Goal: Task Accomplishment & Management: Use online tool/utility

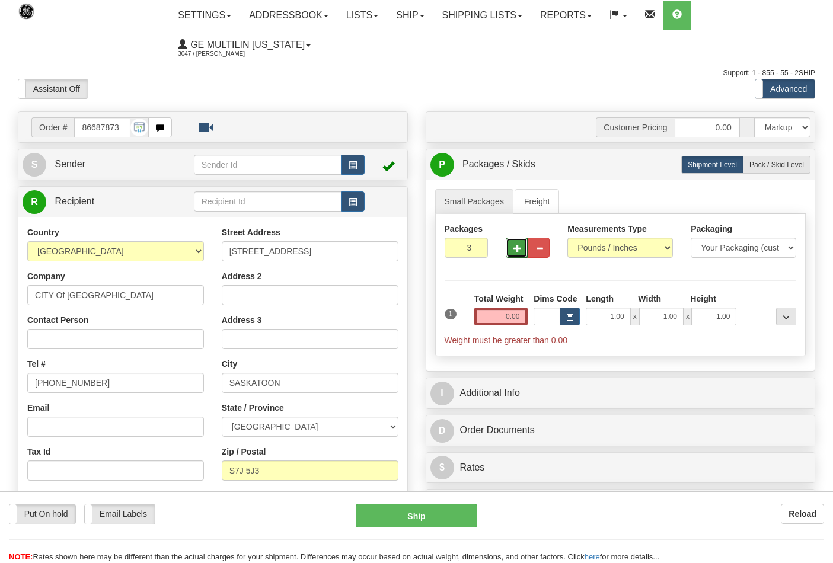
select select "0"
click at [524, 313] on input "0.00" at bounding box center [501, 317] width 54 height 18
type input "0"
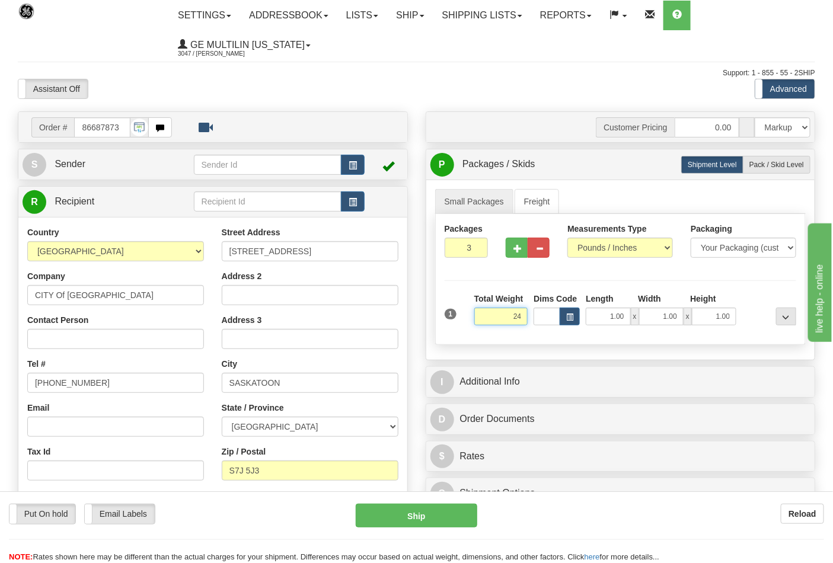
click button "Delete" at bounding box center [0, 0] width 0 height 0
type input "24.00"
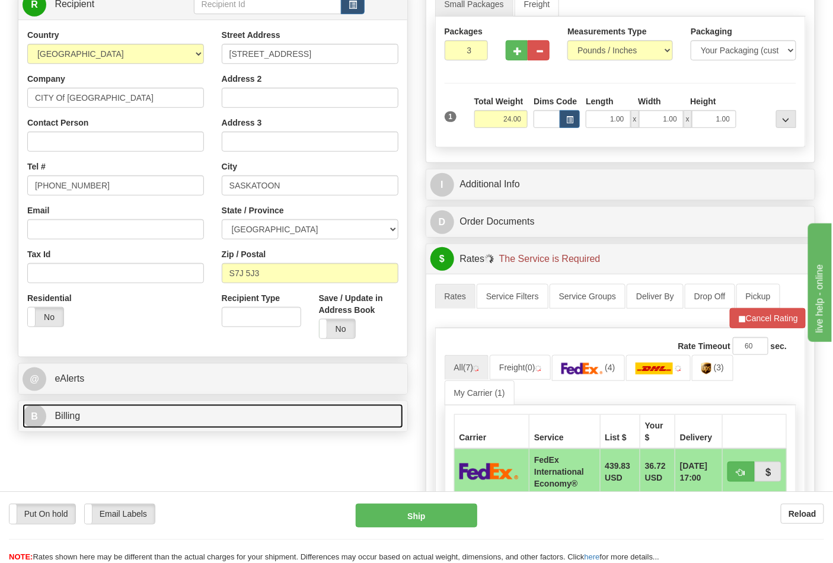
click at [160, 416] on link "B Billing" at bounding box center [213, 416] width 381 height 24
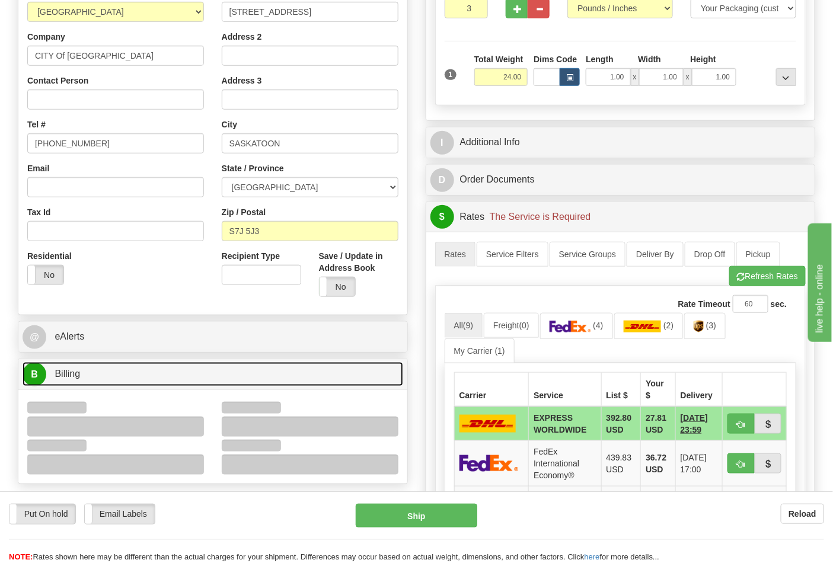
scroll to position [329, 0]
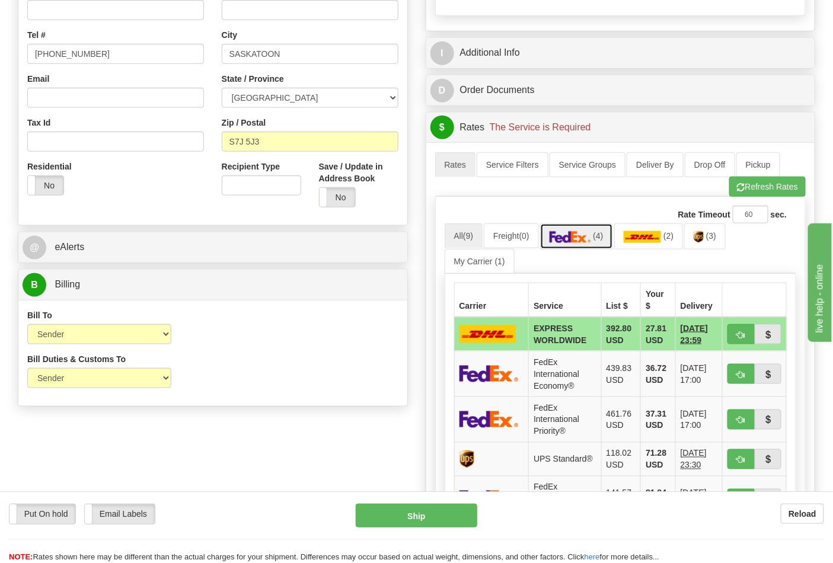
click at [598, 241] on span "(4)" at bounding box center [598, 235] width 10 height 9
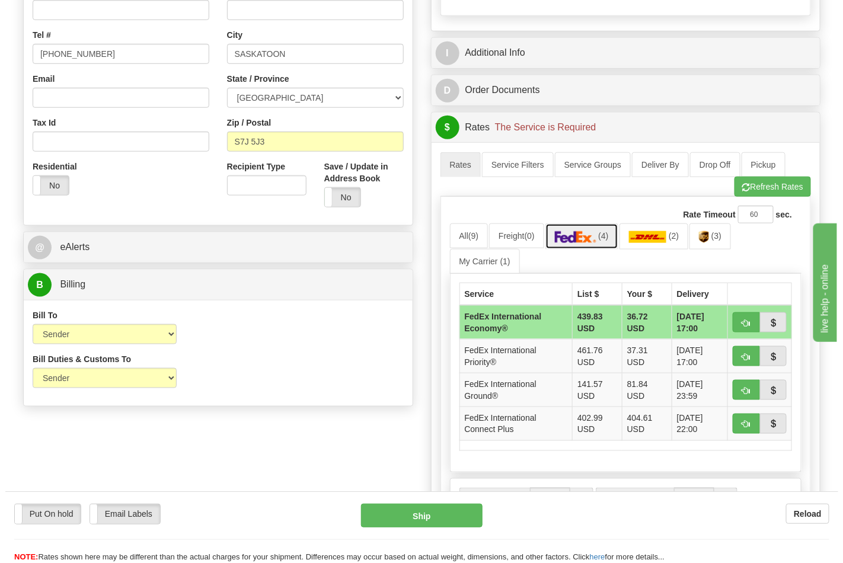
scroll to position [461, 0]
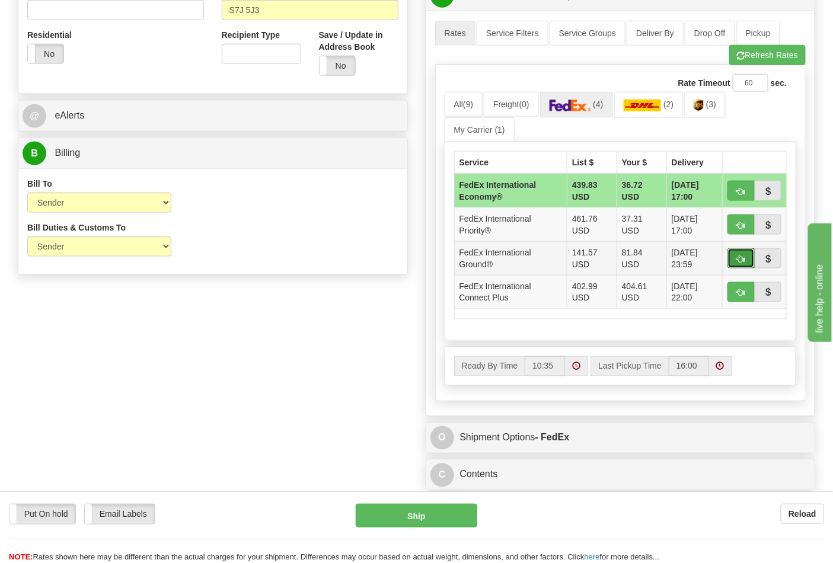
click at [734, 258] on button "button" at bounding box center [741, 258] width 27 height 20
type input "92"
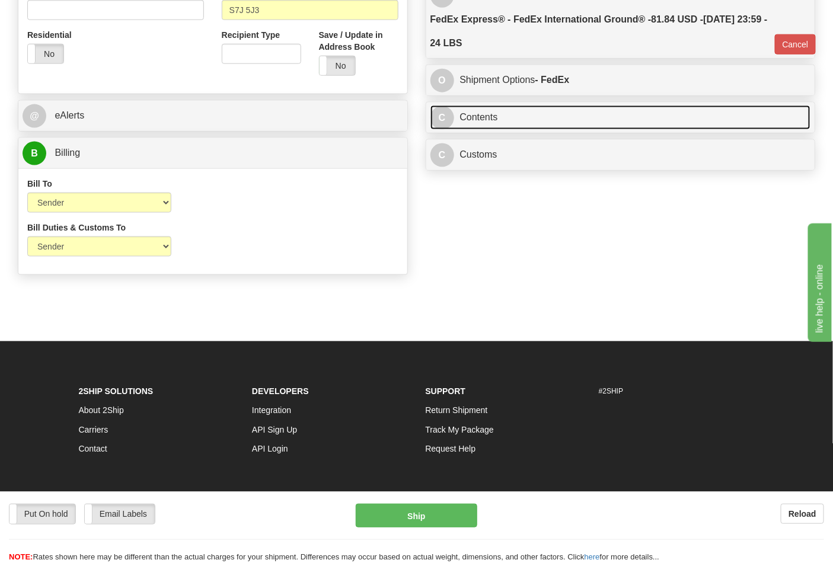
click at [657, 117] on link "C Contents" at bounding box center [621, 118] width 381 height 24
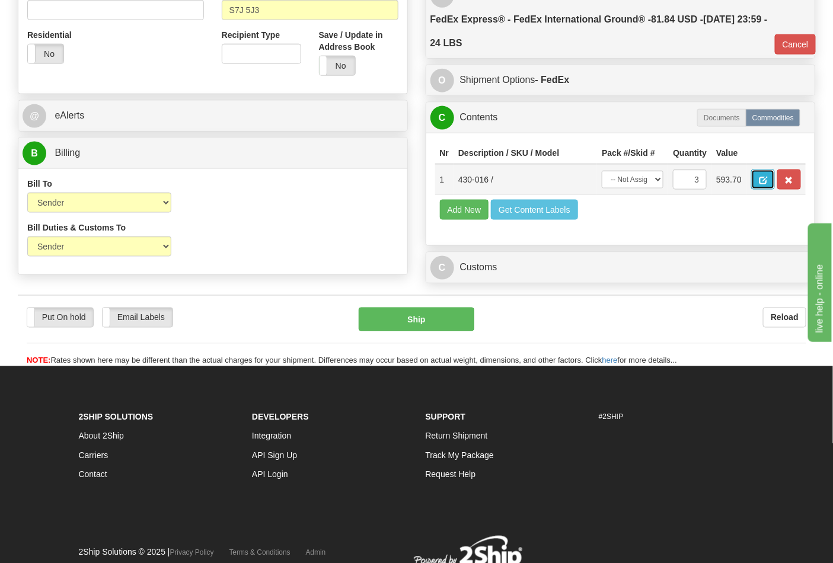
click at [767, 181] on span "button" at bounding box center [763, 181] width 8 height 8
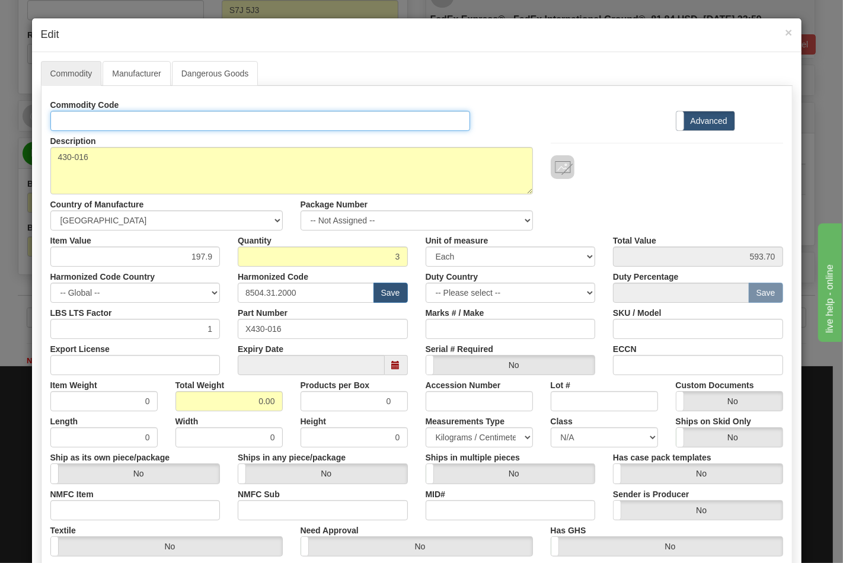
click at [146, 123] on input "Id" at bounding box center [260, 121] width 420 height 20
type input "TRANSFORMERS"
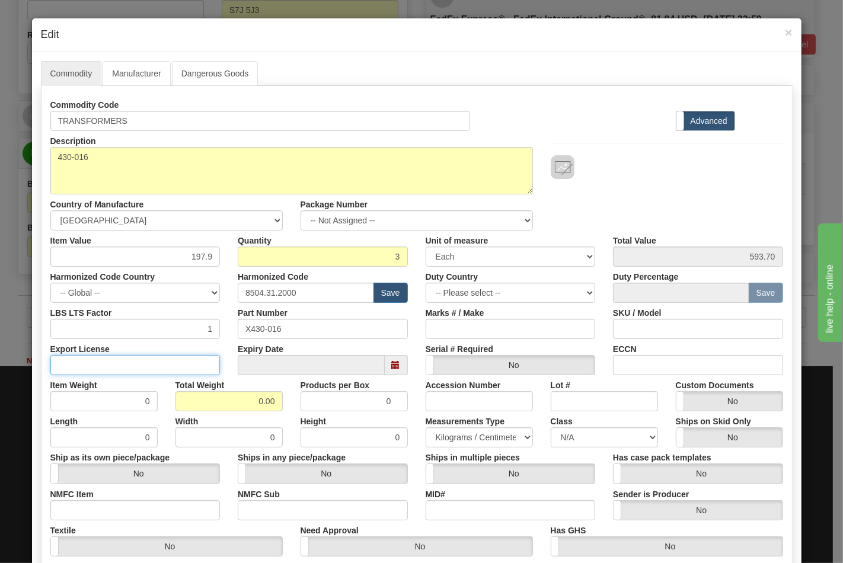
click at [176, 368] on input "Export License" at bounding box center [135, 365] width 170 height 20
type input "N/A"
drag, startPoint x: 211, startPoint y: 401, endPoint x: 281, endPoint y: 401, distance: 70.0
click at [281, 401] on div "Total Weight 0.00" at bounding box center [229, 393] width 125 height 36
type input "24"
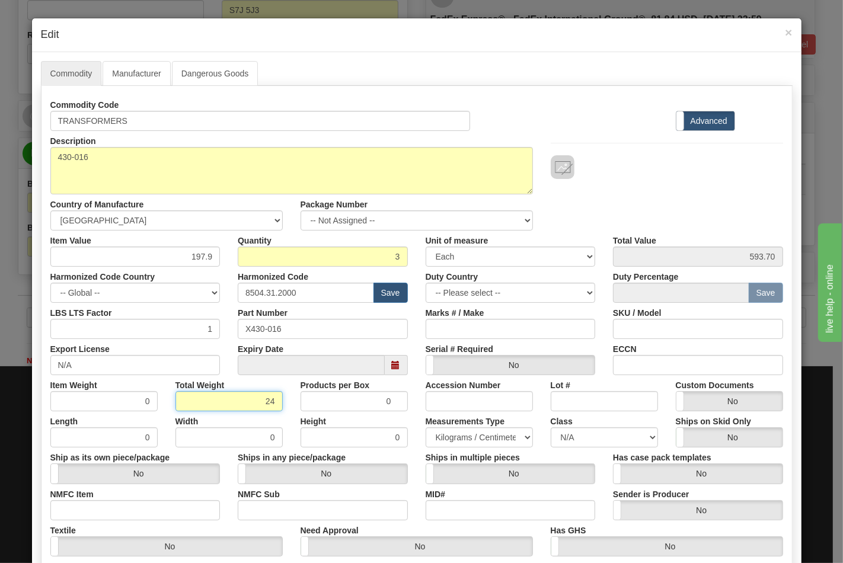
type input "8.0000"
click at [139, 513] on input "NMFC Item" at bounding box center [135, 511] width 170 height 20
type input "63170"
click at [253, 511] on input "NMFC Sub" at bounding box center [323, 511] width 170 height 20
type input "4"
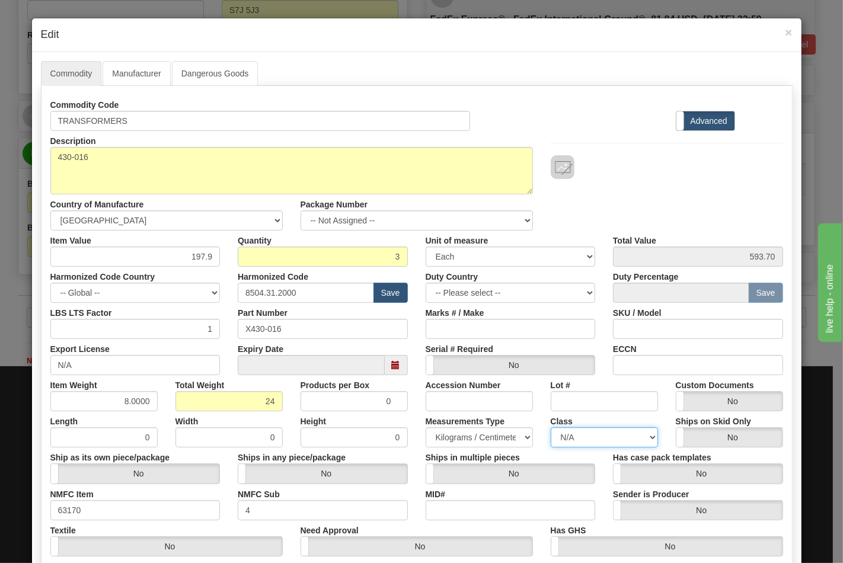
click at [579, 439] on select "N/A 50.0 55.0 60.0 65.0 70.0 85.0 92.5 100.0 125.0 175.0 250.0 300.0 400.0" at bounding box center [604, 438] width 107 height 20
select select "70.0"
click at [551, 428] on select "N/A 50.0 55.0 60.0 65.0 70.0 85.0 92.5 100.0 125.0 175.0 250.0 300.0 400.0" at bounding box center [604, 438] width 107 height 20
click at [642, 371] on input "ECCN" at bounding box center [698, 365] width 170 height 20
type input "EAR99"
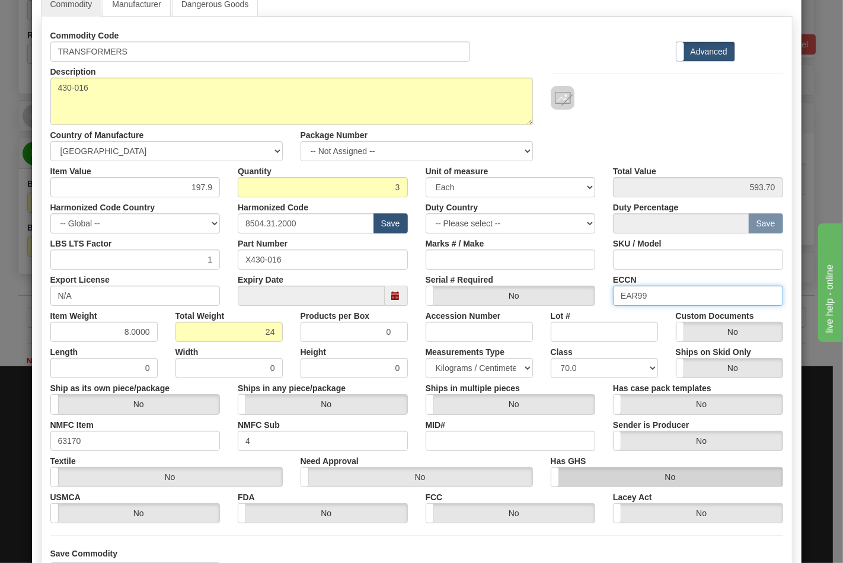
scroll to position [170, 0]
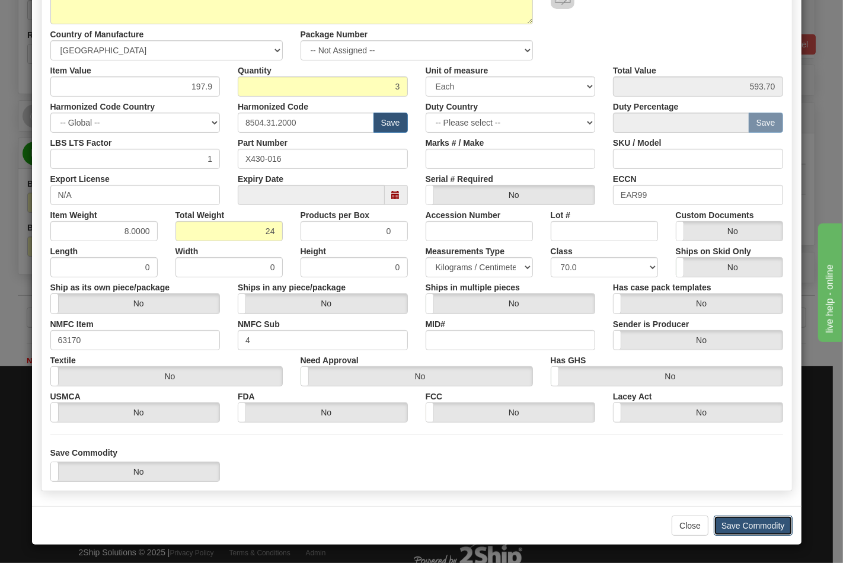
click at [737, 527] on button "Save Commodity" at bounding box center [753, 526] width 79 height 20
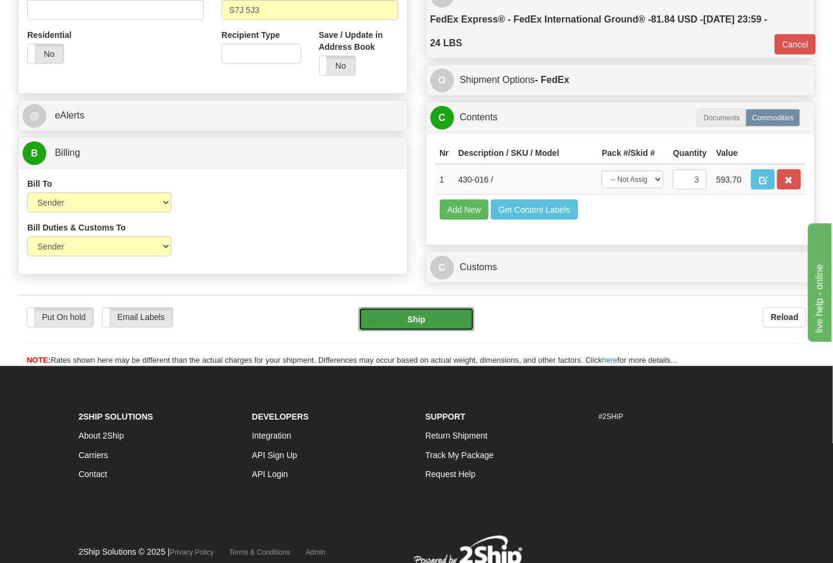
click at [393, 332] on button "Ship" at bounding box center [416, 320] width 115 height 24
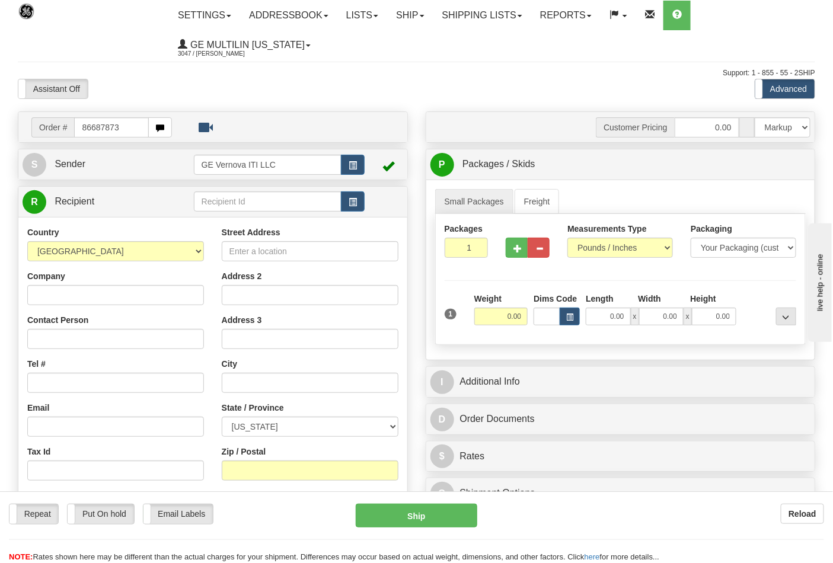
type input "86687873"
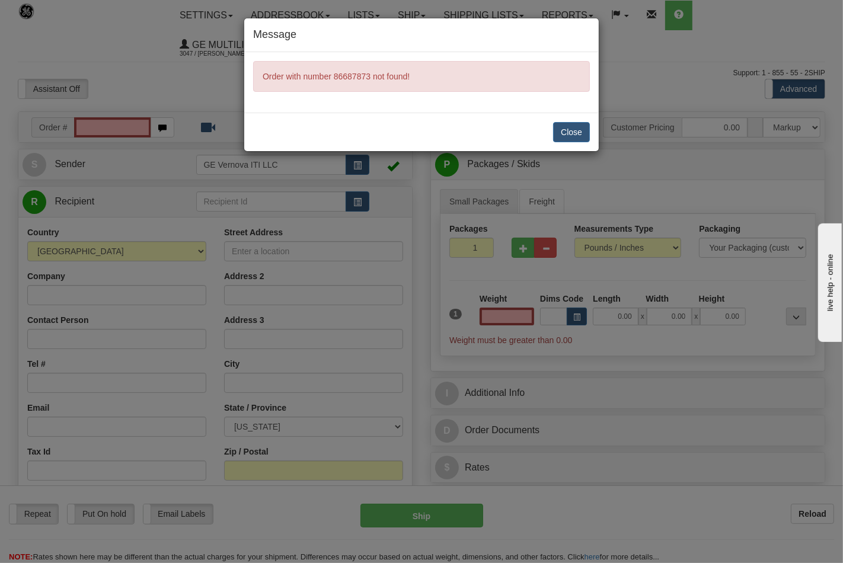
type input "0.00"
click at [568, 139] on button "Close" at bounding box center [571, 132] width 37 height 20
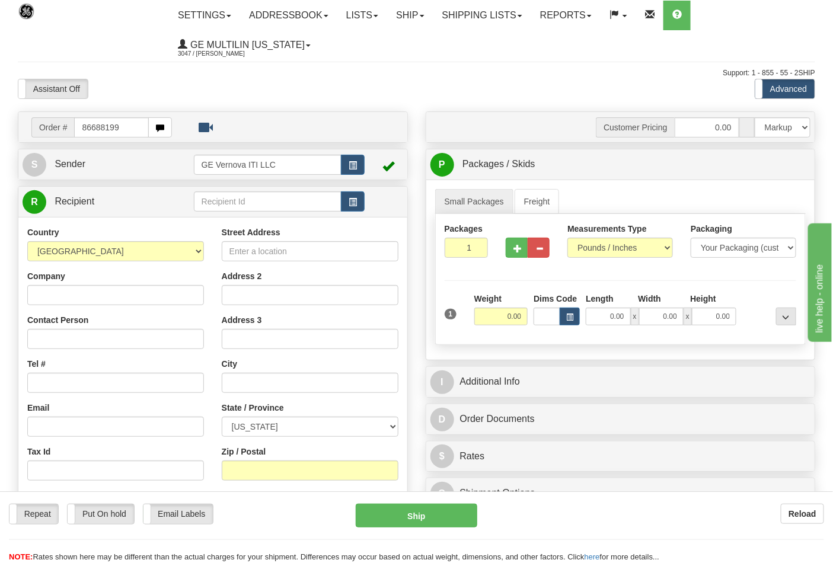
type input "86688199"
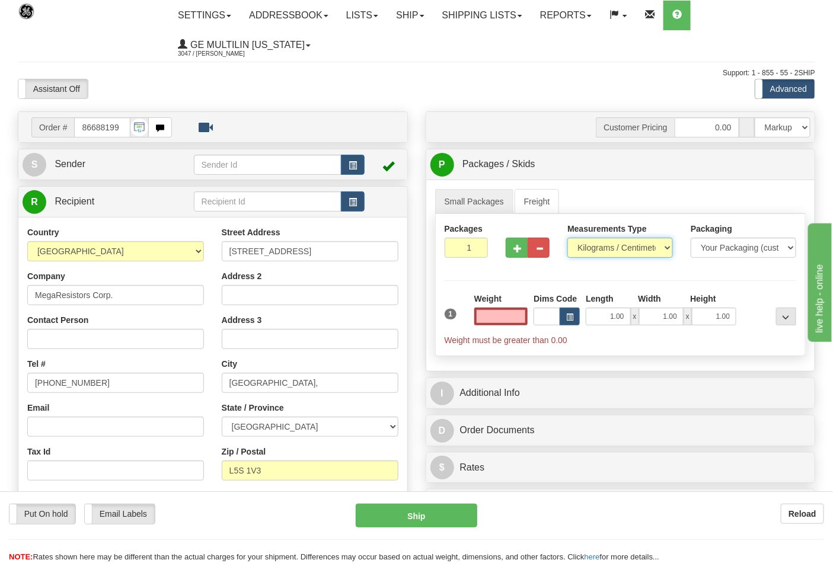
type input "0.00"
click at [605, 251] on select "Pounds / Inches Kilograms / Centimeters" at bounding box center [621, 248] width 106 height 20
select select "0"
click at [568, 238] on select "Pounds / Inches Kilograms / Centimeters" at bounding box center [621, 248] width 106 height 20
click at [522, 250] on span "button" at bounding box center [518, 249] width 8 height 8
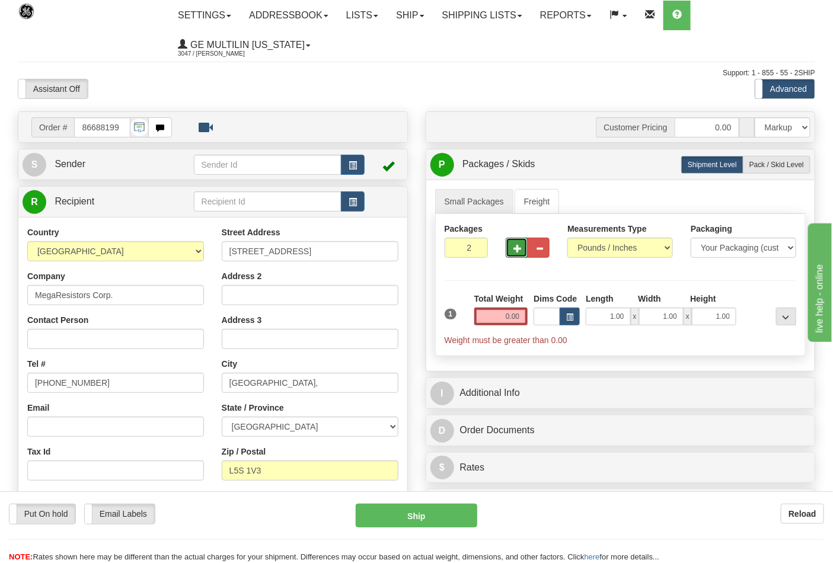
click at [522, 249] on span "button" at bounding box center [518, 249] width 8 height 8
type input "4"
click at [523, 322] on input "0.00" at bounding box center [501, 317] width 54 height 18
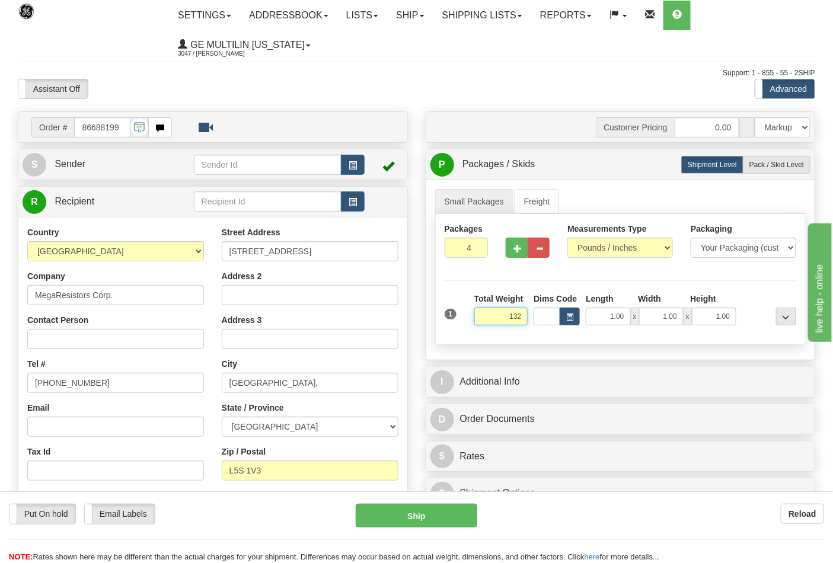
click button "Delete" at bounding box center [0, 0] width 0 height 0
type input "132.00"
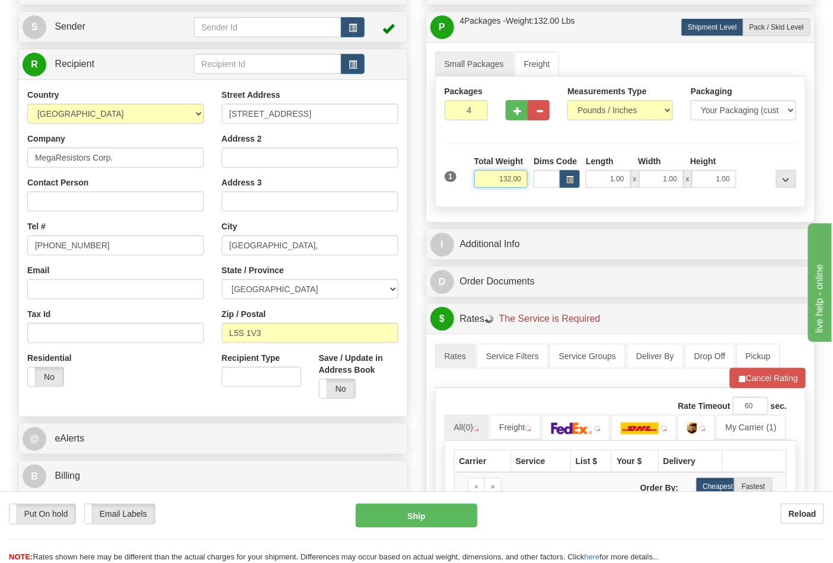
scroll to position [263, 0]
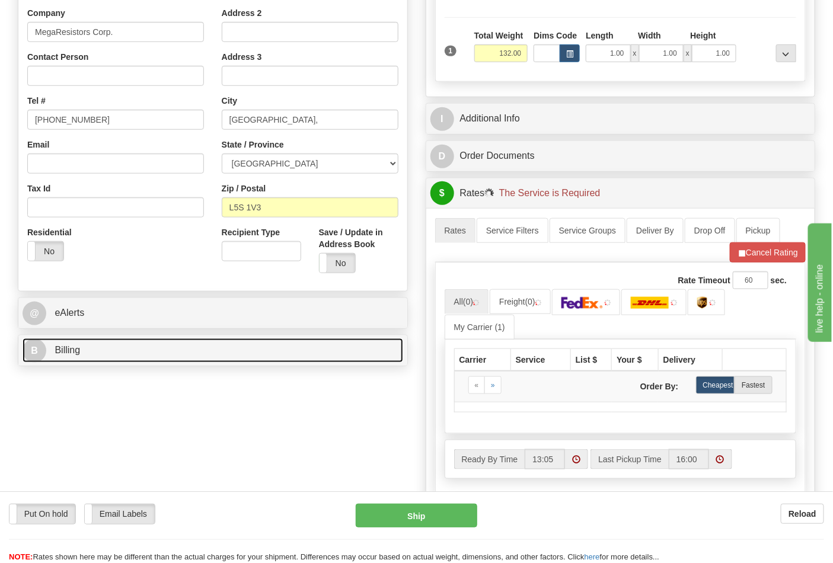
click at [140, 358] on link "B Billing" at bounding box center [213, 351] width 381 height 24
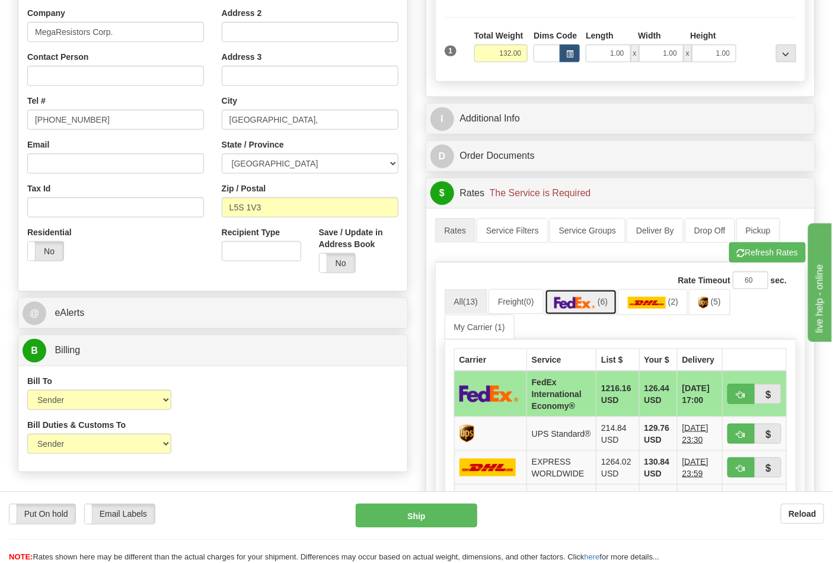
click at [605, 301] on span "(6)" at bounding box center [603, 301] width 10 height 9
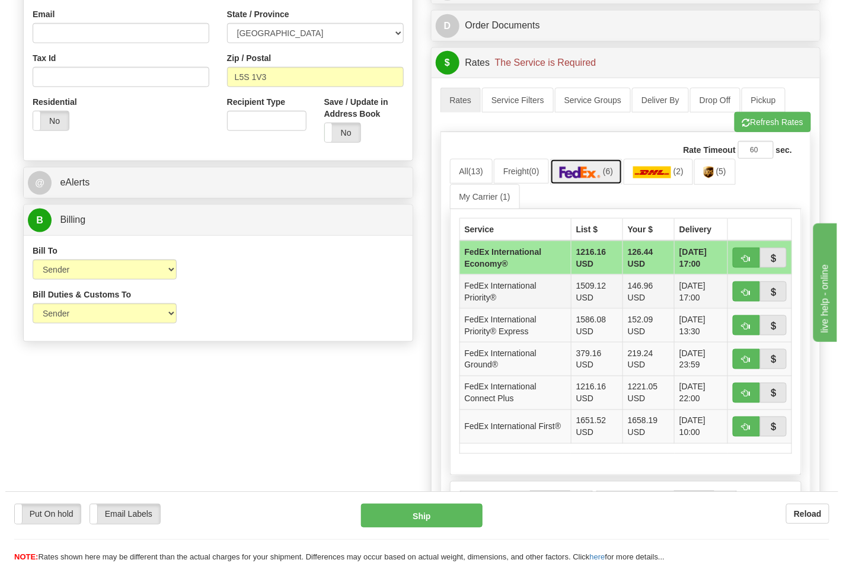
scroll to position [395, 0]
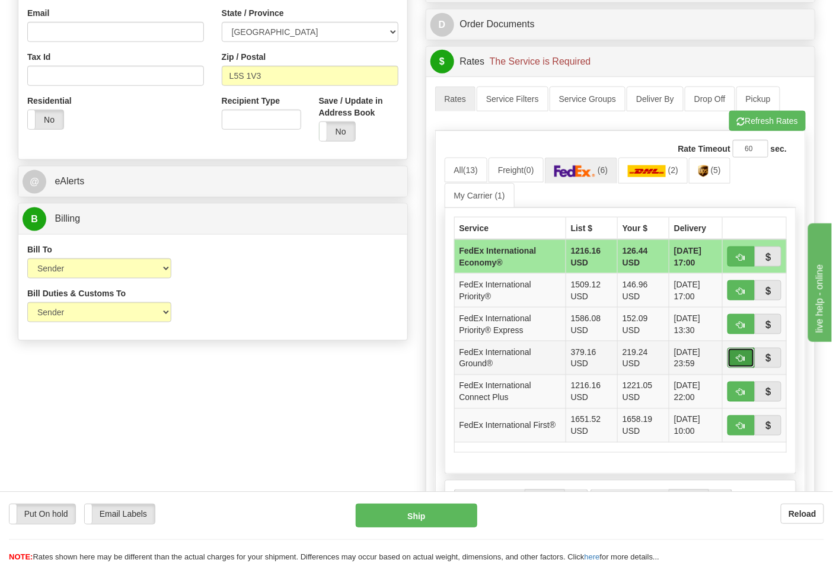
click at [738, 363] on span "button" at bounding box center [741, 359] width 8 height 8
type input "92"
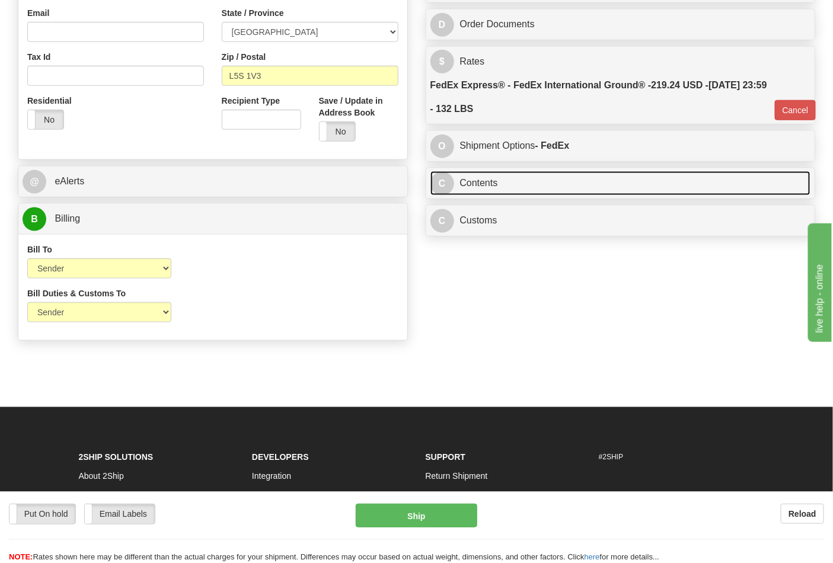
click at [488, 196] on link "C Contents" at bounding box center [621, 183] width 381 height 24
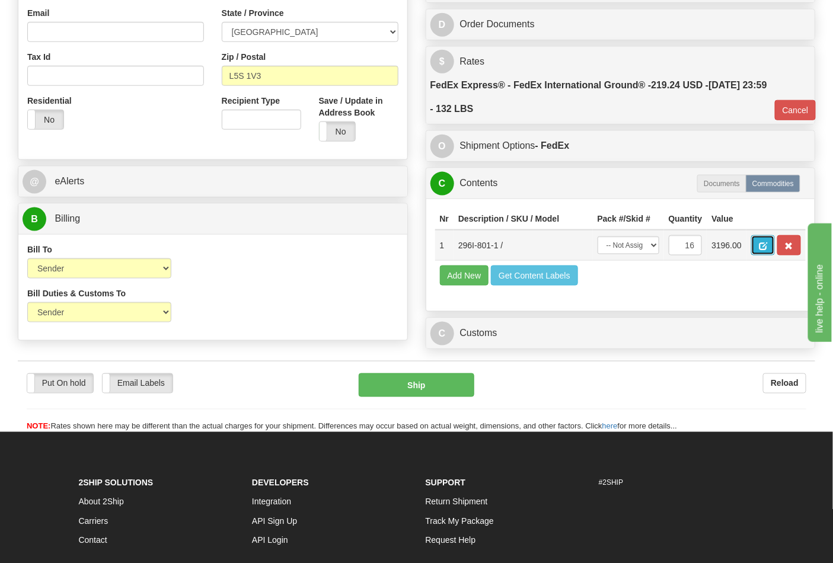
click at [767, 246] on span "button" at bounding box center [763, 247] width 8 height 8
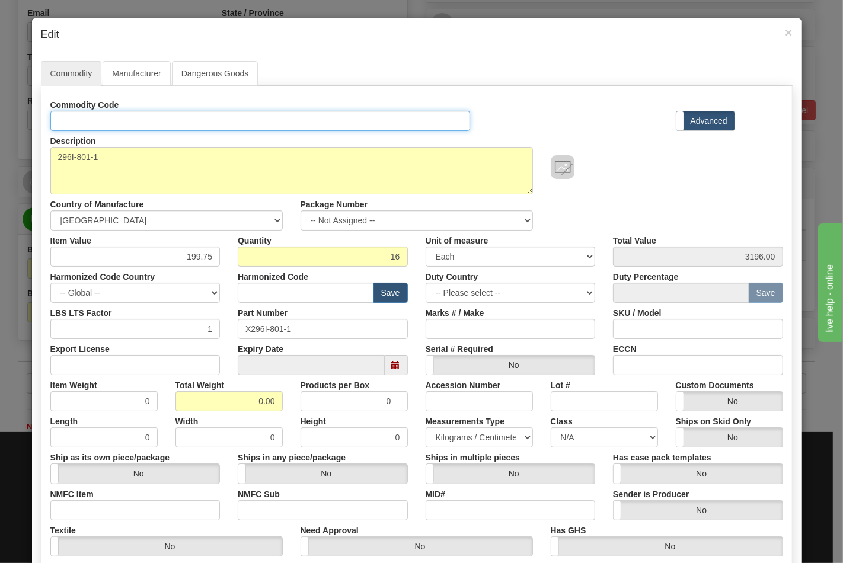
click at [165, 121] on input "Id" at bounding box center [260, 121] width 420 height 20
type input "TRANSFORMERS"
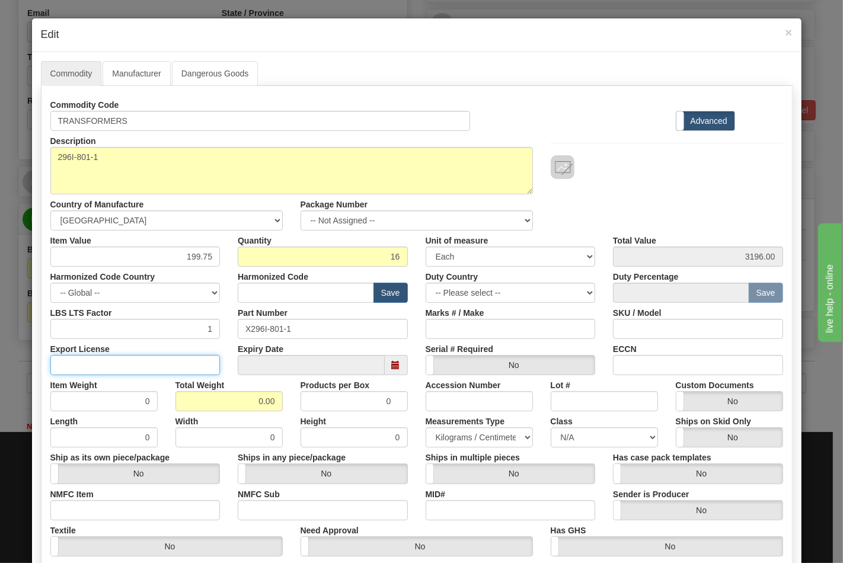
click at [172, 357] on input "Export License" at bounding box center [135, 365] width 170 height 20
type input "N/A"
drag, startPoint x: 222, startPoint y: 402, endPoint x: 311, endPoint y: 412, distance: 89.5
click at [310, 412] on div "Commodity Code TRANSFORMERS Standard Advanced Description 296I-801-1 Country of…" at bounding box center [416, 344] width 733 height 498
type input "132"
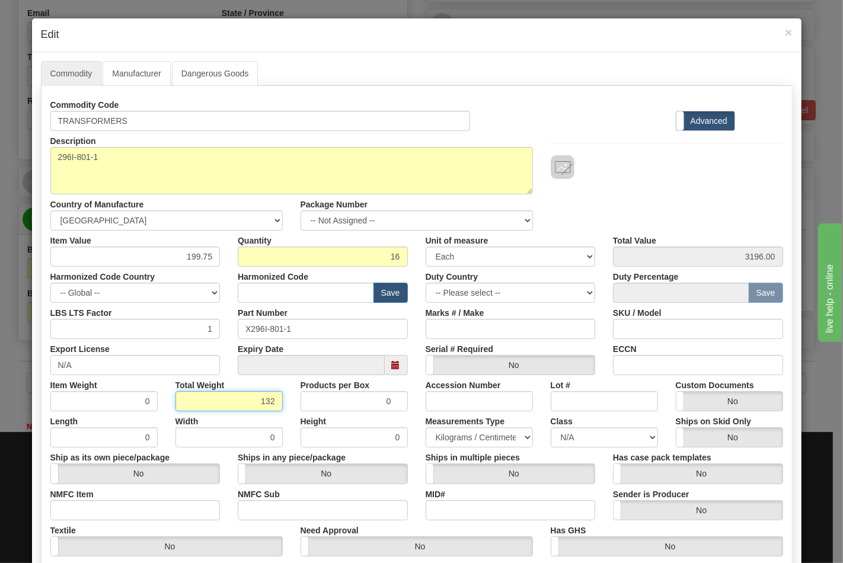
type input "8.2500"
click at [119, 502] on input "NMFC Item" at bounding box center [135, 511] width 170 height 20
type input "63170"
drag, startPoint x: 246, startPoint y: 511, endPoint x: 272, endPoint y: 511, distance: 26.1
click at [248, 511] on input "NMFC Sub" at bounding box center [323, 511] width 170 height 20
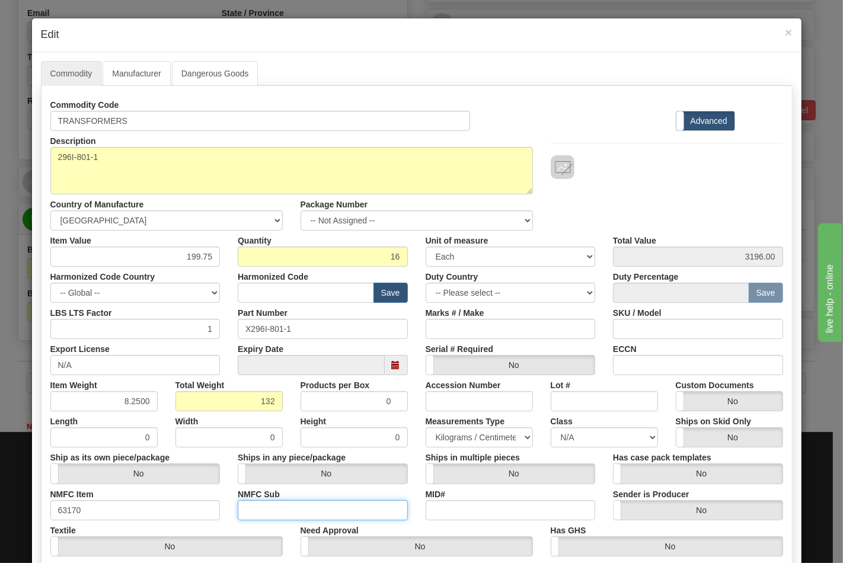
type input "4"
click at [572, 443] on select "N/A 50.0 55.0 60.0 65.0 70.0 85.0 92.5 100.0 125.0 175.0 250.0 300.0 400.0" at bounding box center [604, 438] width 107 height 20
select select "70.0"
click at [551, 428] on select "N/A 50.0 55.0 60.0 65.0 70.0 85.0 92.5 100.0 125.0 175.0 250.0 300.0 400.0" at bounding box center [604, 438] width 107 height 20
click at [654, 367] on input "ECCN" at bounding box center [698, 365] width 170 height 20
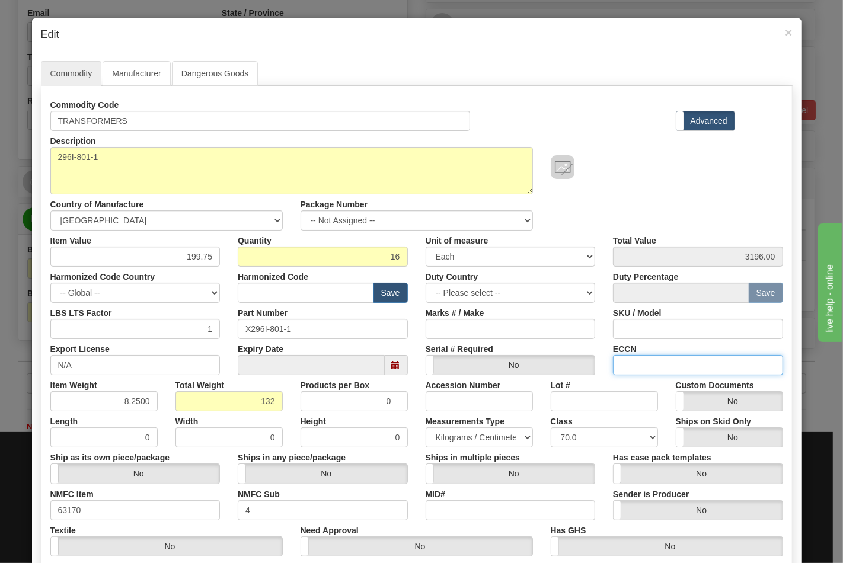
type input "EAR99"
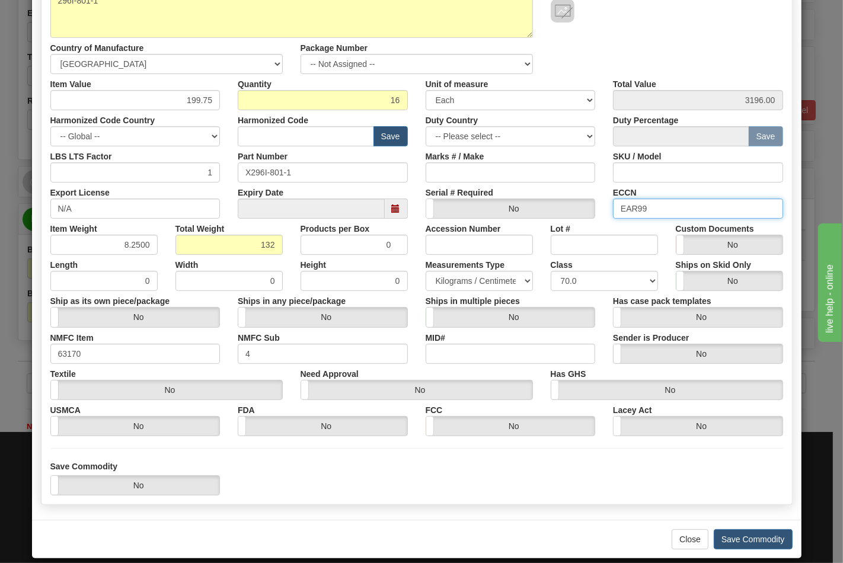
scroll to position [170, 0]
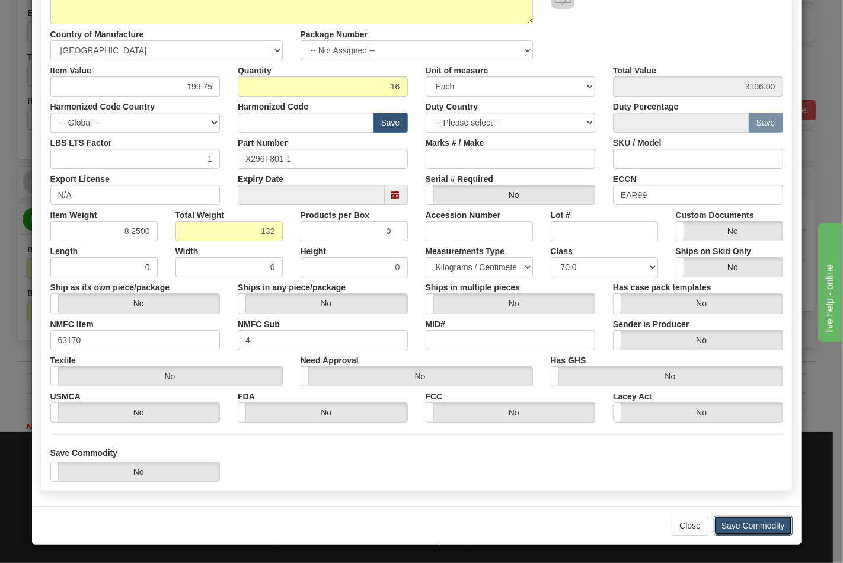
click at [752, 522] on button "Save Commodity" at bounding box center [753, 526] width 79 height 20
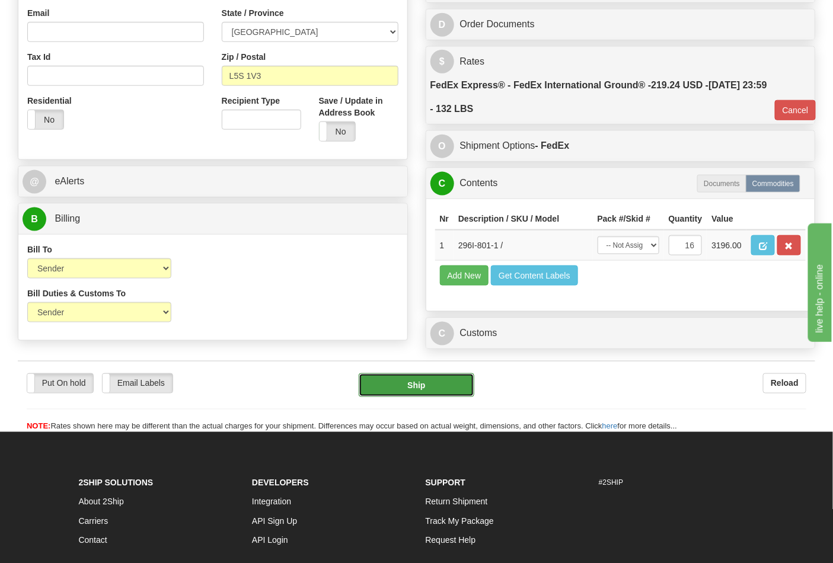
click at [431, 397] on button "Ship" at bounding box center [416, 386] width 115 height 24
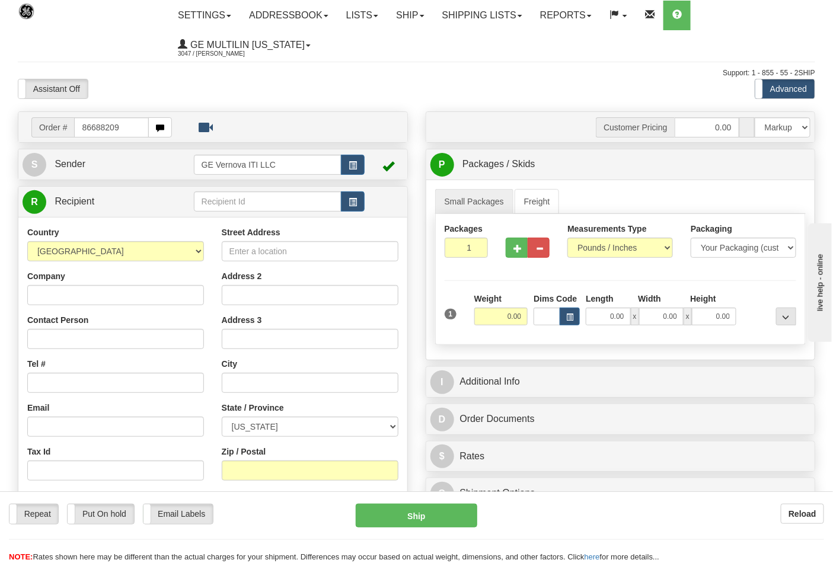
type input "86688209"
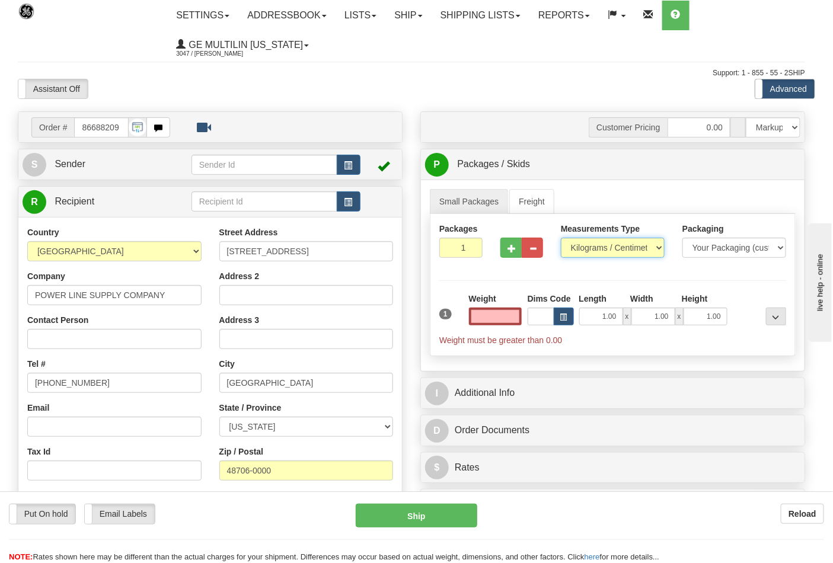
type input "0.00"
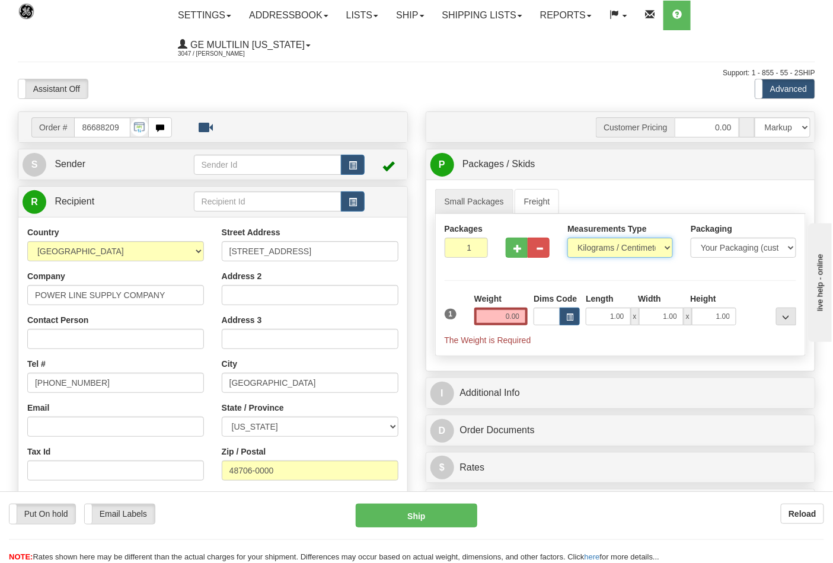
click at [598, 251] on select "Pounds / Inches Kilograms / Centimeters" at bounding box center [621, 248] width 106 height 20
select select "0"
click at [568, 238] on select "Pounds / Inches Kilograms / Centimeters" at bounding box center [621, 248] width 106 height 20
click at [527, 322] on input "0.00" at bounding box center [501, 317] width 54 height 18
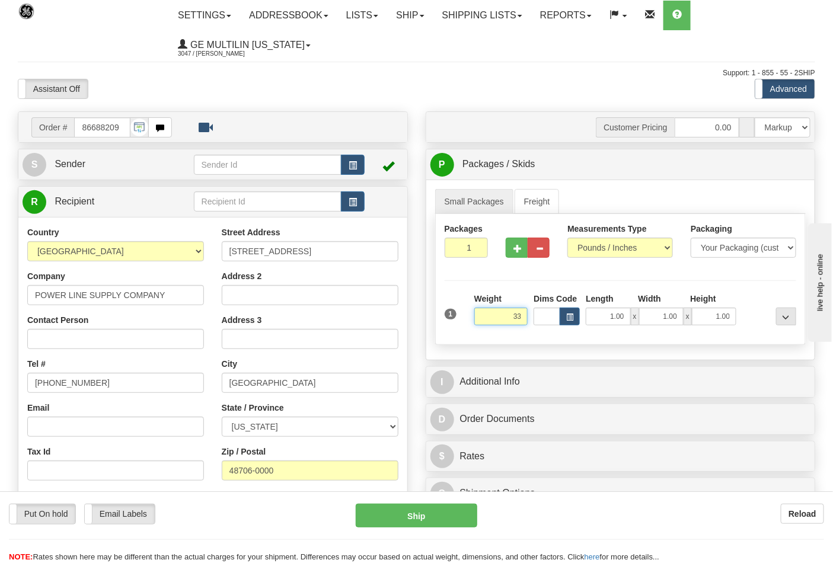
click button "Delete" at bounding box center [0, 0] width 0 height 0
type input "33.00"
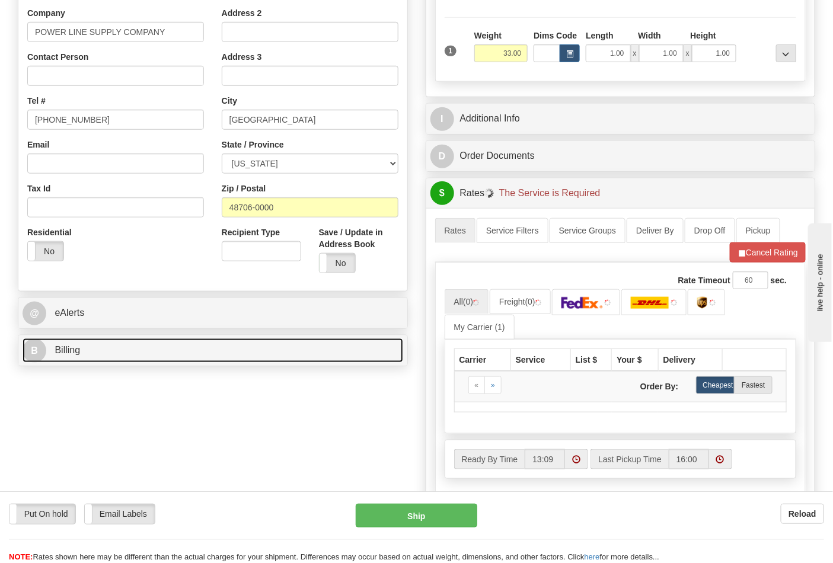
click at [132, 353] on link "B Billing" at bounding box center [213, 351] width 381 height 24
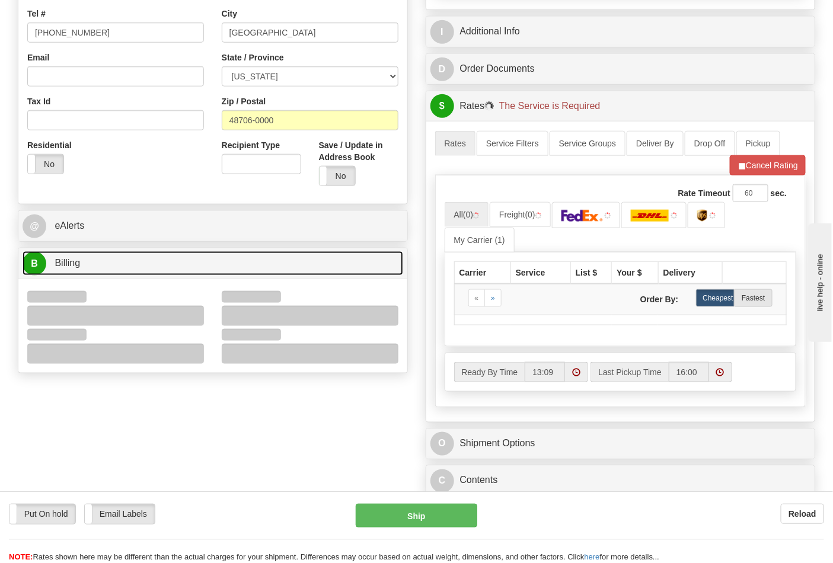
scroll to position [461, 0]
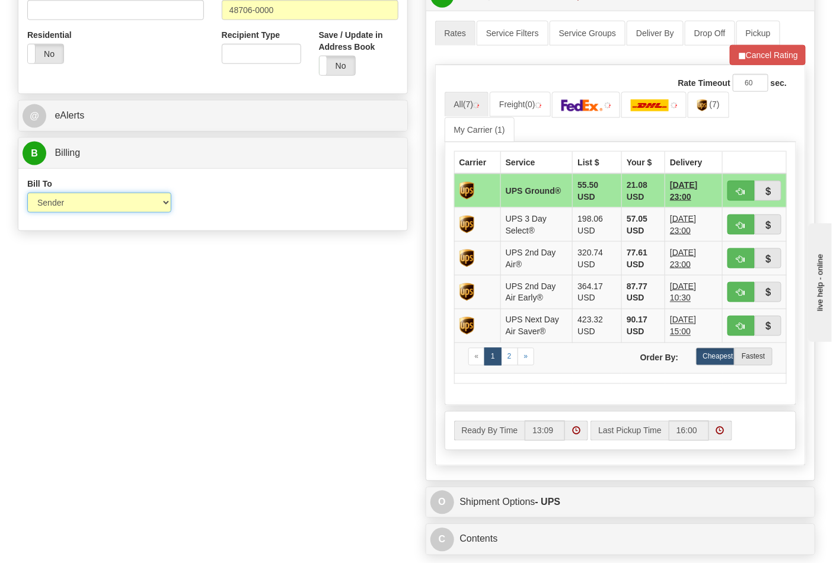
click at [78, 208] on select "Sender Recipient Third Party Collect" at bounding box center [99, 203] width 144 height 20
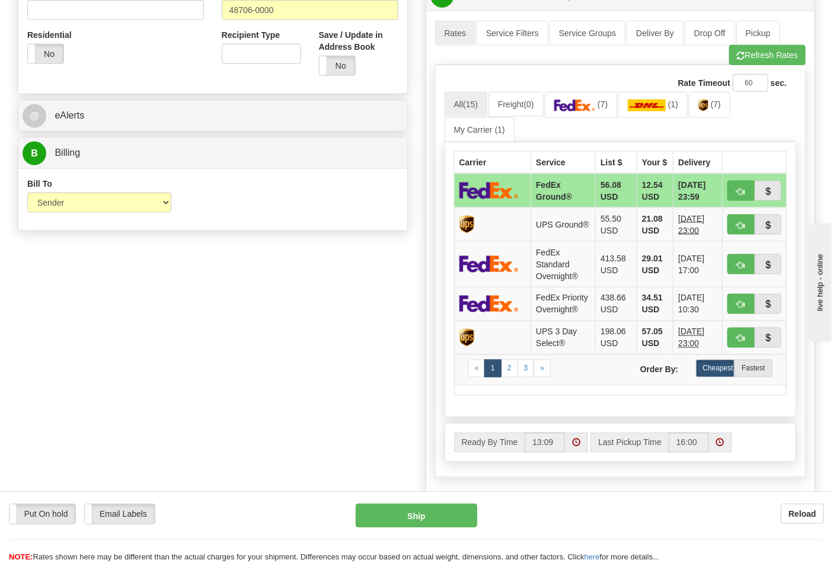
drag, startPoint x: 219, startPoint y: 310, endPoint x: 228, endPoint y: 308, distance: 8.5
click at [219, 310] on div "Order # 86688209 S Sender" at bounding box center [416, 112] width 815 height 923
click at [721, 108] on span "(7)" at bounding box center [716, 104] width 10 height 9
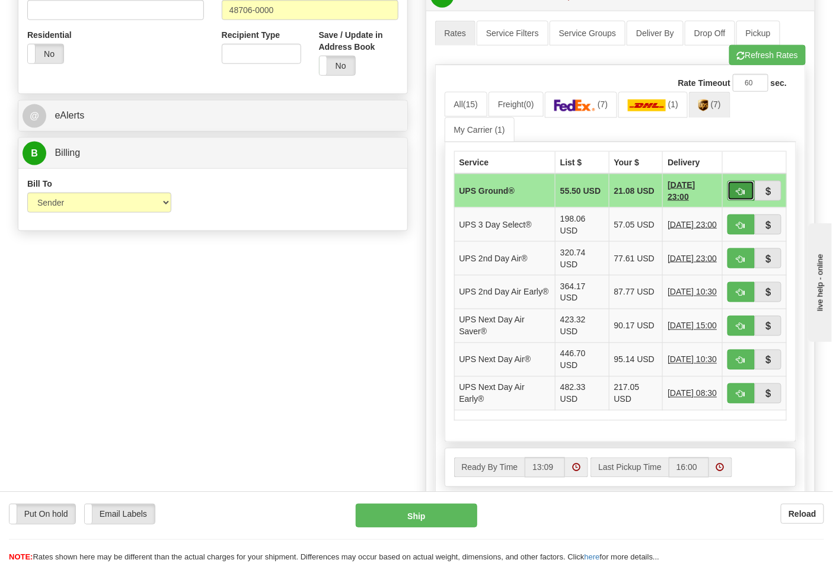
click at [740, 193] on span "button" at bounding box center [741, 192] width 8 height 8
type input "03"
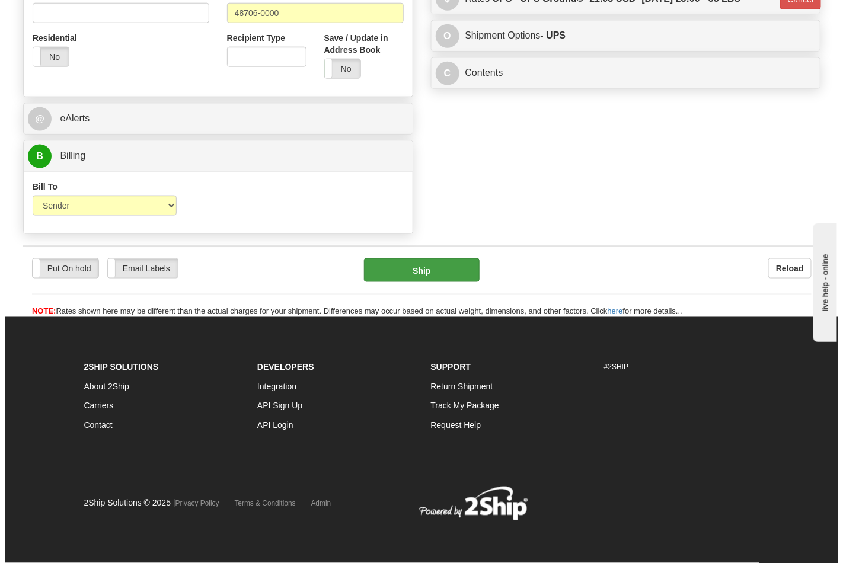
scroll to position [442, 0]
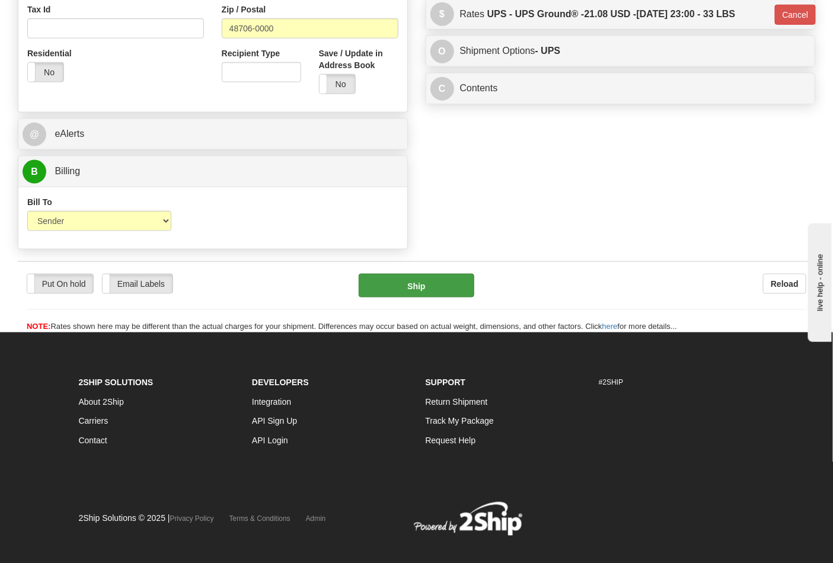
drag, startPoint x: 389, startPoint y: 301, endPoint x: 395, endPoint y: 297, distance: 7.6
click at [391, 299] on div "Put On hold Put On hold Email Labels Email Labels Edit Reload Ship" at bounding box center [417, 303] width 798 height 59
click at [395, 297] on button "Ship" at bounding box center [416, 286] width 115 height 24
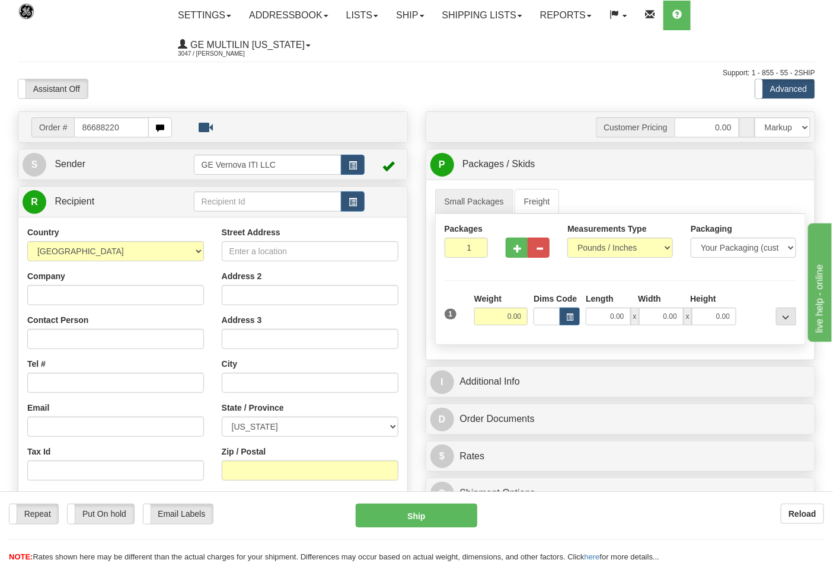
type input "86688220"
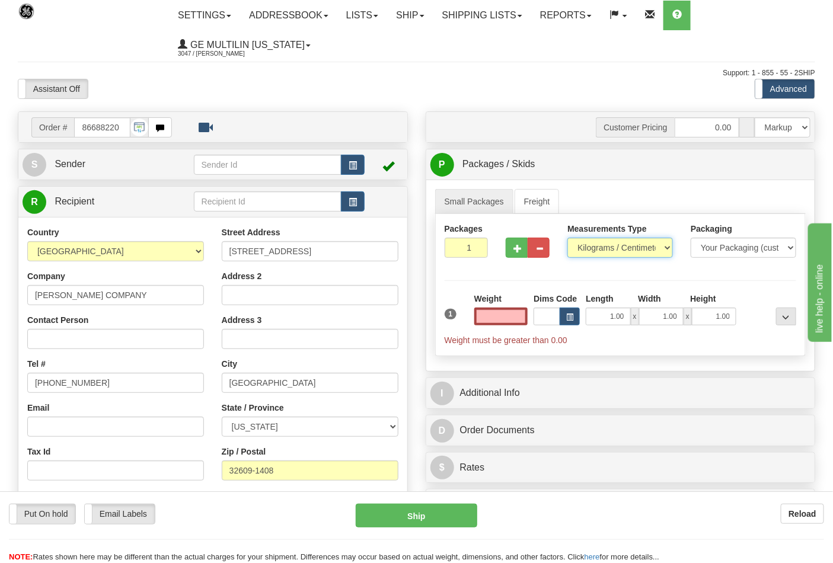
type input "0.00"
click at [598, 250] on select "Pounds / Inches Kilograms / Centimeters" at bounding box center [621, 248] width 106 height 20
select select "0"
click at [568, 238] on select "Pounds / Inches Kilograms / Centimeters" at bounding box center [621, 248] width 106 height 20
click at [521, 317] on input "0.00" at bounding box center [501, 317] width 54 height 18
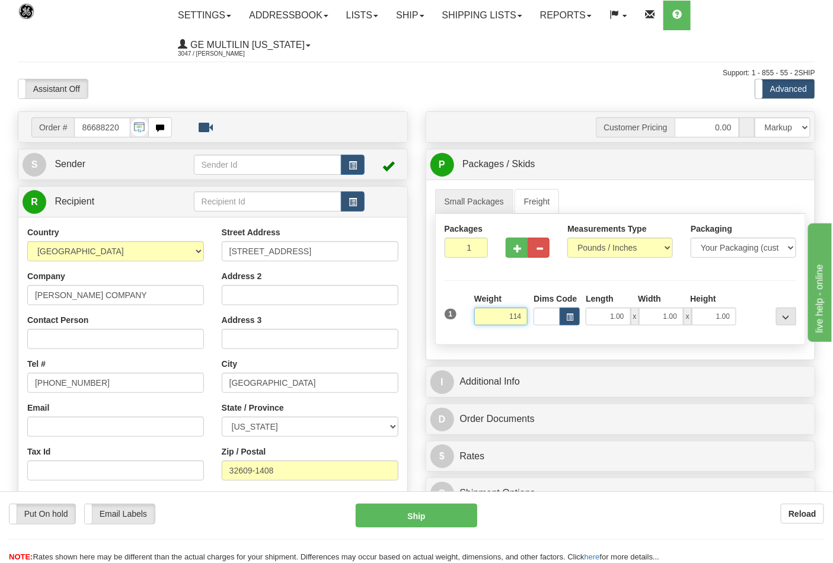
click button "Delete" at bounding box center [0, 0] width 0 height 0
type input "114.00"
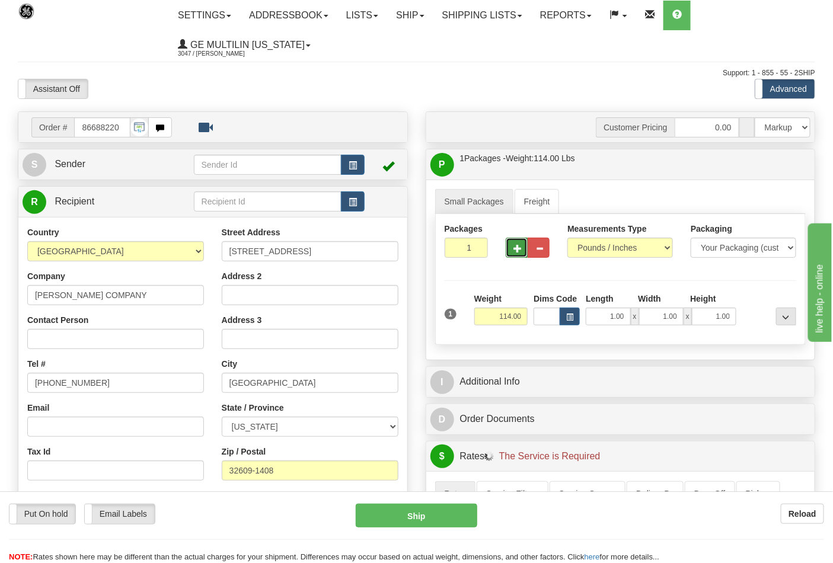
click at [518, 246] on span "button" at bounding box center [518, 249] width 8 height 8
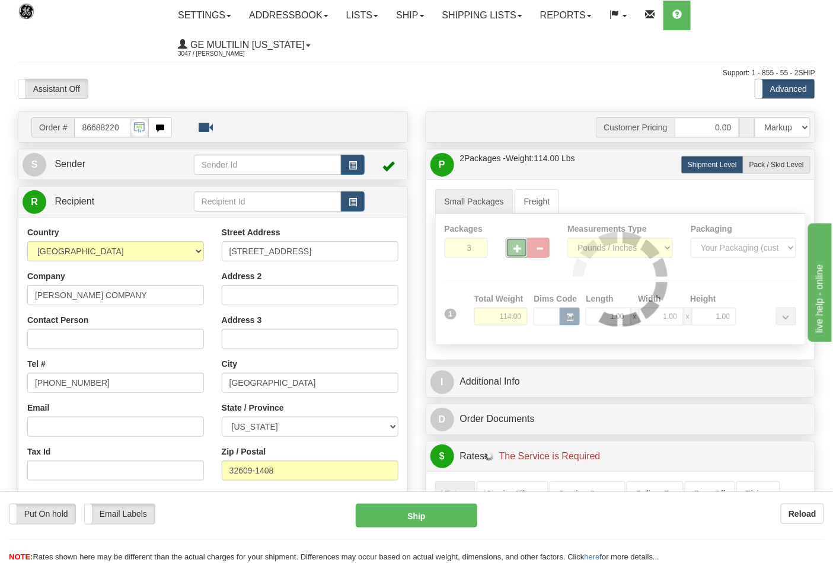
click at [518, 246] on div at bounding box center [621, 279] width 370 height 130
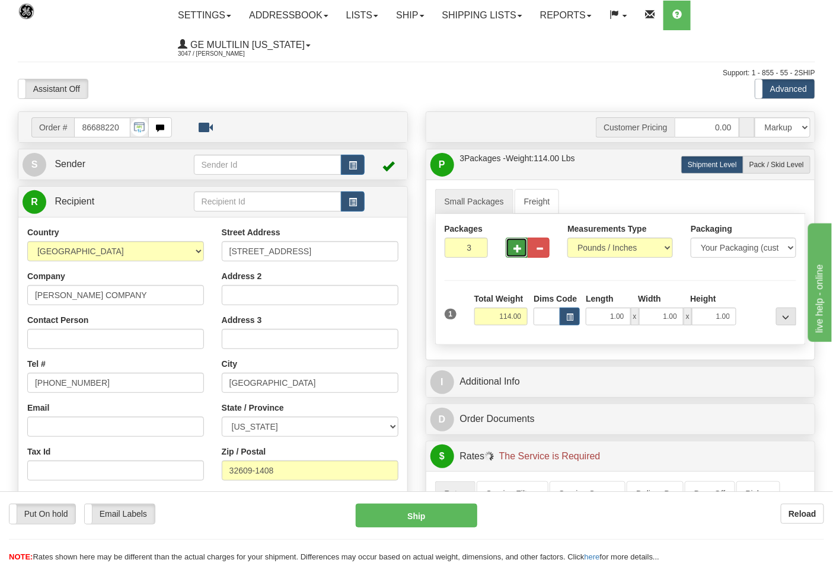
click at [518, 246] on span "button" at bounding box center [518, 249] width 8 height 8
click at [517, 246] on span "button" at bounding box center [518, 249] width 8 height 8
type input "6"
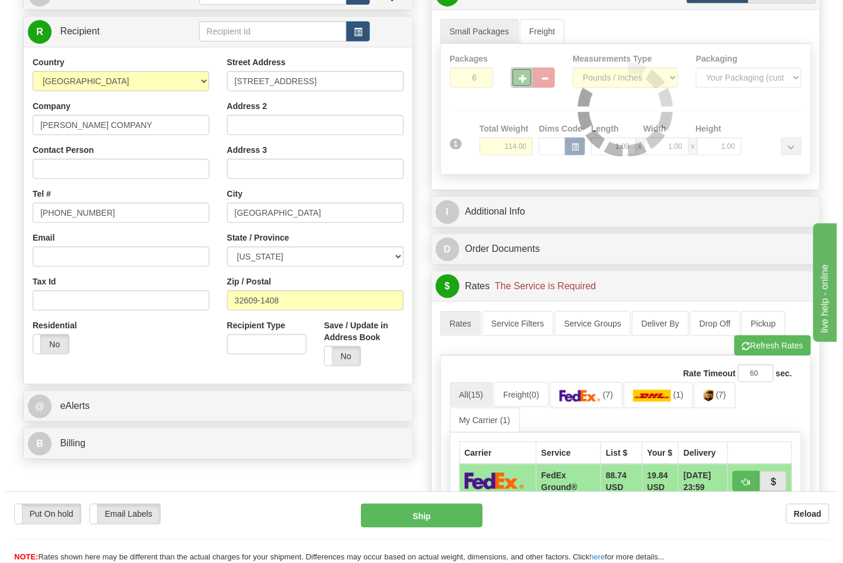
scroll to position [395, 0]
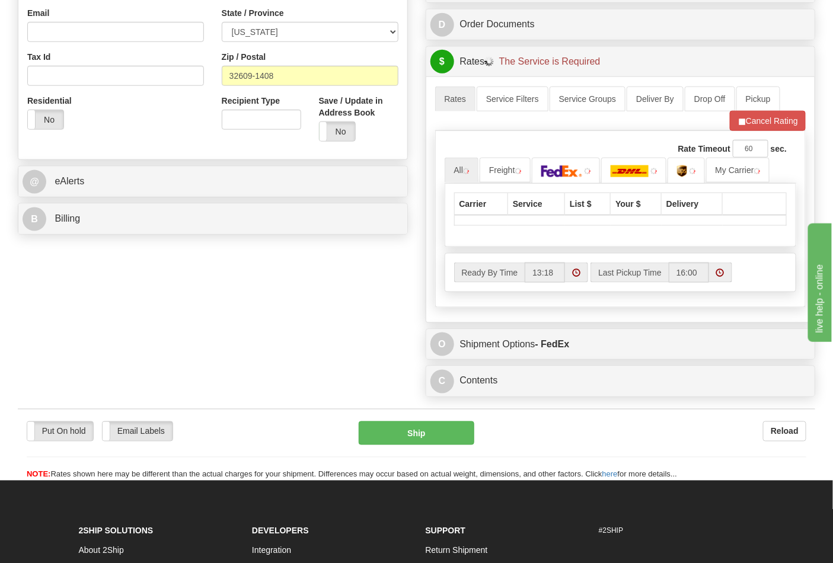
click at [170, 234] on div "B Billing" at bounding box center [212, 219] width 389 height 30
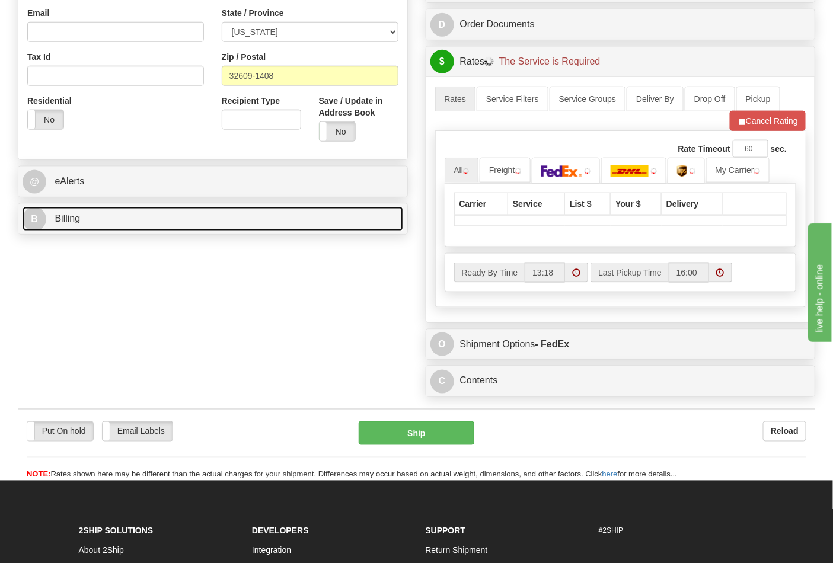
click at [167, 230] on link "B Billing" at bounding box center [213, 219] width 381 height 24
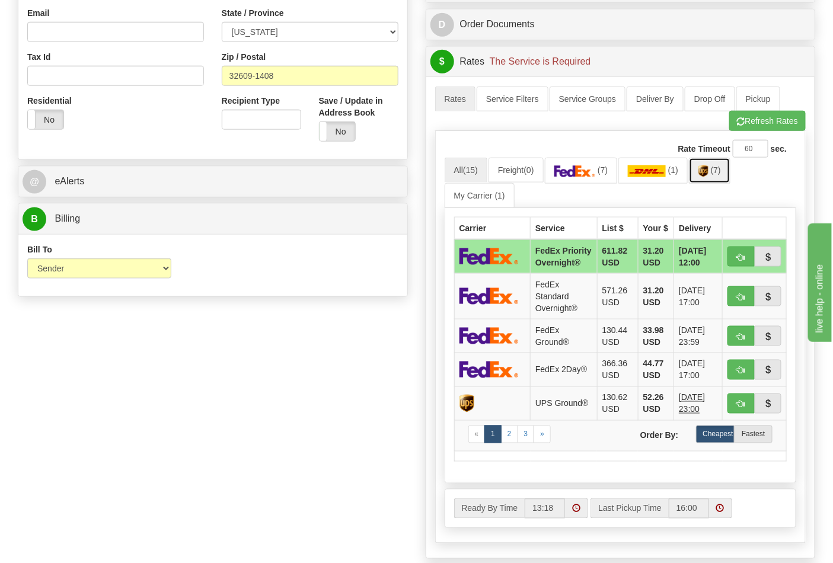
click at [731, 168] on link "(7)" at bounding box center [710, 171] width 42 height 26
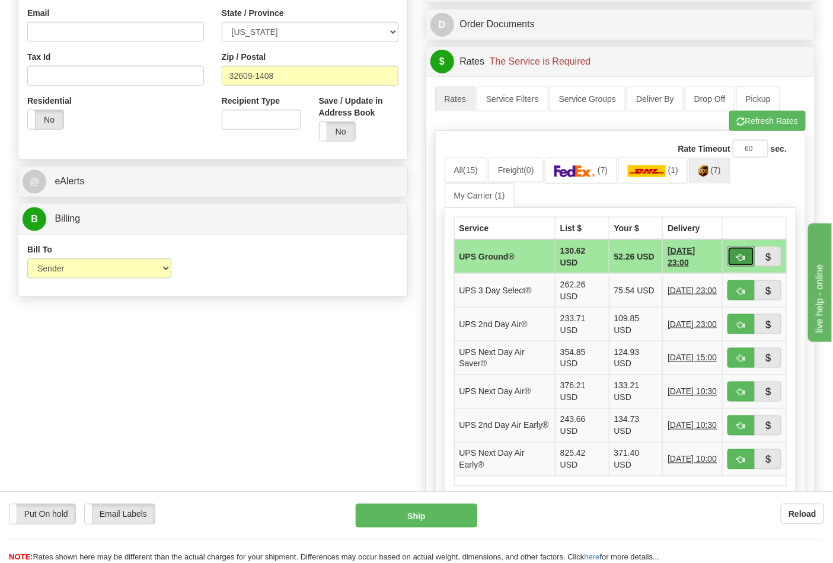
click at [735, 261] on button "button" at bounding box center [741, 257] width 27 height 20
type input "03"
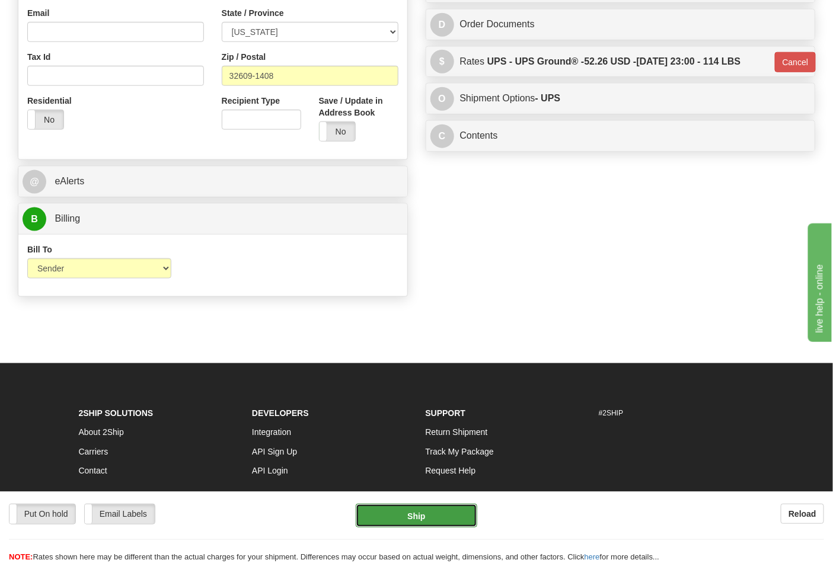
click at [426, 520] on button "Ship" at bounding box center [416, 516] width 121 height 24
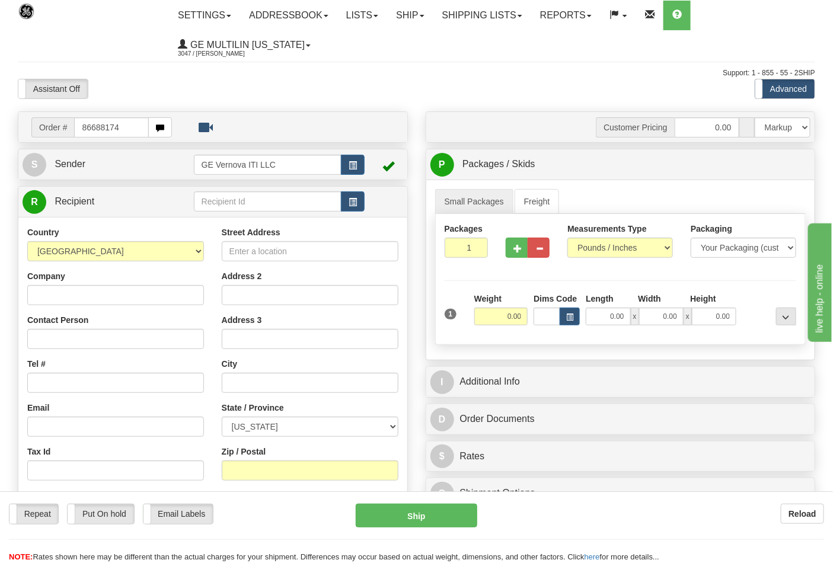
type input "86688174"
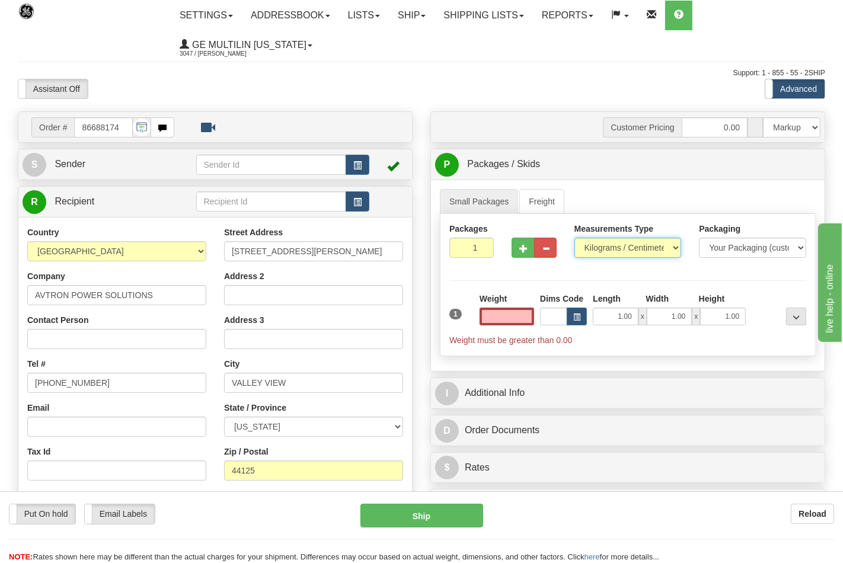
type input "0.00"
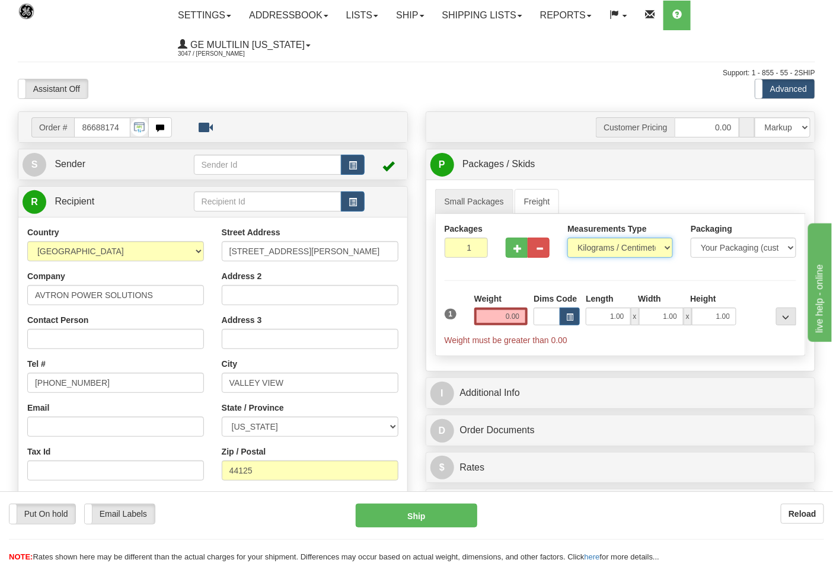
click at [594, 251] on select "Pounds / Inches Kilograms / Centimeters" at bounding box center [621, 248] width 106 height 20
select select "0"
click at [568, 238] on select "Pounds / Inches Kilograms / Centimeters" at bounding box center [621, 248] width 106 height 20
click at [518, 313] on input "0.00" at bounding box center [501, 317] width 54 height 18
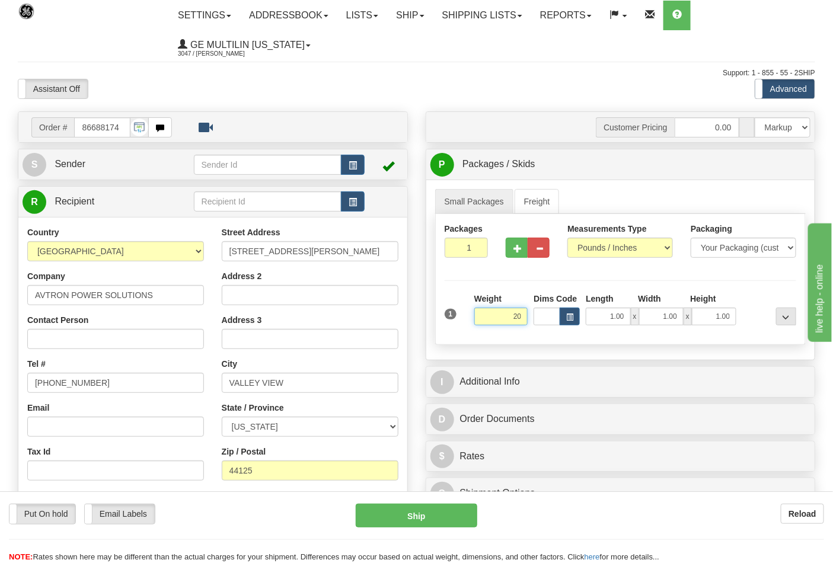
click button "Delete" at bounding box center [0, 0] width 0 height 0
type input "20.00"
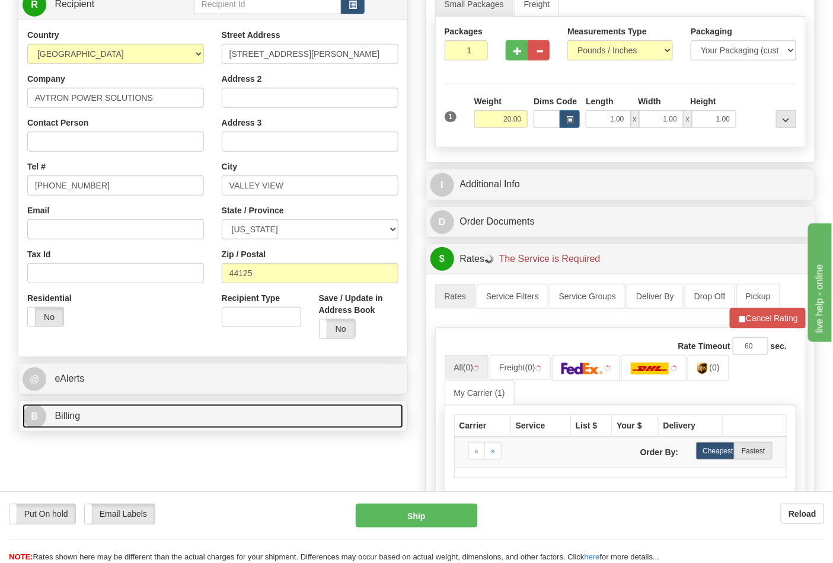
click at [128, 422] on link "B Billing" at bounding box center [213, 416] width 381 height 24
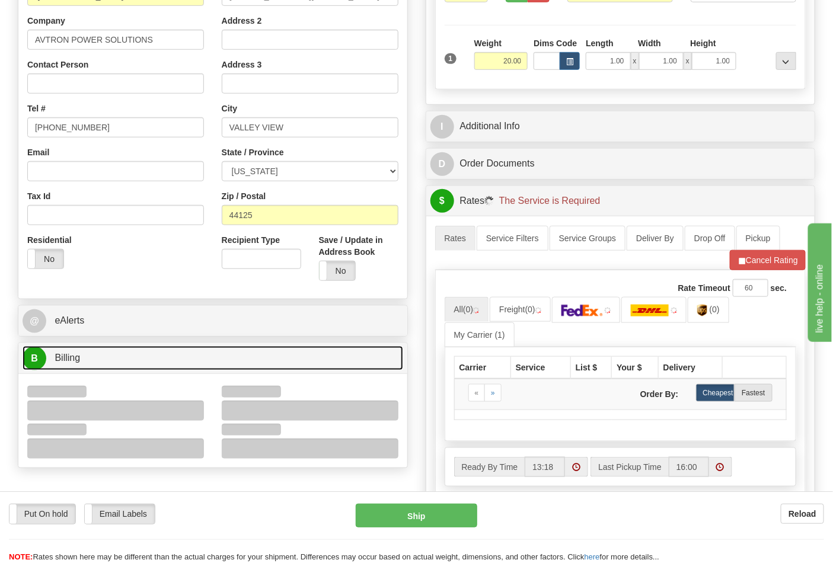
scroll to position [329, 0]
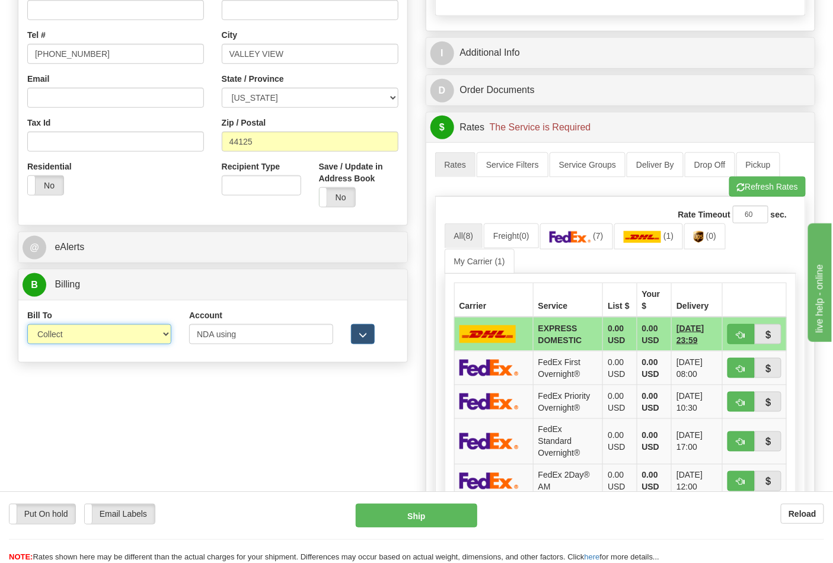
click at [69, 334] on select "Sender Recipient Third Party Collect" at bounding box center [99, 334] width 144 height 20
select select "2"
click at [27, 326] on select "Sender Recipient Third Party Collect" at bounding box center [99, 334] width 144 height 20
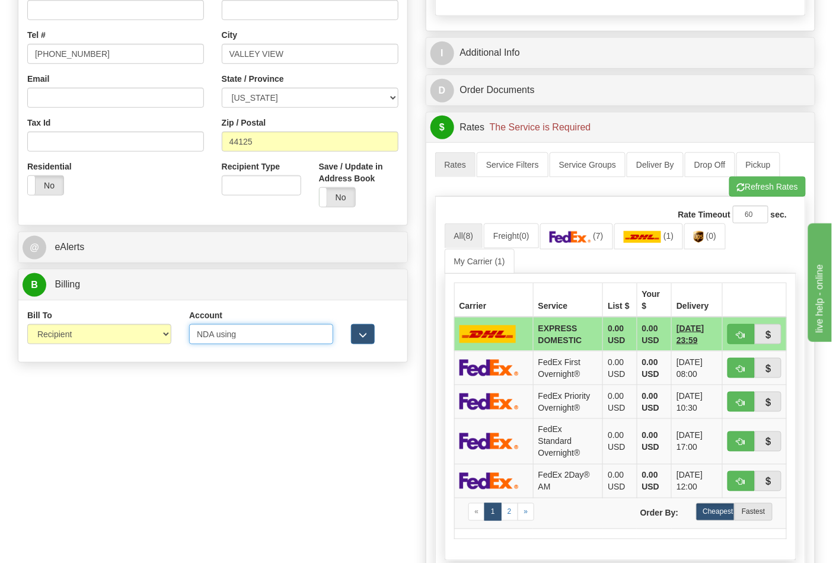
click at [269, 333] on input "NDA using" at bounding box center [261, 334] width 144 height 20
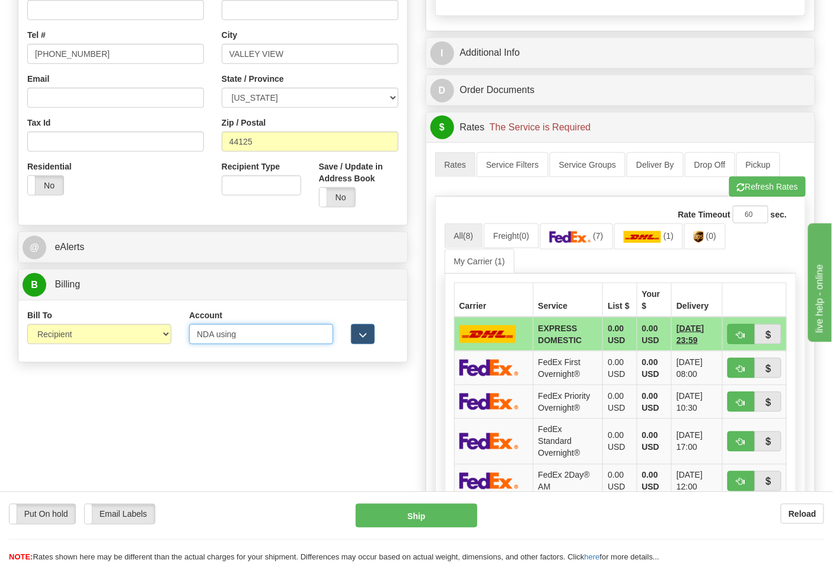
drag, startPoint x: 269, startPoint y: 333, endPoint x: 170, endPoint y: 337, distance: 99.7
click at [170, 337] on div "Bill To Sender Recipient Third Party Collect Account NDA using 3rd Party Accoun…" at bounding box center [212, 332] width 389 height 44
paste input "28w95a"
type input "28w95a"
click at [754, 197] on button "Refresh Rates" at bounding box center [767, 187] width 77 height 20
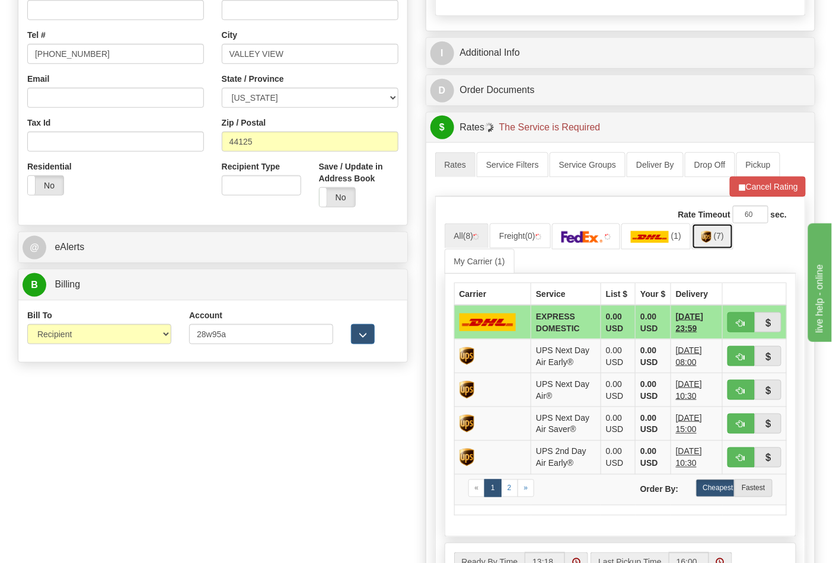
click at [716, 241] on link "(7)" at bounding box center [713, 237] width 42 height 26
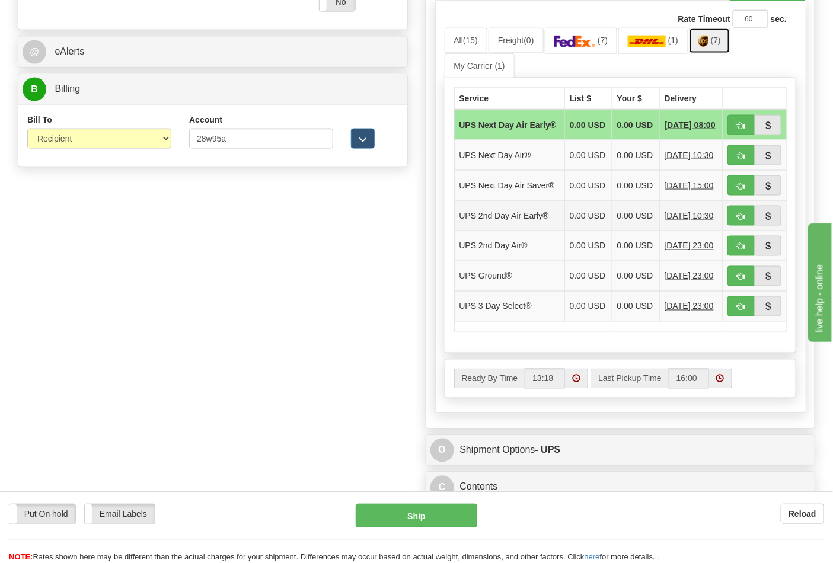
scroll to position [527, 0]
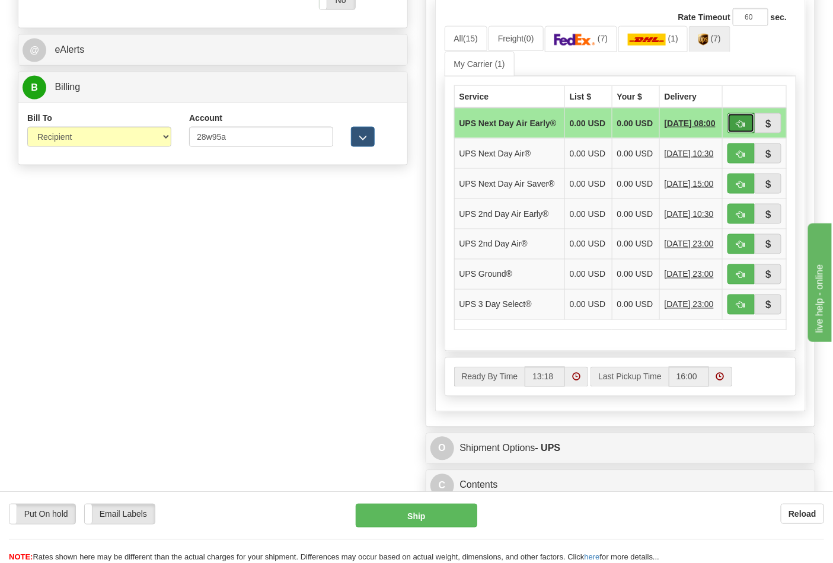
click at [740, 132] on button "button" at bounding box center [741, 123] width 27 height 20
type input "14"
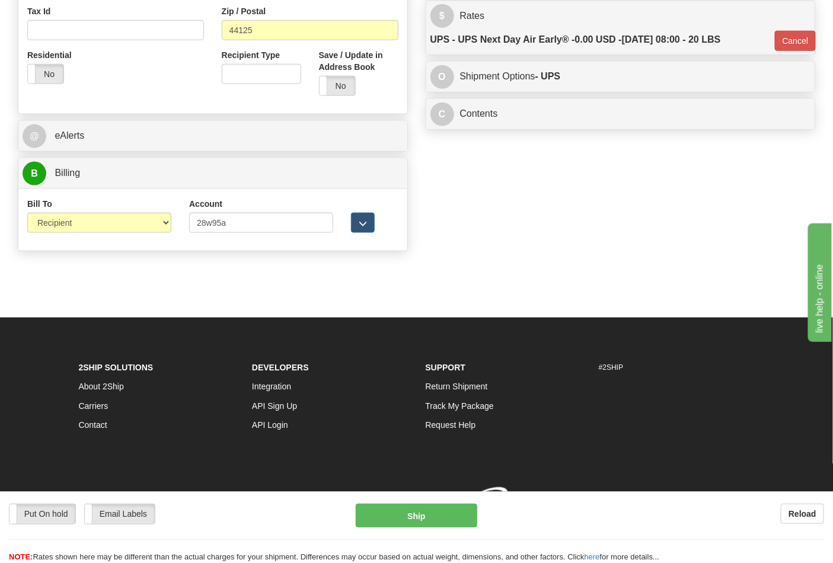
scroll to position [460, 0]
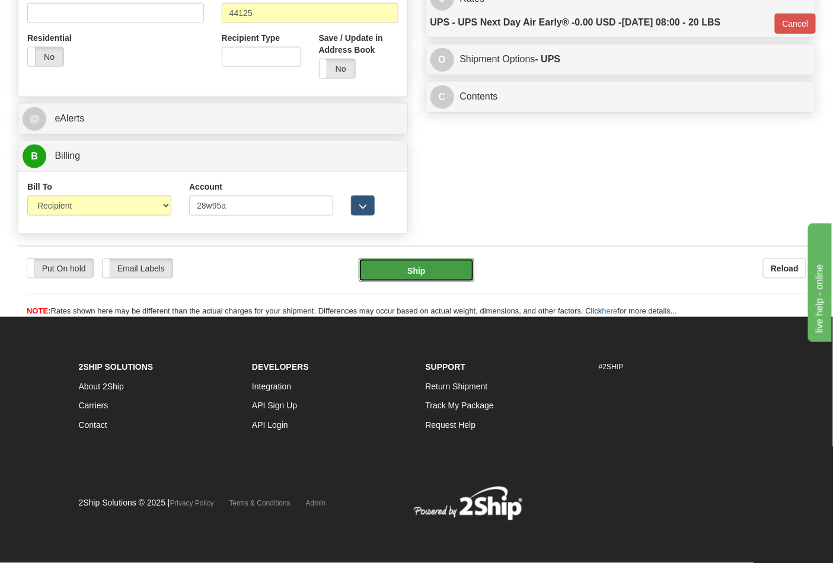
click at [406, 271] on button "Ship" at bounding box center [416, 271] width 115 height 24
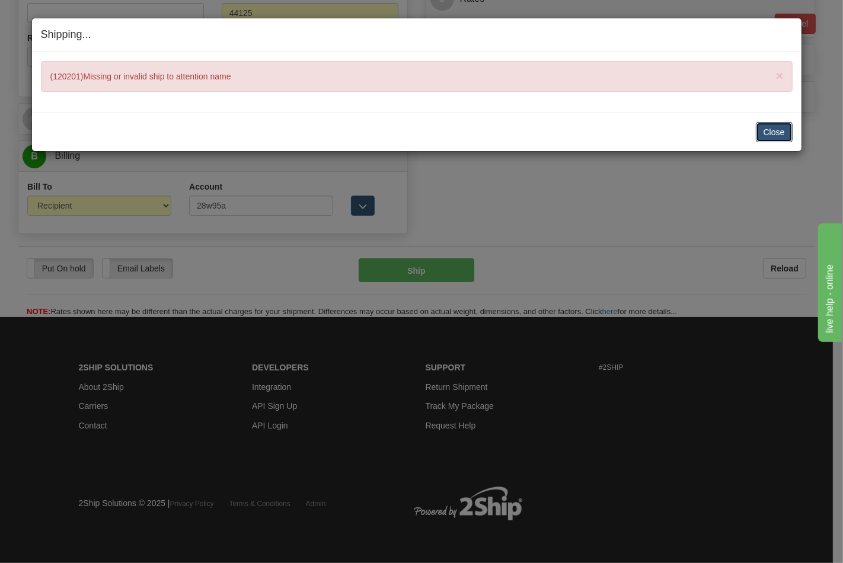
click at [767, 138] on button "Close" at bounding box center [774, 132] width 37 height 20
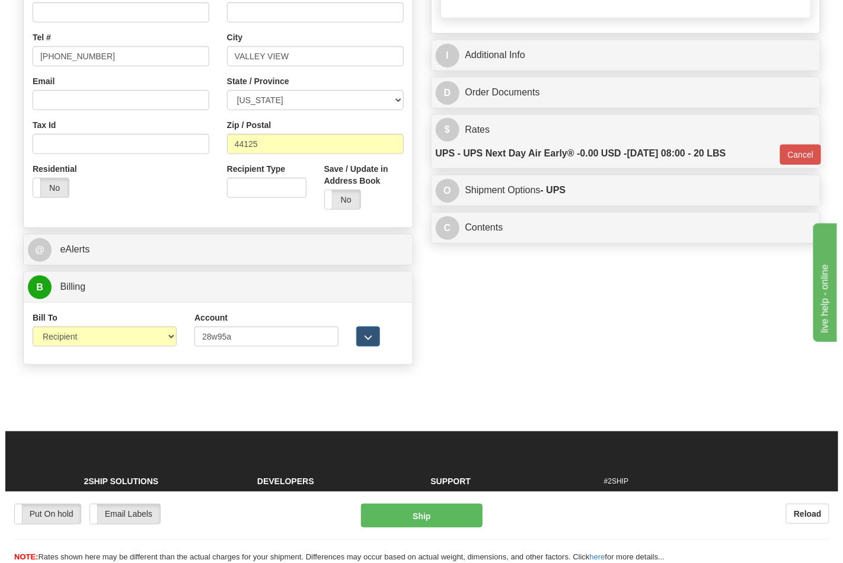
scroll to position [196, 0]
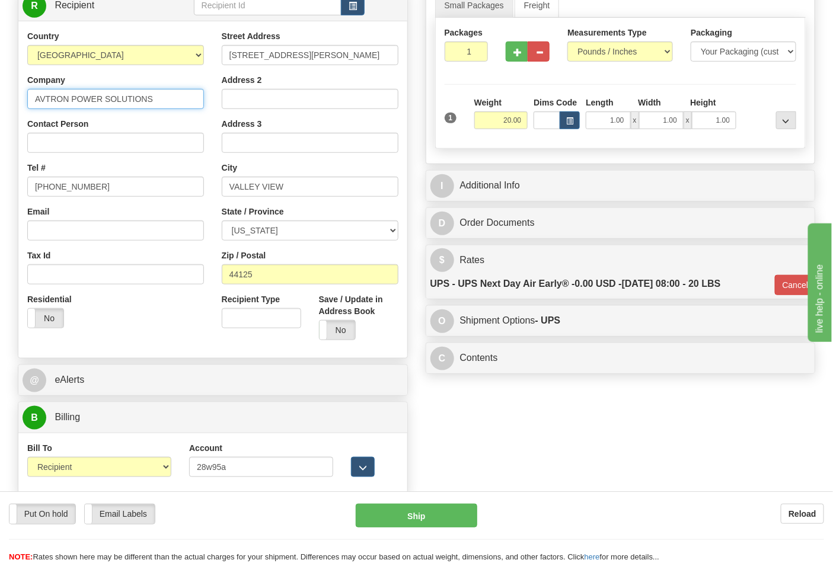
drag, startPoint x: 138, startPoint y: 98, endPoint x: 0, endPoint y: 107, distance: 137.9
click at [0, 107] on div "Toggle navigation Settings Shipping Preferences Fields Preferences New" at bounding box center [416, 183] width 833 height 759
click at [43, 149] on input "Contact Person" at bounding box center [115, 143] width 177 height 20
paste input "AVTRON POWER SOLUTIONS"
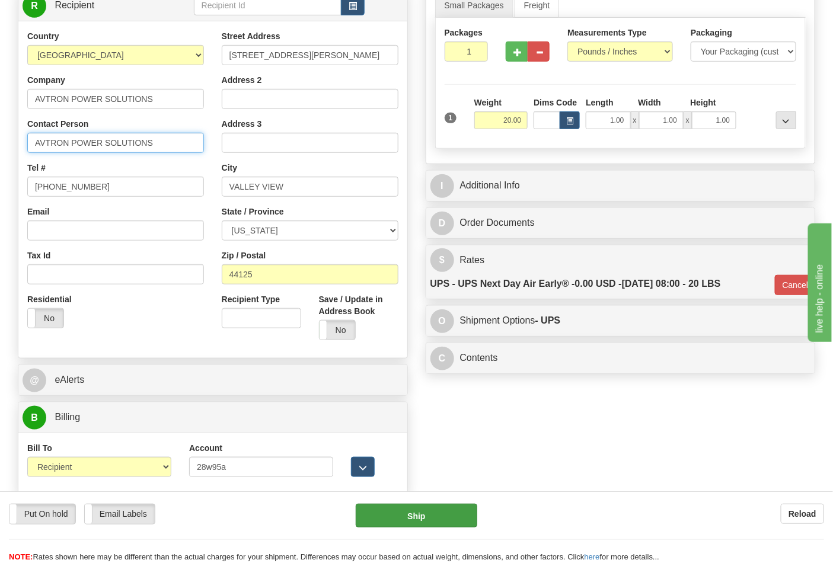
type input "AVTRON POWER SOLUTIONS"
click at [416, 527] on button "Ship" at bounding box center [416, 516] width 121 height 24
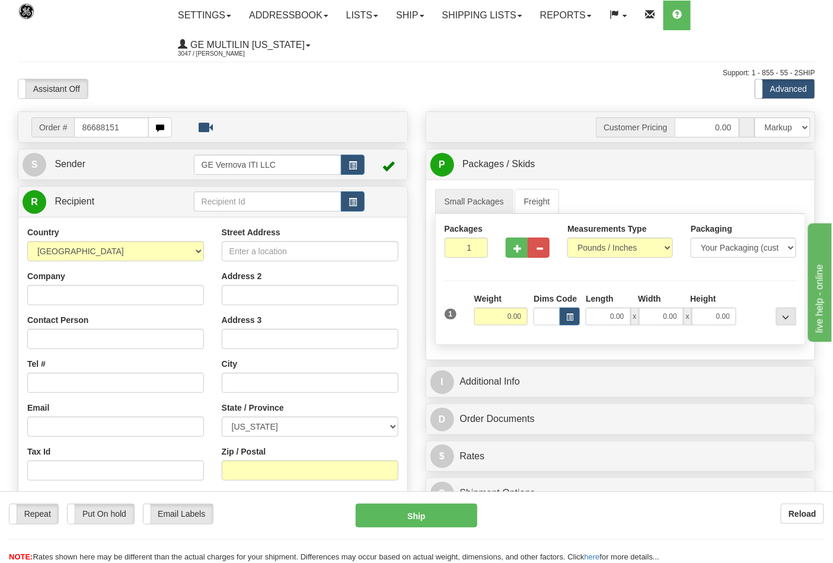
type input "86688151"
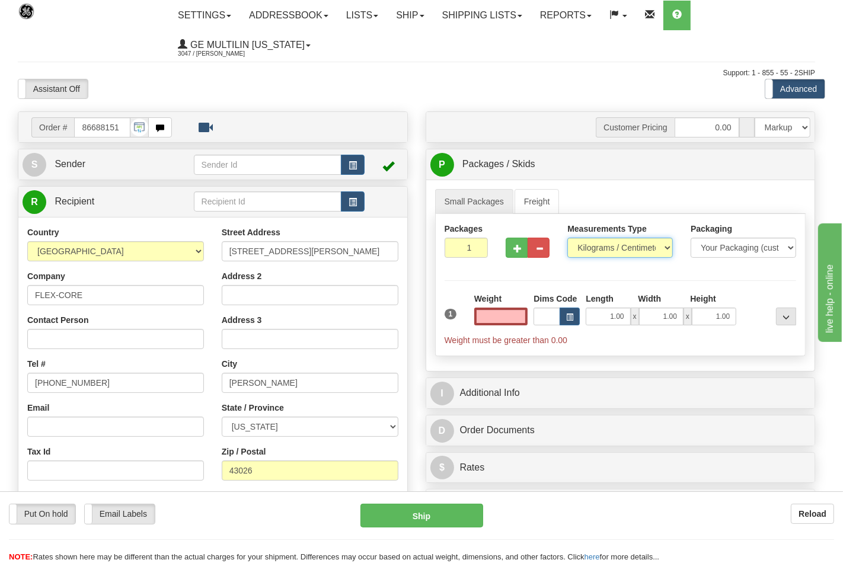
type input "0.00"
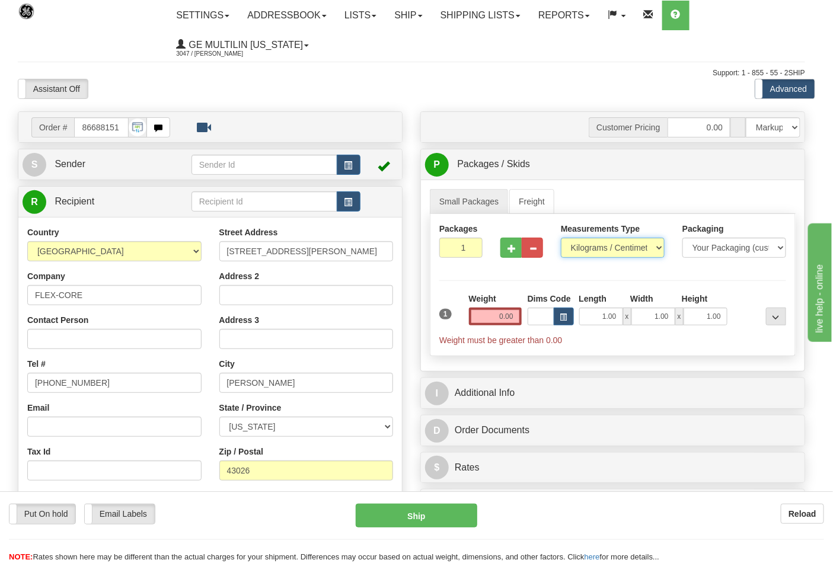
click at [599, 250] on select "Pounds / Inches Kilograms / Centimeters" at bounding box center [613, 248] width 104 height 20
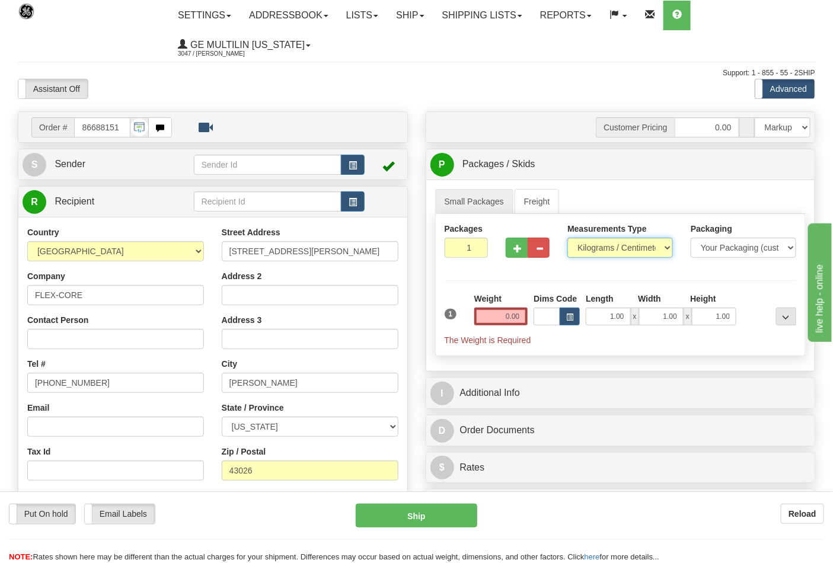
select select "0"
click at [568, 238] on select "Pounds / Inches Kilograms / Centimeters" at bounding box center [621, 248] width 106 height 20
click at [518, 313] on input "0.00" at bounding box center [501, 317] width 54 height 18
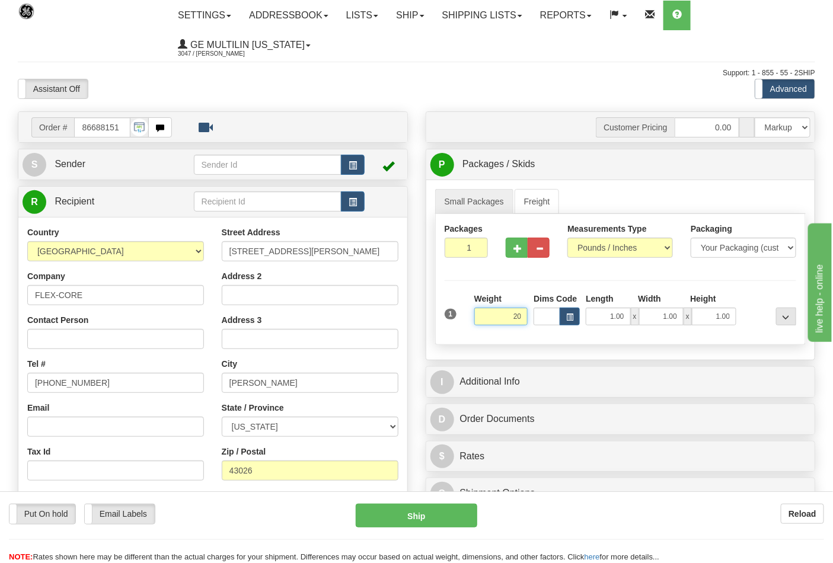
click button "Delete" at bounding box center [0, 0] width 0 height 0
type input "20.00"
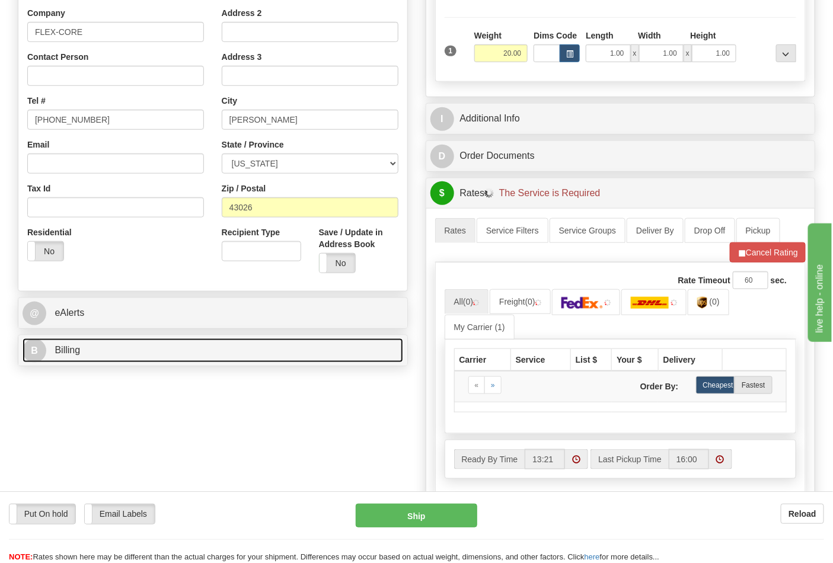
click at [161, 358] on link "B Billing" at bounding box center [213, 351] width 381 height 24
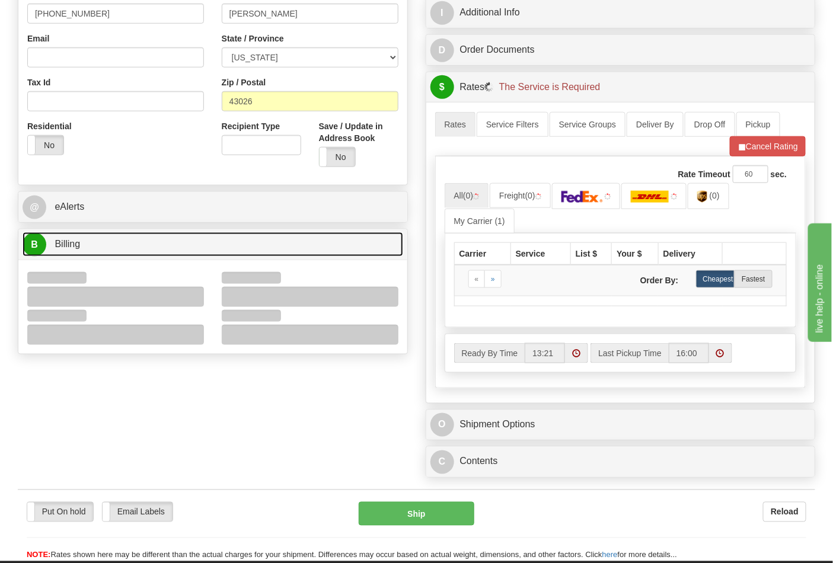
scroll to position [461, 0]
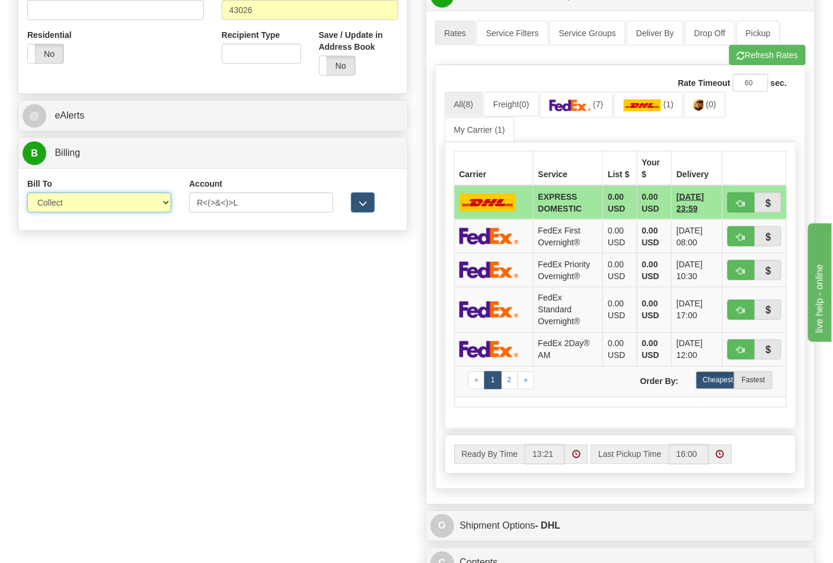
click at [74, 205] on select "Sender Recipient Third Party Collect" at bounding box center [99, 203] width 144 height 20
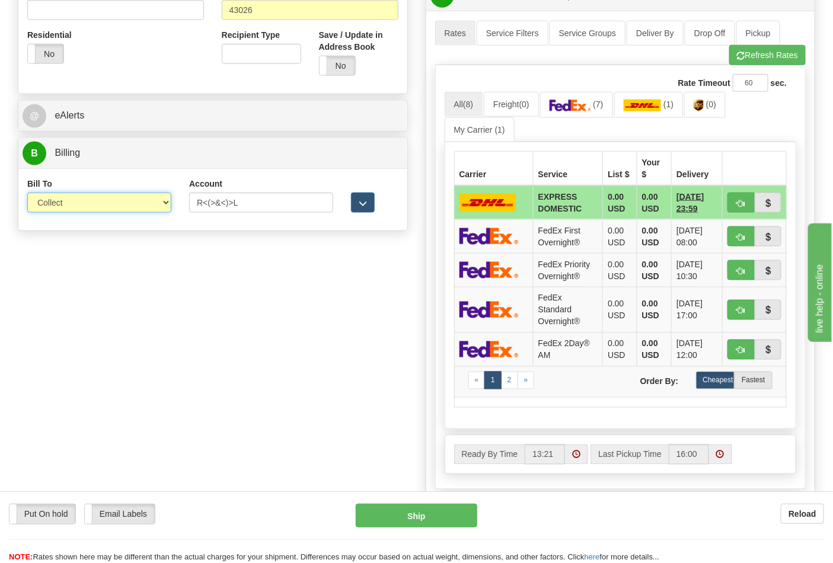
select select "2"
click at [27, 194] on select "Sender Recipient Third Party Collect" at bounding box center [99, 203] width 144 height 20
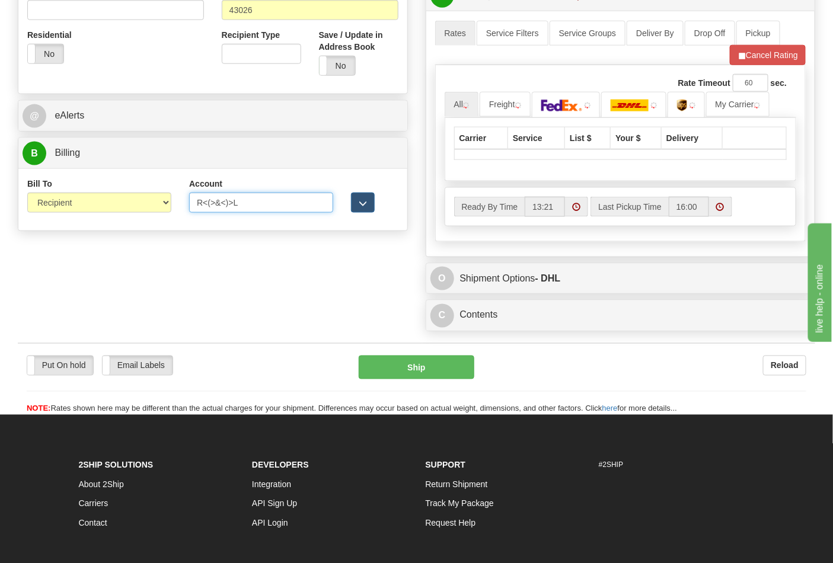
drag, startPoint x: 258, startPoint y: 202, endPoint x: 153, endPoint y: 200, distance: 105.0
click at [155, 200] on div "Bill To Sender Recipient Third Party Collect Account R<(>&<)>L 3rd Party Accoun…" at bounding box center [212, 200] width 389 height 44
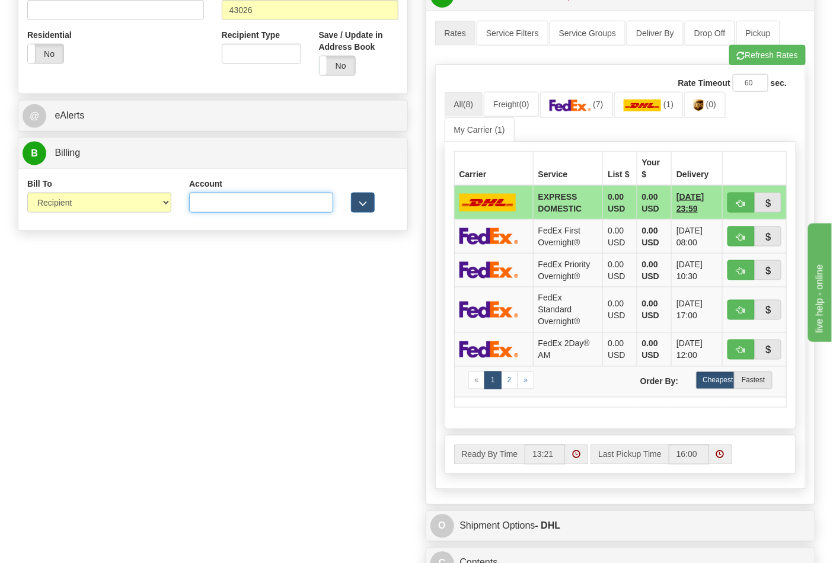
click at [270, 206] on input "Account" at bounding box center [261, 203] width 144 height 20
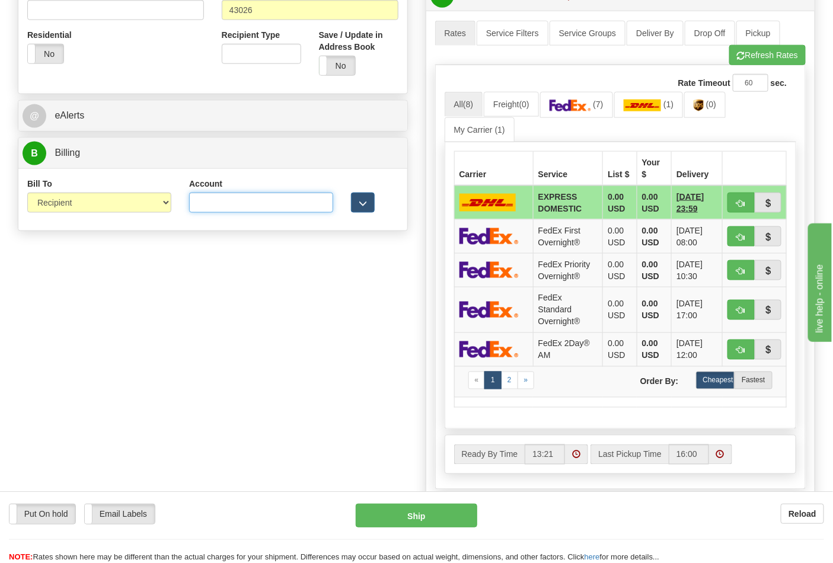
type input "473367"
click at [748, 56] on button "Refresh Rates" at bounding box center [767, 55] width 77 height 20
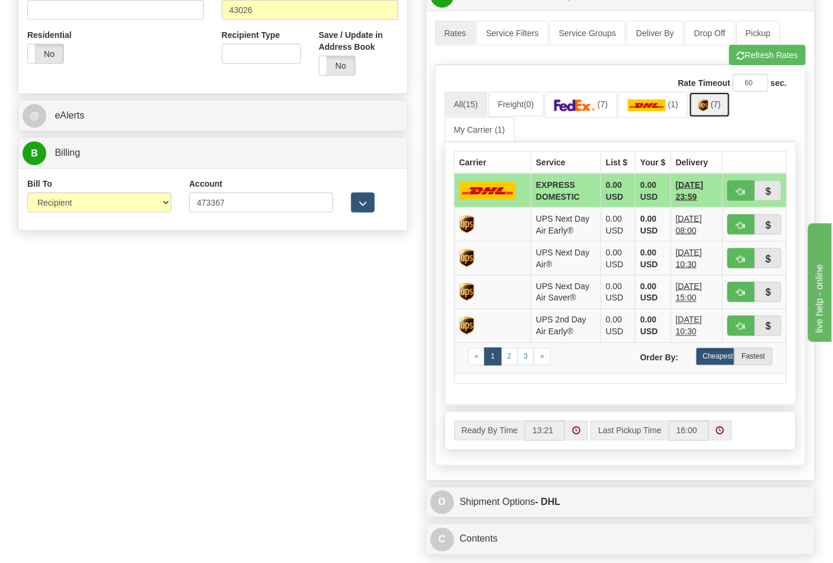
click at [716, 109] on span "(7)" at bounding box center [716, 104] width 10 height 9
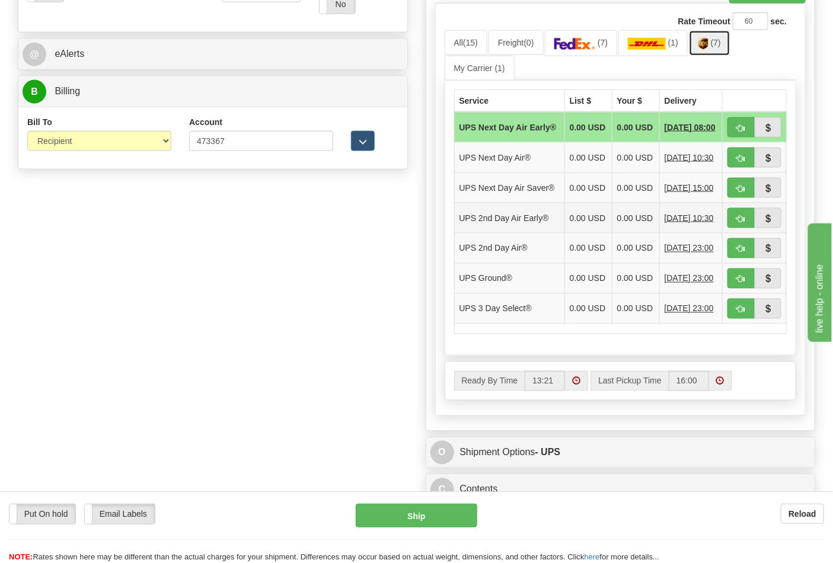
scroll to position [593, 0]
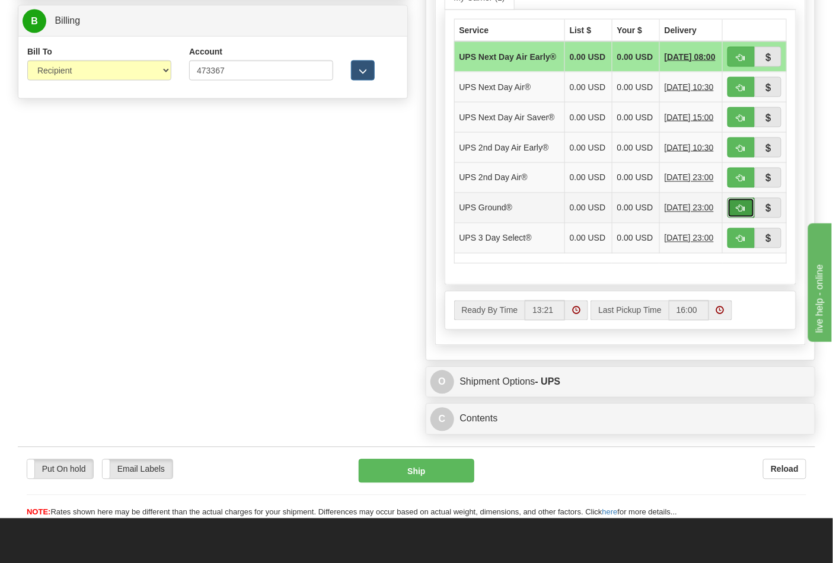
click at [737, 213] on span "button" at bounding box center [741, 209] width 8 height 8
type input "03"
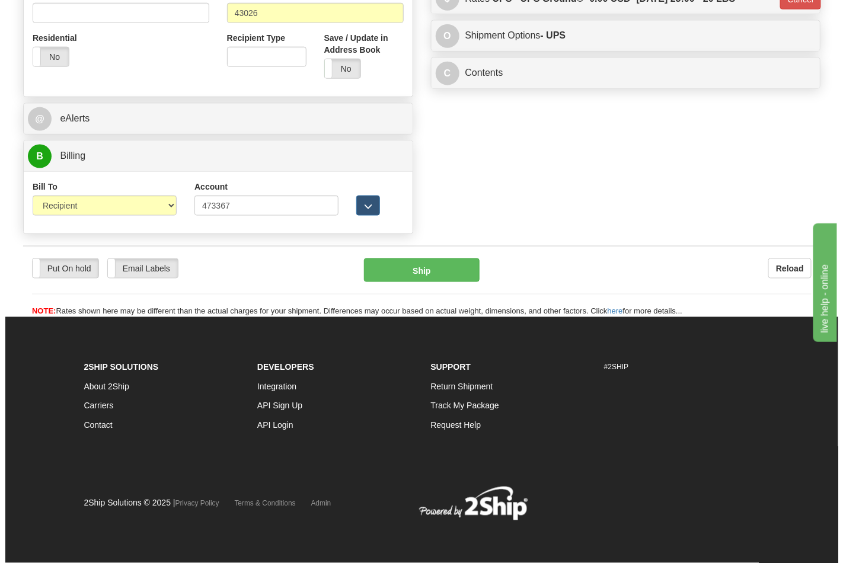
scroll to position [460, 0]
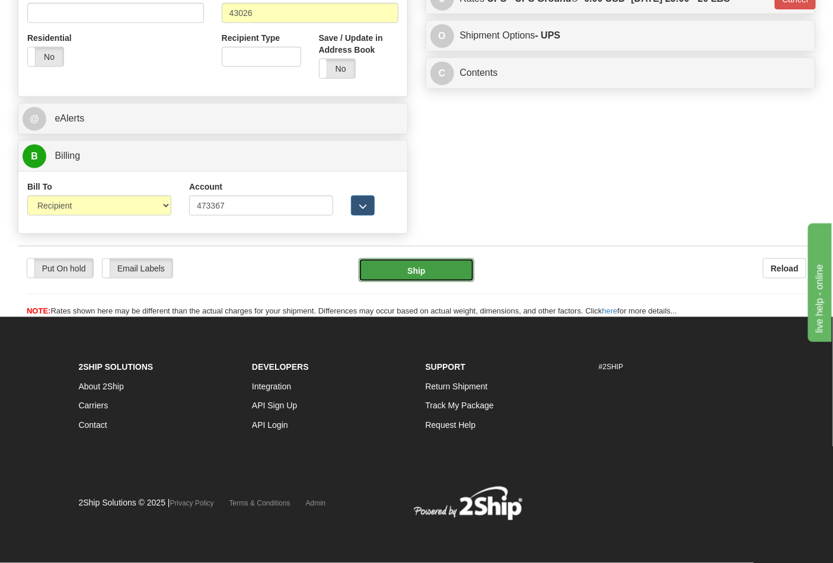
click at [441, 270] on button "Ship" at bounding box center [416, 271] width 115 height 24
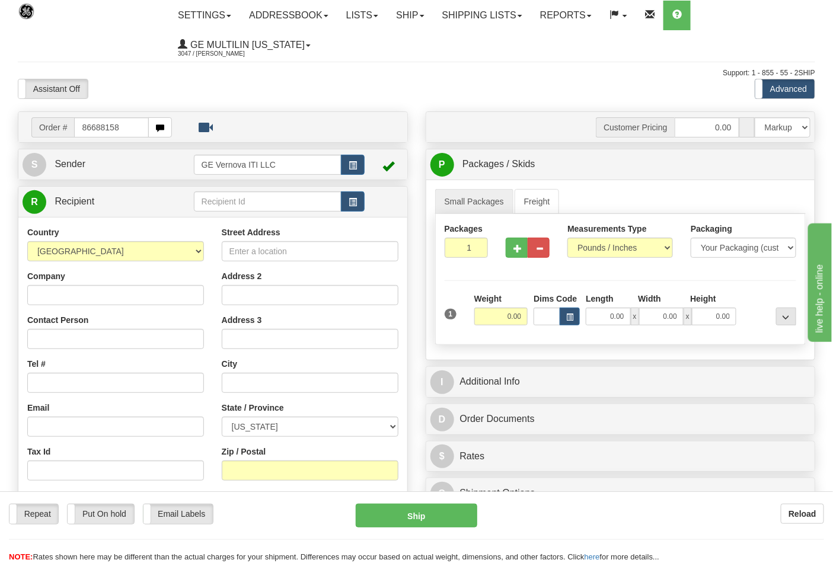
type input "86688158"
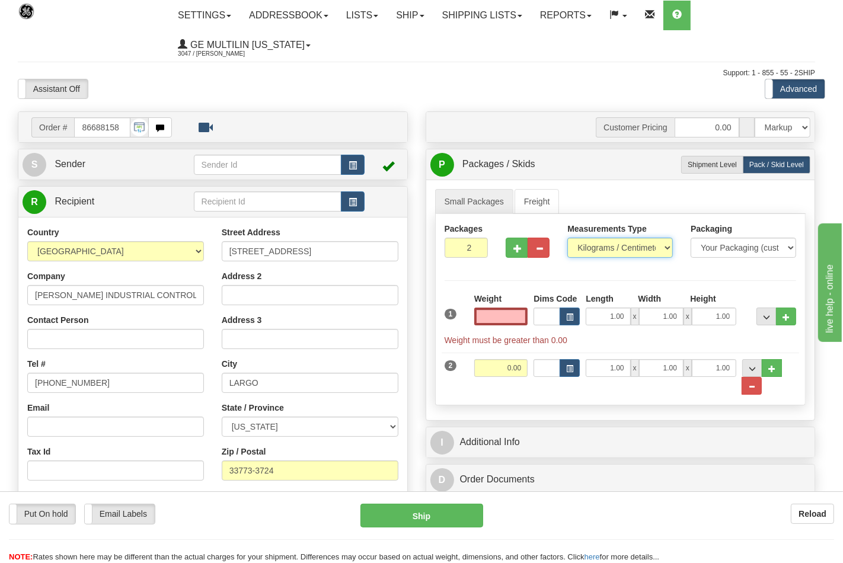
type input "0.00"
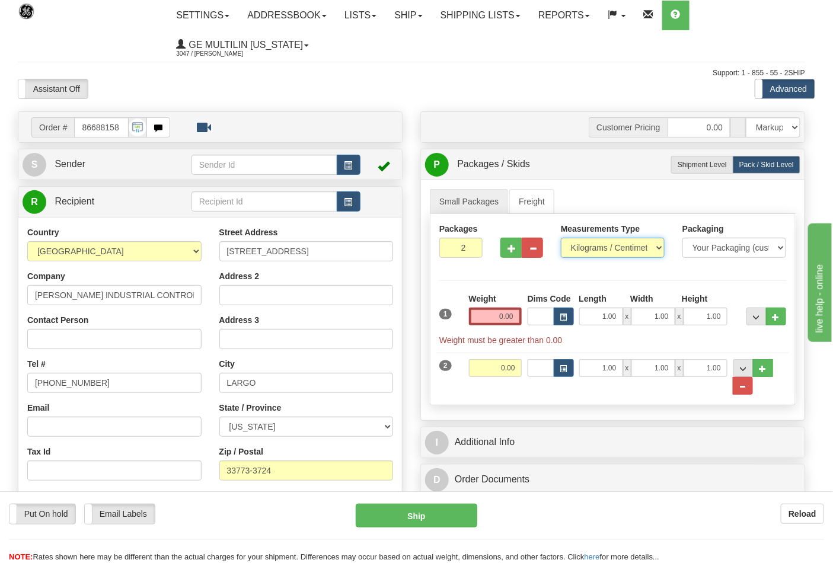
drag, startPoint x: 600, startPoint y: 246, endPoint x: 600, endPoint y: 253, distance: 6.5
click at [600, 246] on select "Pounds / Inches Kilograms / Centimeters" at bounding box center [613, 248] width 104 height 20
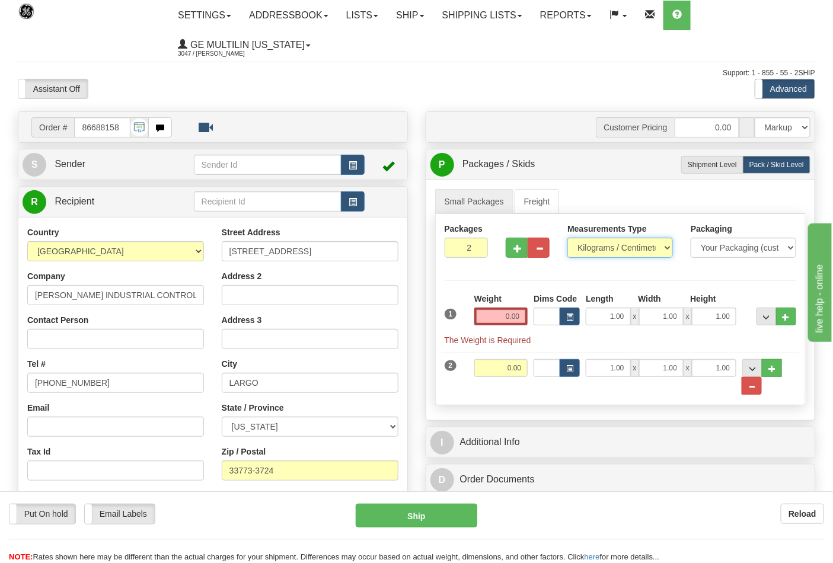
select select "0"
click at [568, 238] on select "Pounds / Inches Kilograms / Centimeters" at bounding box center [621, 248] width 106 height 20
click at [514, 251] on span "button" at bounding box center [518, 249] width 8 height 8
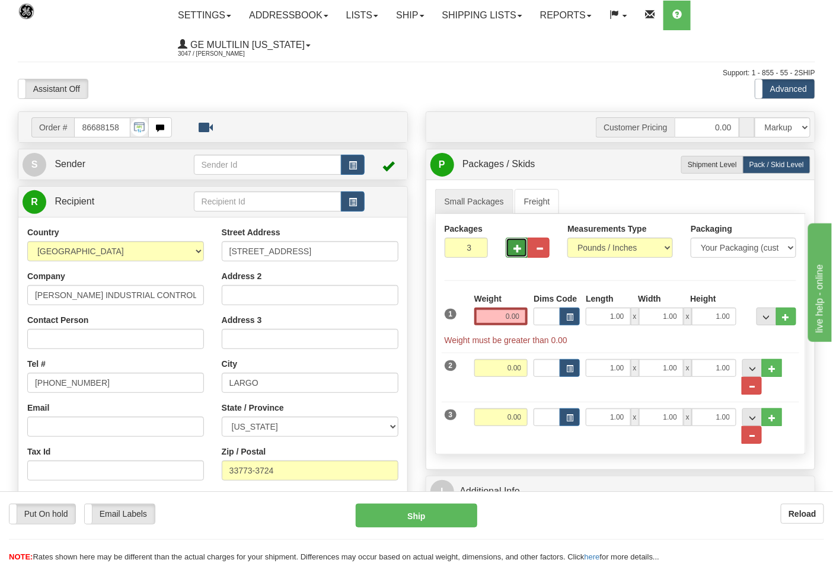
click at [514, 251] on span "button" at bounding box center [518, 249] width 8 height 8
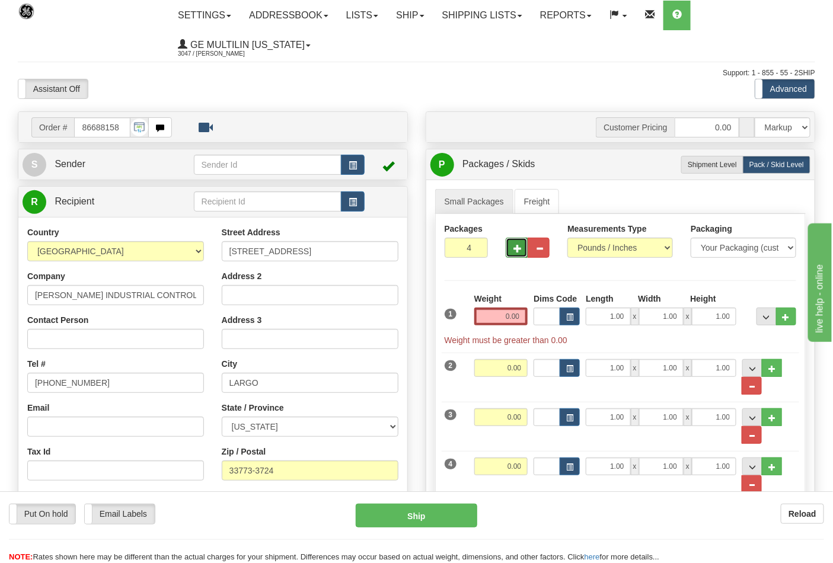
click at [514, 251] on span "button" at bounding box center [518, 249] width 8 height 8
type input "5"
click at [721, 158] on label "Shipment Level Shipm." at bounding box center [712, 165] width 62 height 18
radio input "true"
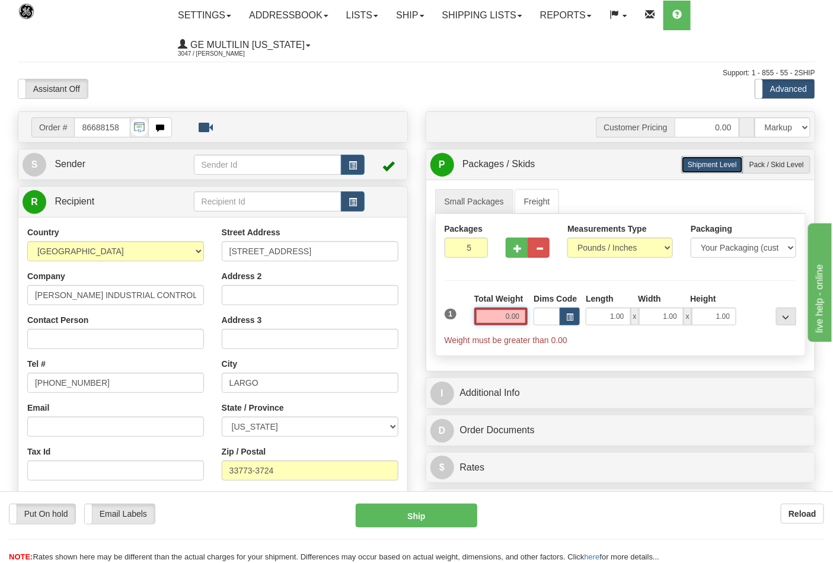
click at [524, 313] on input "0.00" at bounding box center [501, 317] width 54 height 18
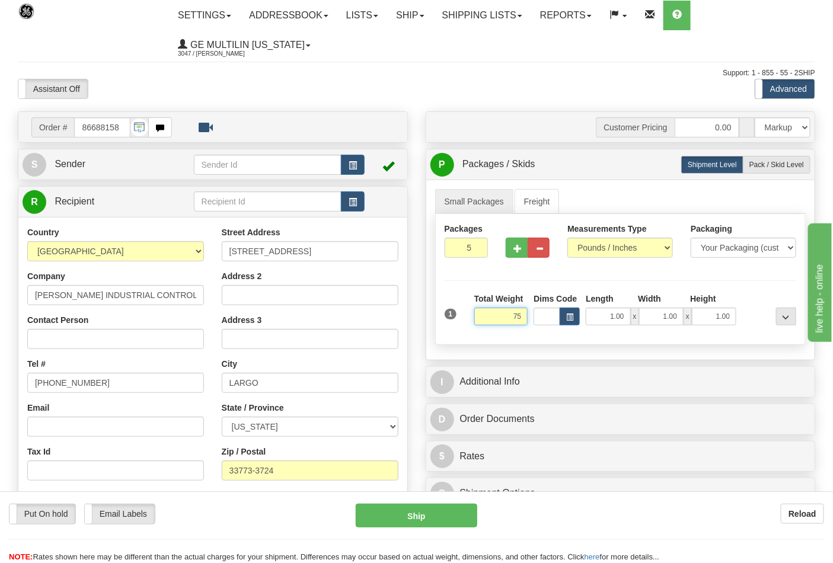
click button "Delete" at bounding box center [0, 0] width 0 height 0
type input "75.00"
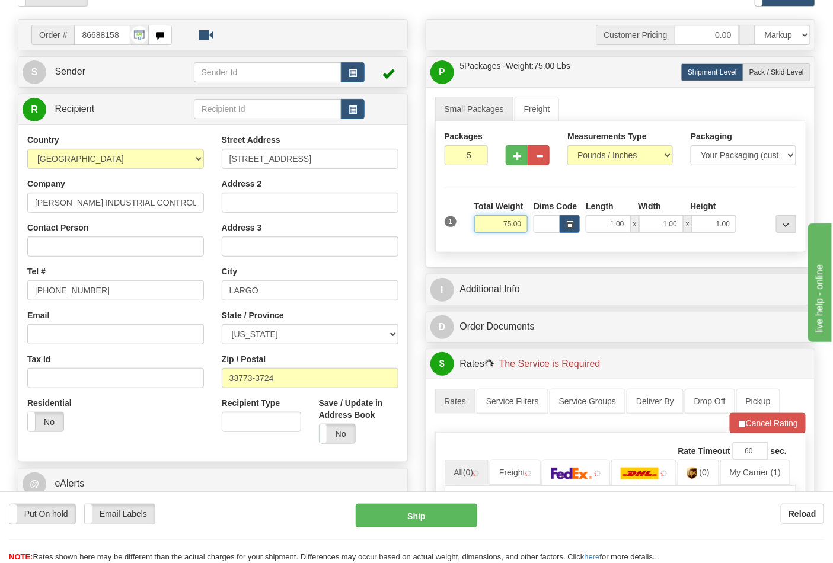
scroll to position [263, 0]
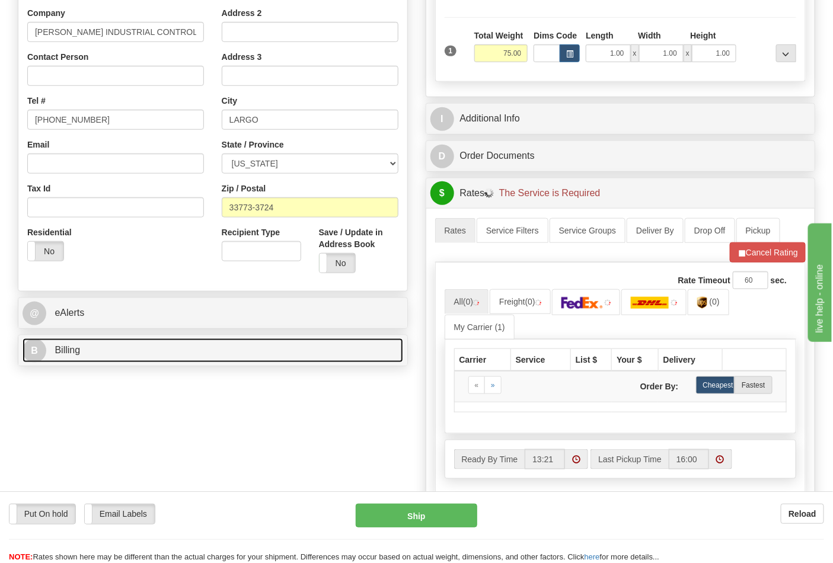
click at [115, 350] on link "B Billing" at bounding box center [213, 351] width 381 height 24
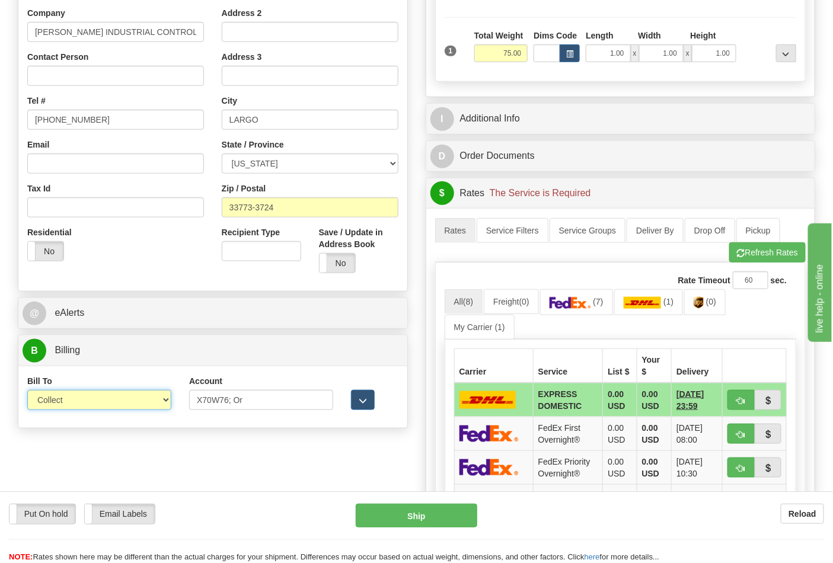
click at [141, 399] on select "Sender Recipient Third Party Collect" at bounding box center [99, 400] width 144 height 20
select select "2"
click at [27, 391] on select "Sender Recipient Third Party Collect" at bounding box center [99, 400] width 144 height 20
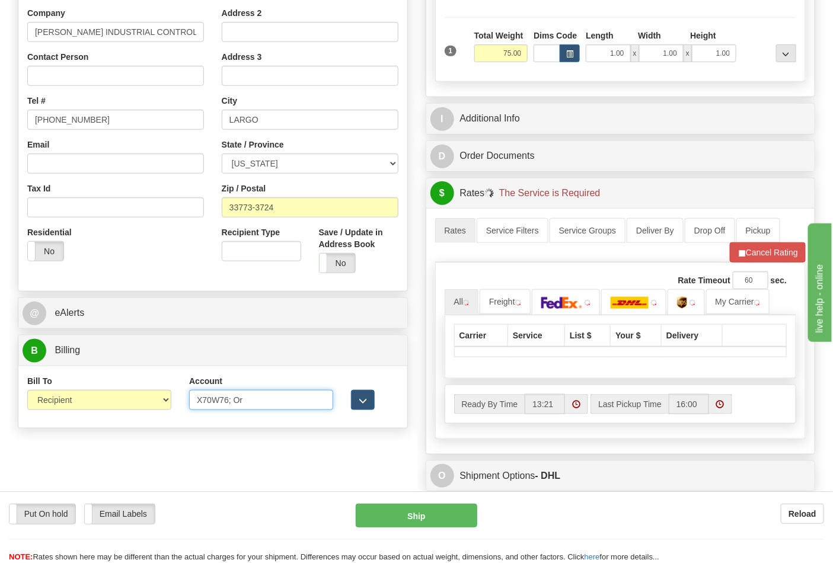
click at [263, 402] on input "X70W76; Or" at bounding box center [261, 400] width 144 height 20
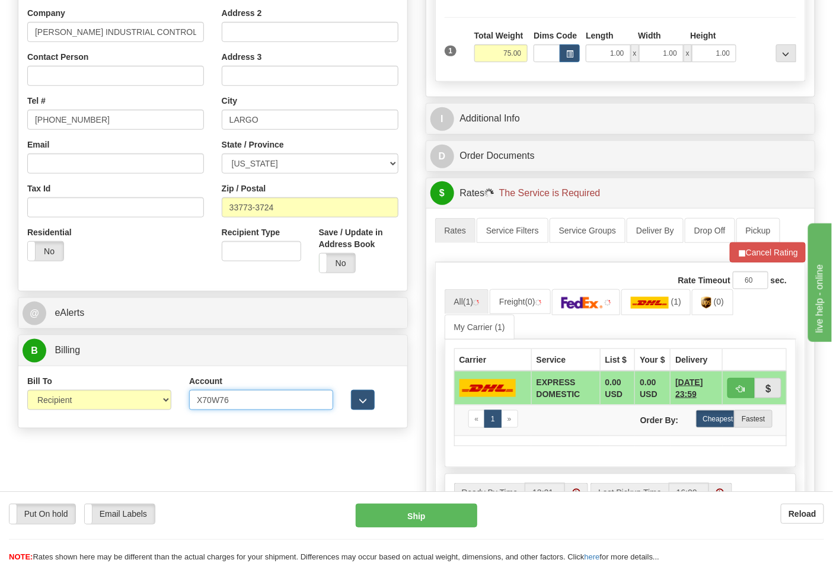
type input "X70W76"
click button "Delete" at bounding box center [0, 0] width 0 height 0
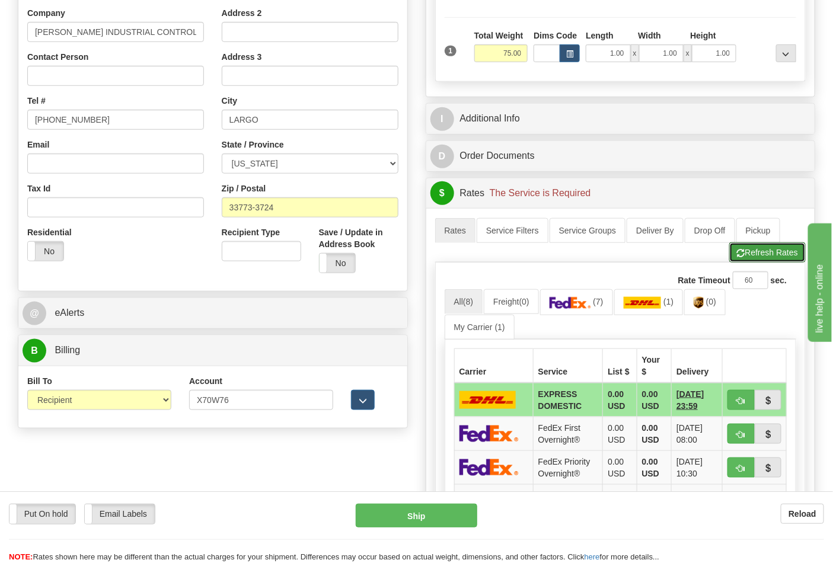
click at [779, 254] on button "Refresh Rates" at bounding box center [767, 253] width 77 height 20
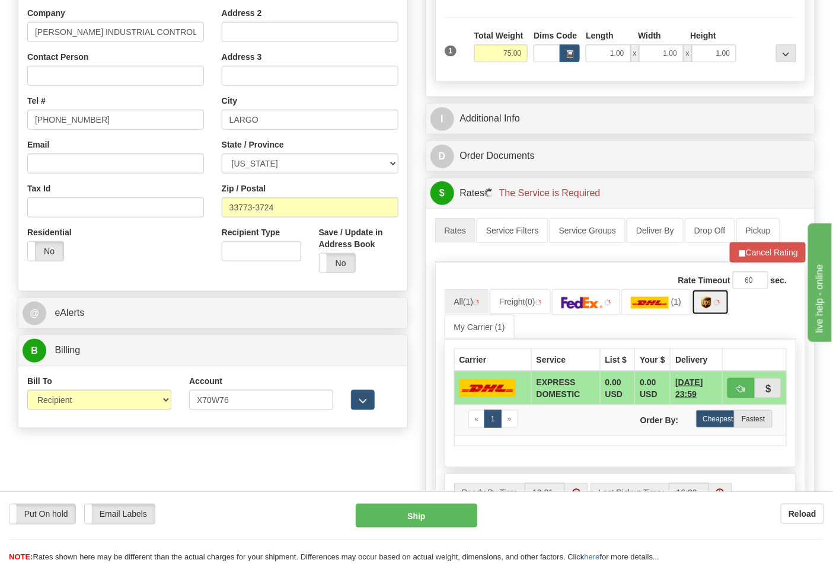
click at [712, 309] on img at bounding box center [707, 303] width 10 height 12
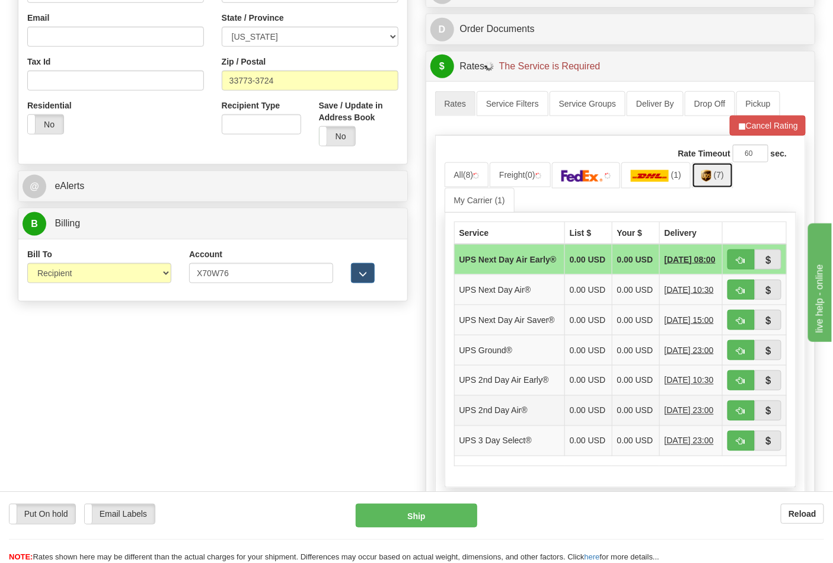
scroll to position [527, 0]
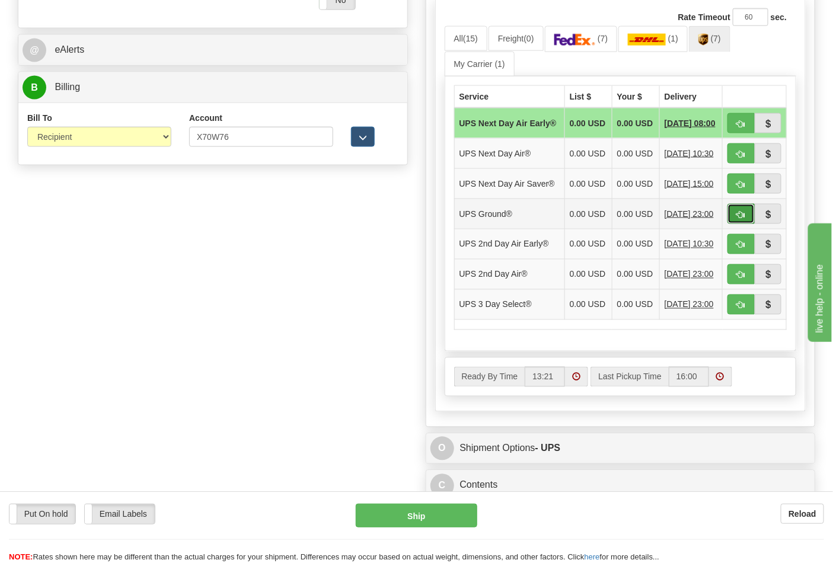
click at [740, 224] on button "button" at bounding box center [741, 214] width 27 height 20
type input "03"
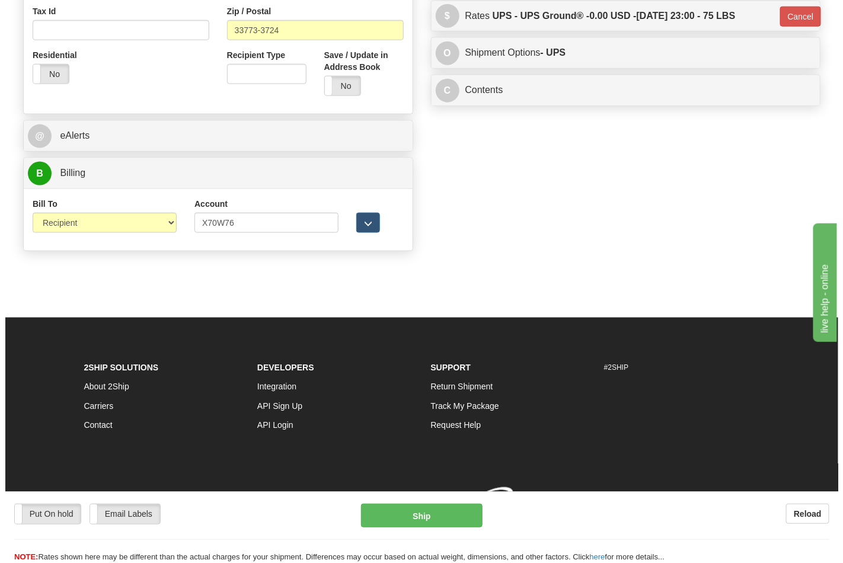
scroll to position [460, 0]
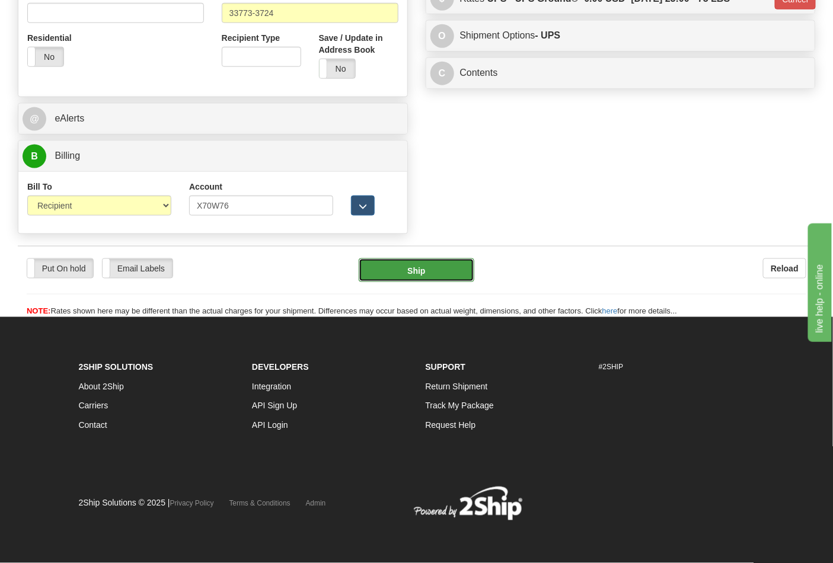
click at [463, 274] on button "Ship" at bounding box center [416, 271] width 115 height 24
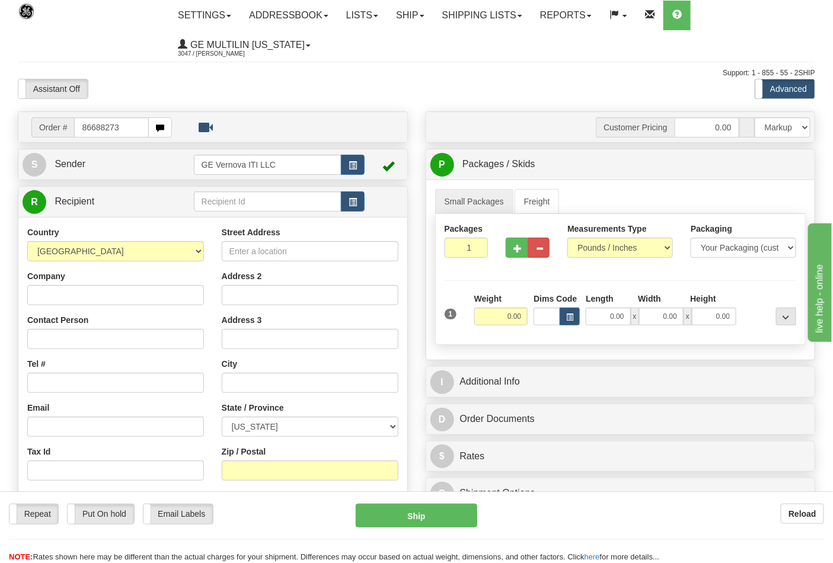
type input "86688273"
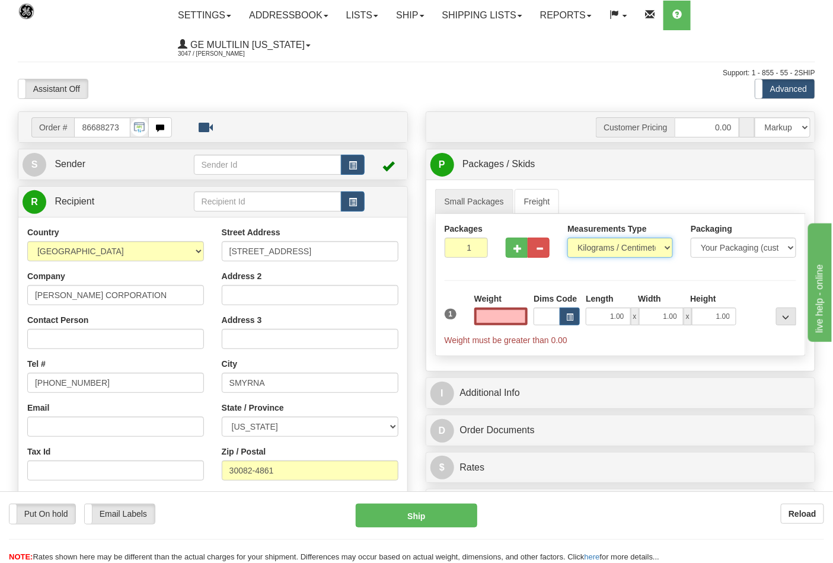
type input "0.00"
click at [591, 251] on select "Pounds / Inches Kilograms / Centimeters" at bounding box center [621, 248] width 106 height 20
select select "0"
click at [568, 238] on select "Pounds / Inches Kilograms / Centimeters" at bounding box center [621, 248] width 106 height 20
click at [523, 323] on input "0.00" at bounding box center [501, 317] width 54 height 18
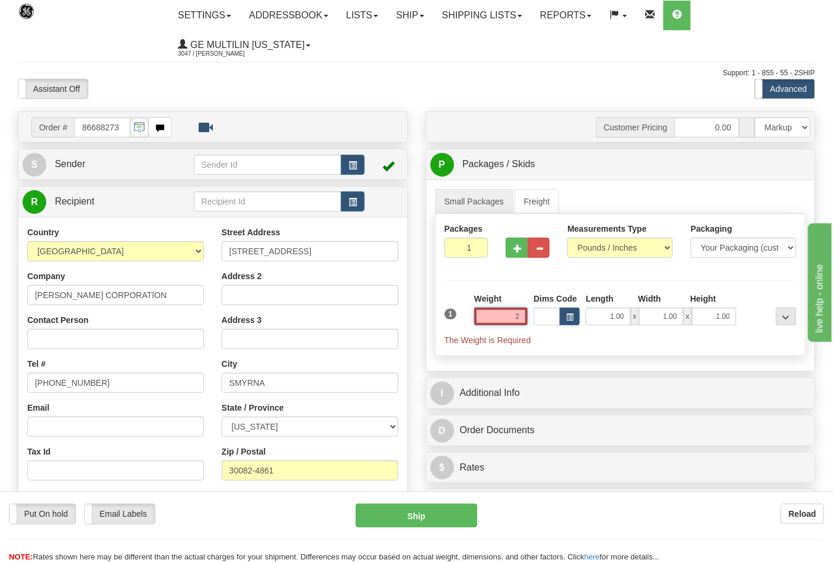
click button "Delete" at bounding box center [0, 0] width 0 height 0
type input "2.00"
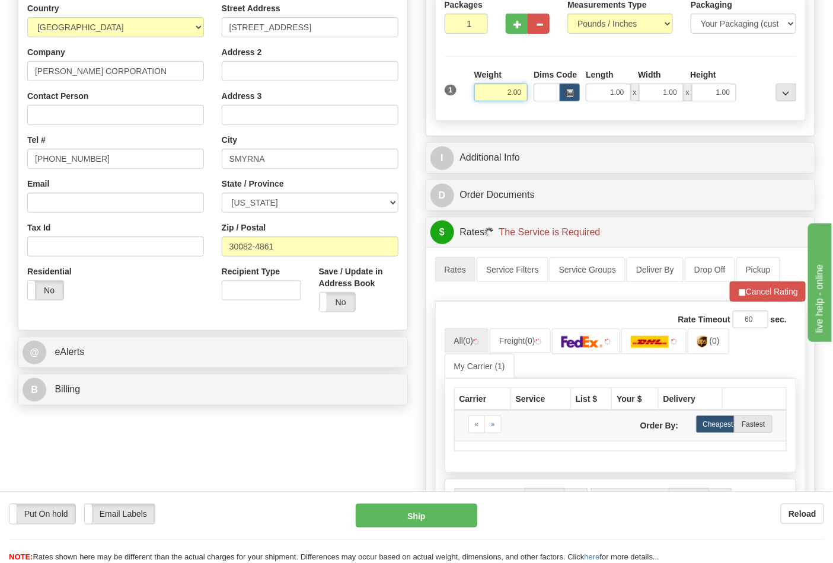
scroll to position [263, 0]
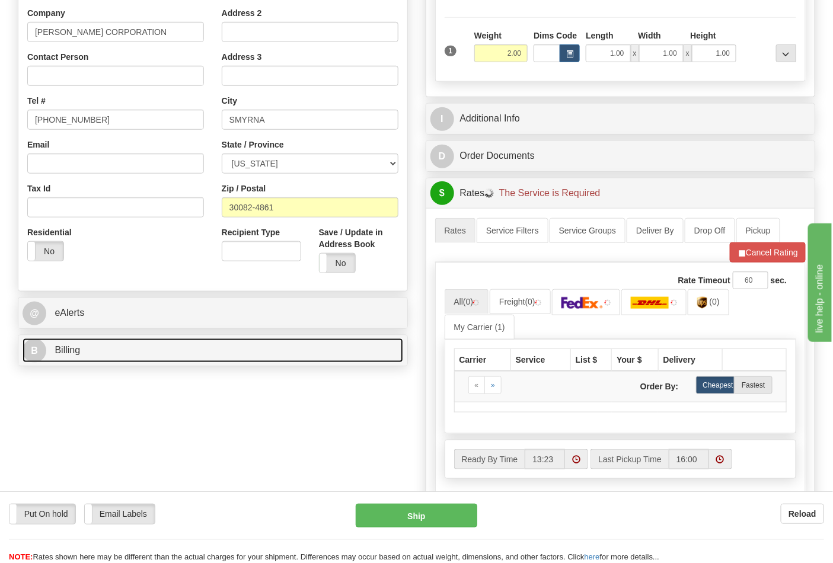
click at [152, 352] on link "B Billing" at bounding box center [213, 351] width 381 height 24
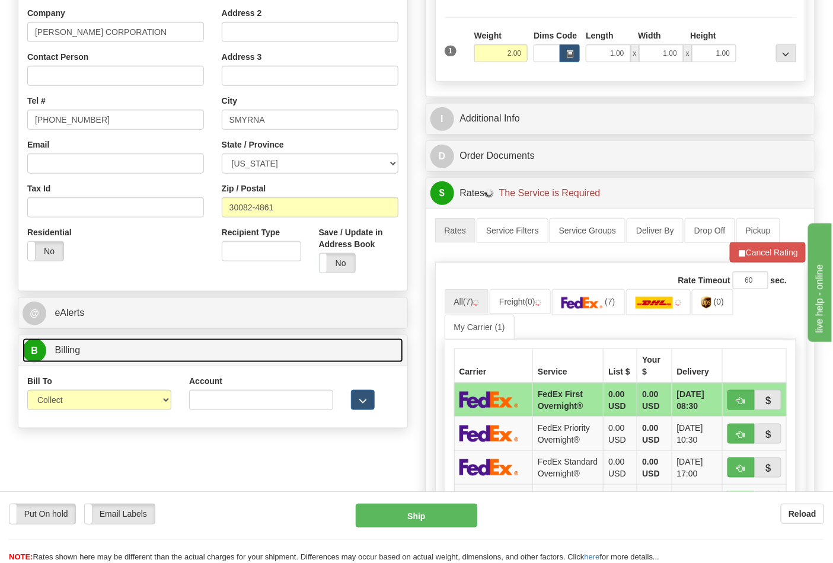
scroll to position [329, 0]
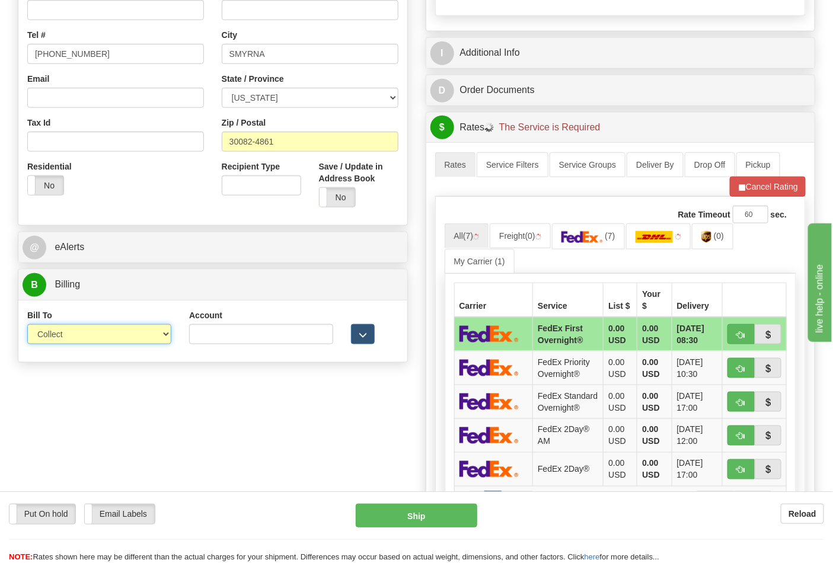
drag, startPoint x: 95, startPoint y: 338, endPoint x: 90, endPoint y: 344, distance: 7.6
click at [95, 338] on select "Sender Recipient Third Party Collect" at bounding box center [99, 334] width 144 height 20
select select "2"
click at [27, 326] on select "Sender Recipient Third Party Collect" at bounding box center [99, 334] width 144 height 20
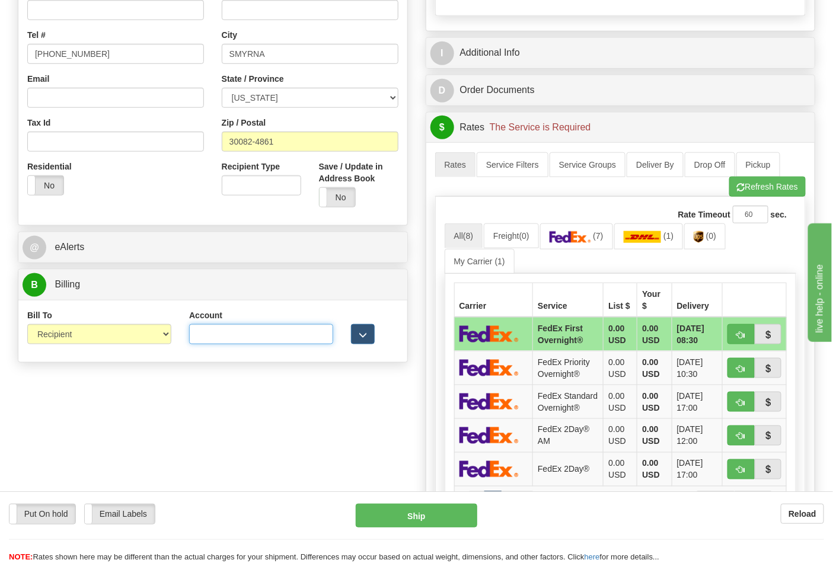
click at [267, 339] on input "Account" at bounding box center [261, 334] width 144 height 20
paste input "103538629"
type input "103538629"
click at [603, 235] on span "(7)" at bounding box center [598, 235] width 10 height 9
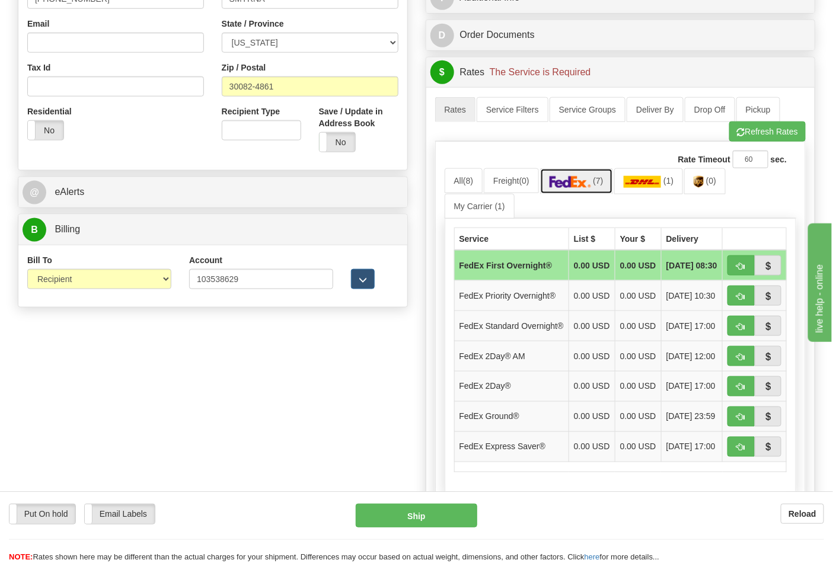
scroll to position [461, 0]
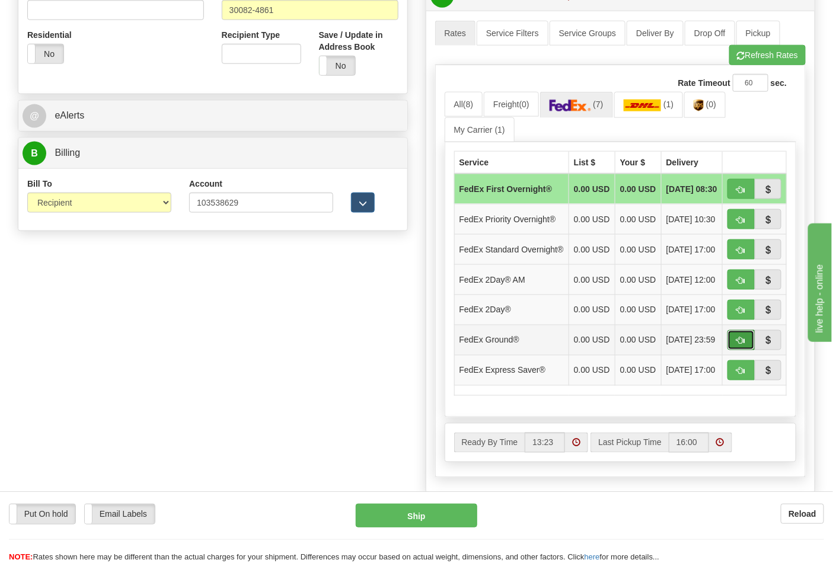
click at [740, 345] on span "button" at bounding box center [741, 341] width 8 height 8
type input "92"
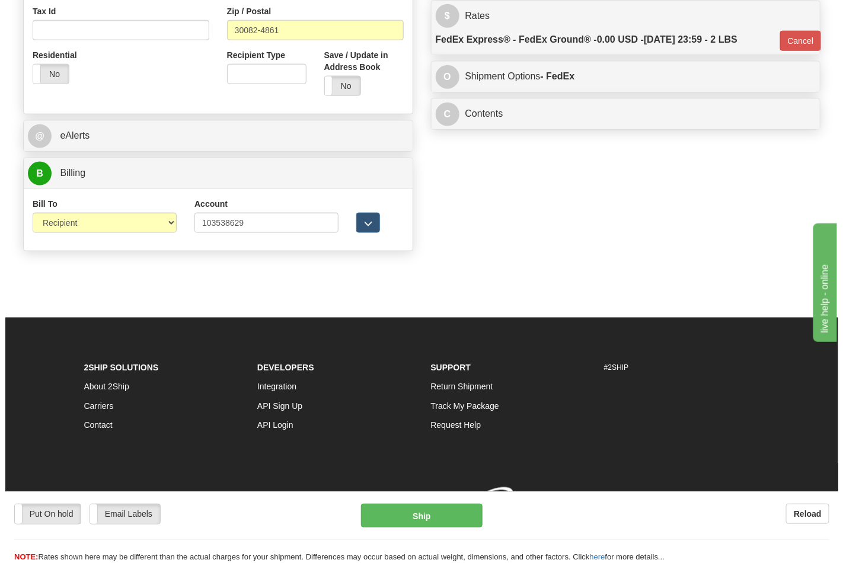
scroll to position [442, 0]
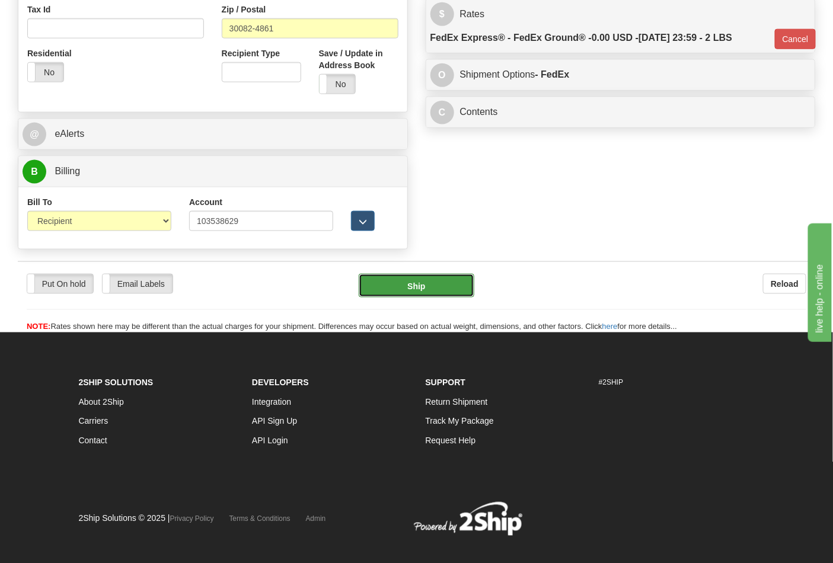
click at [402, 283] on button "Ship" at bounding box center [416, 286] width 115 height 24
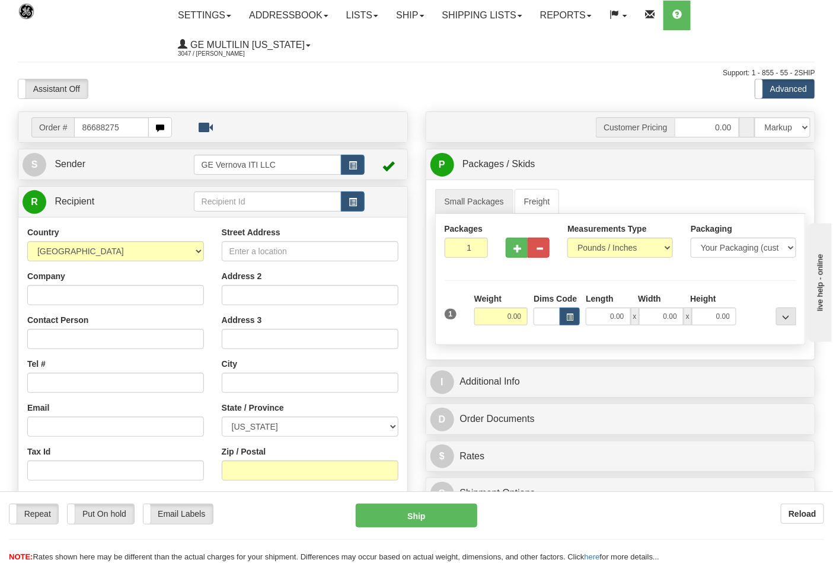
type input "86688275"
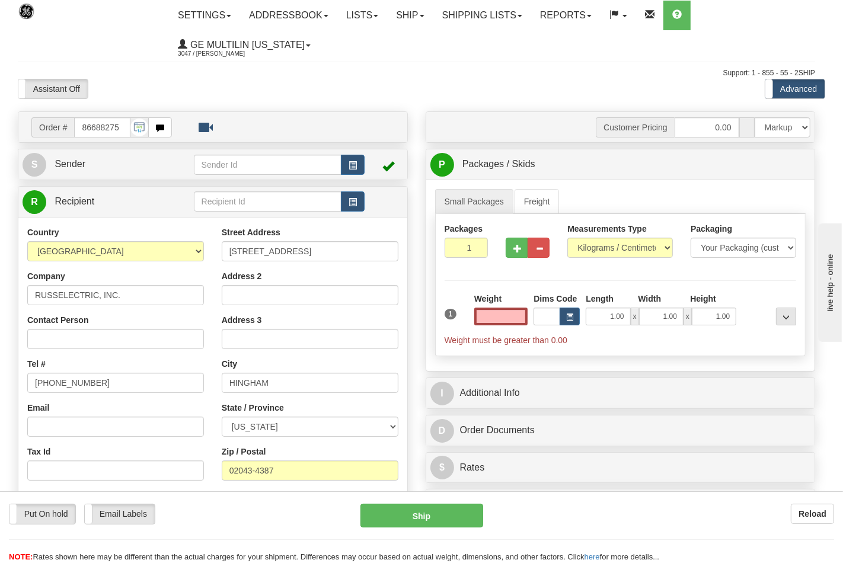
type input "0.00"
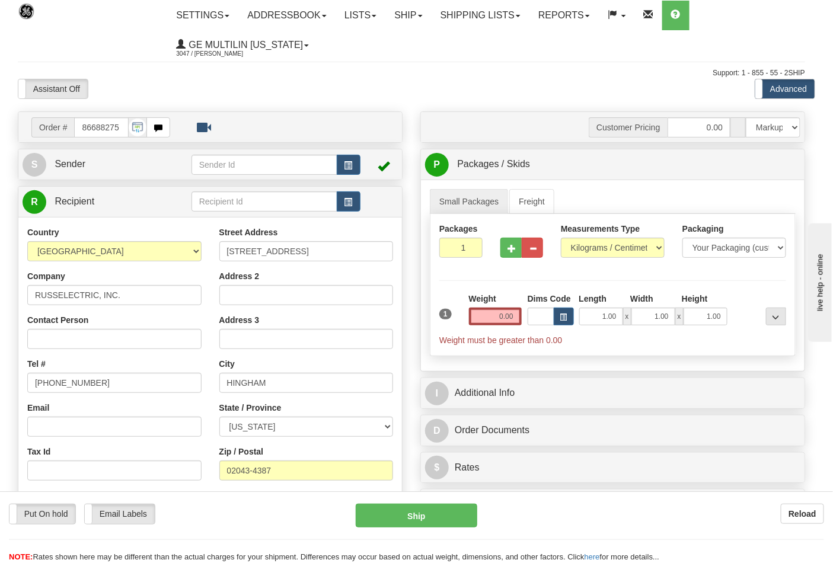
drag, startPoint x: 584, startPoint y: 250, endPoint x: 590, endPoint y: 254, distance: 7.4
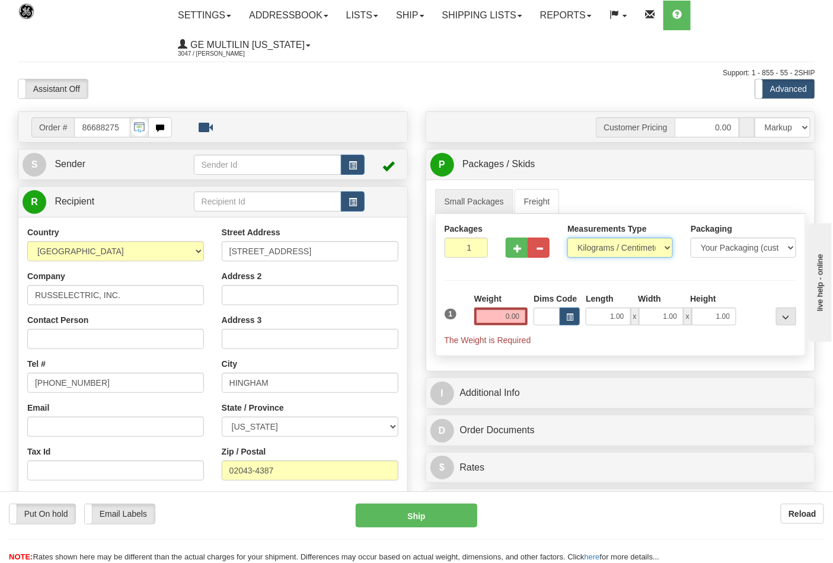
click at [584, 253] on select "Pounds / Inches Kilograms / Centimeters" at bounding box center [621, 248] width 106 height 20
select select "0"
click at [568, 238] on select "Pounds / Inches Kilograms / Centimeters" at bounding box center [621, 248] width 106 height 20
click at [524, 317] on input "0.00" at bounding box center [501, 317] width 54 height 18
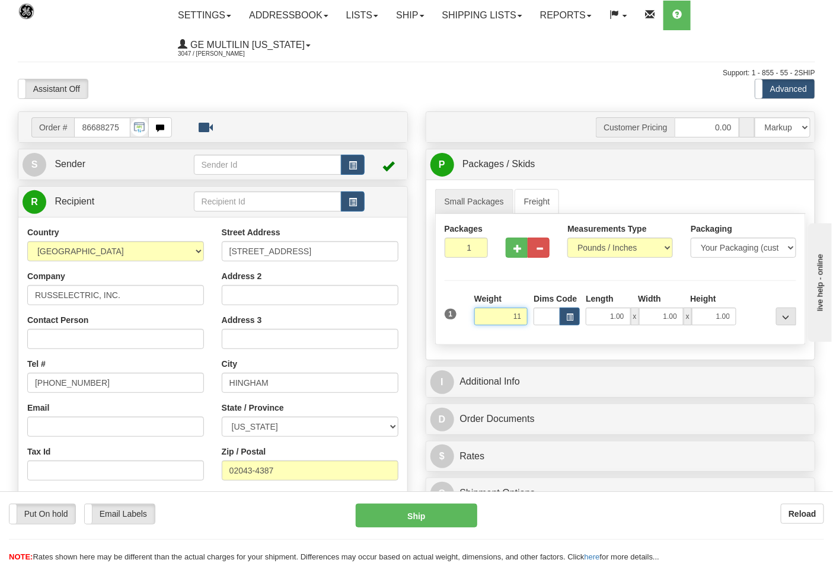
click button "Delete" at bounding box center [0, 0] width 0 height 0
type input "11.00"
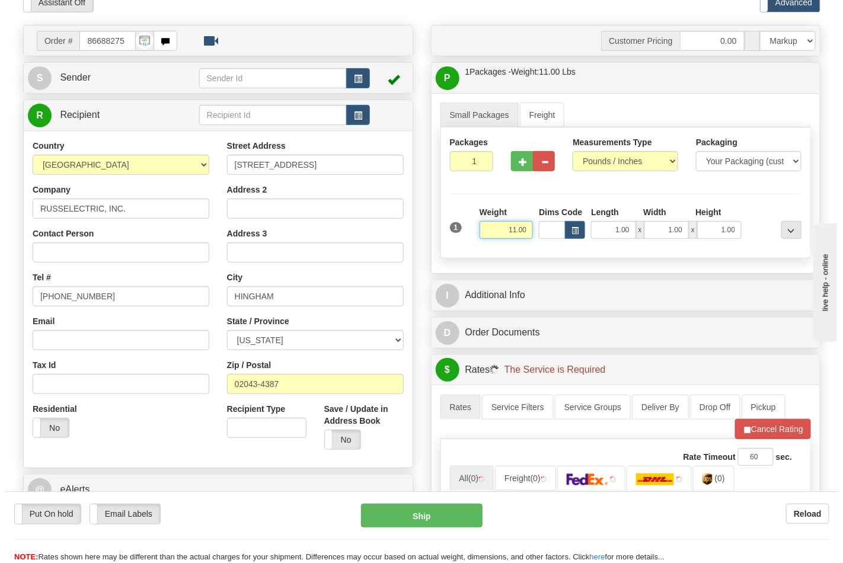
scroll to position [263, 0]
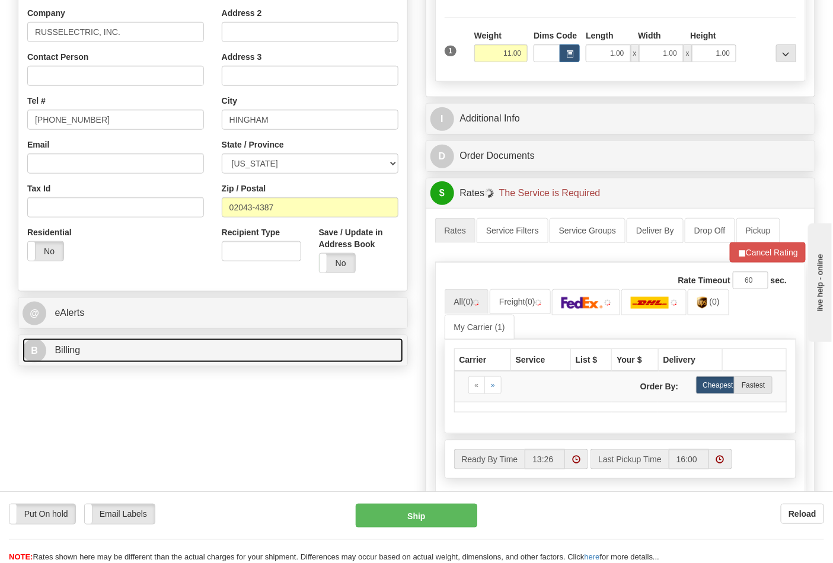
click at [148, 354] on link "B Billing" at bounding box center [213, 351] width 381 height 24
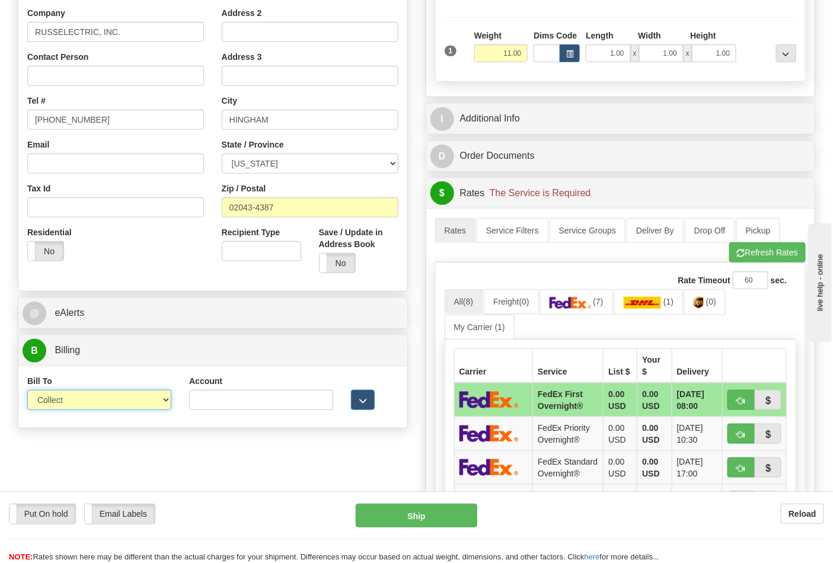
click at [78, 397] on select "Sender Recipient Third Party Collect" at bounding box center [99, 400] width 144 height 20
select select "2"
click at [27, 391] on select "Sender Recipient Third Party Collect" at bounding box center [99, 400] width 144 height 20
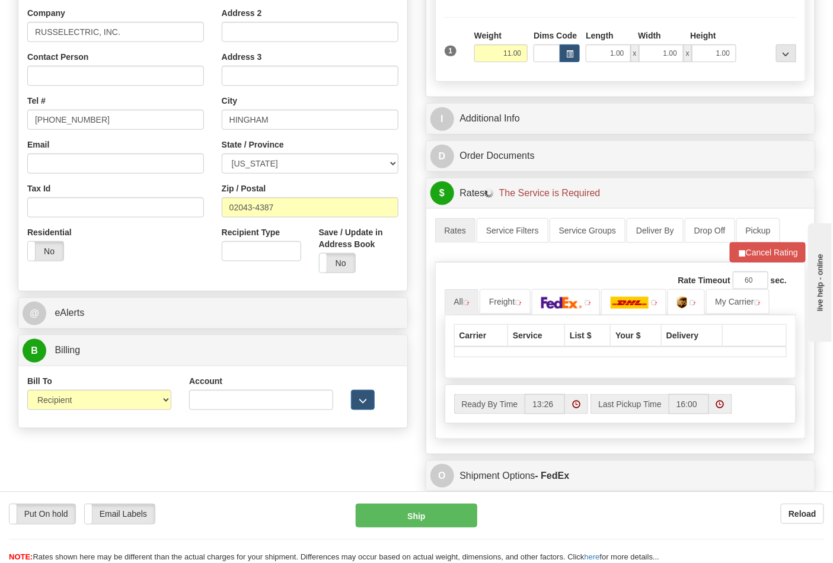
click at [235, 386] on div "Account" at bounding box center [261, 392] width 144 height 35
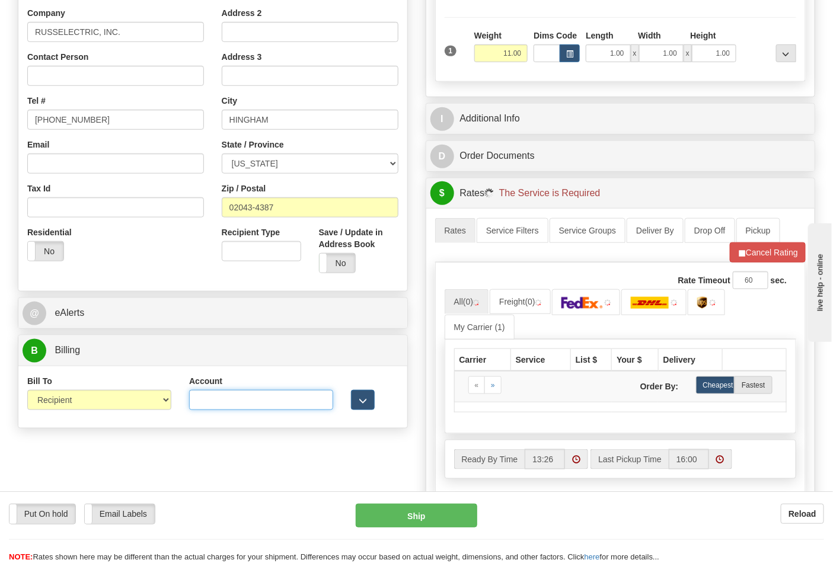
click at [235, 394] on input "Account" at bounding box center [261, 400] width 144 height 20
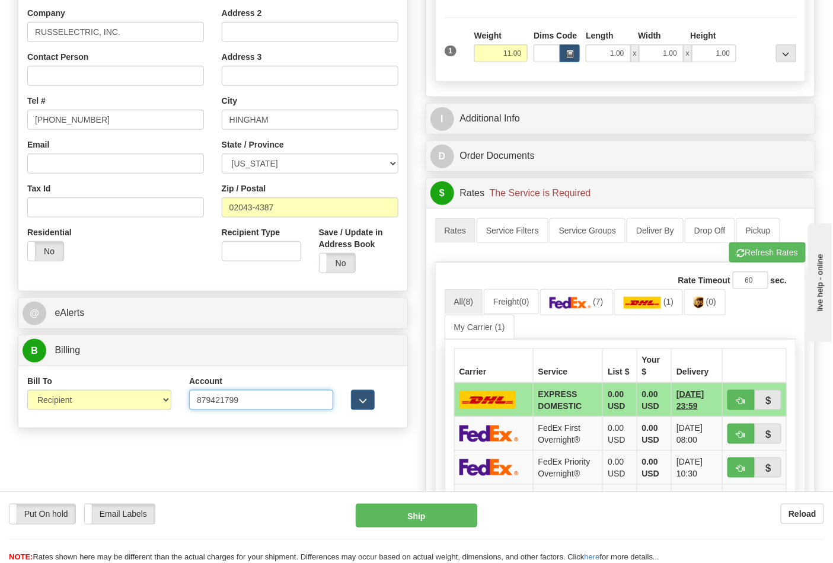
type input "879421799"
click button "Delete" at bounding box center [0, 0] width 0 height 0
click at [564, 312] on link "(7)" at bounding box center [576, 302] width 73 height 26
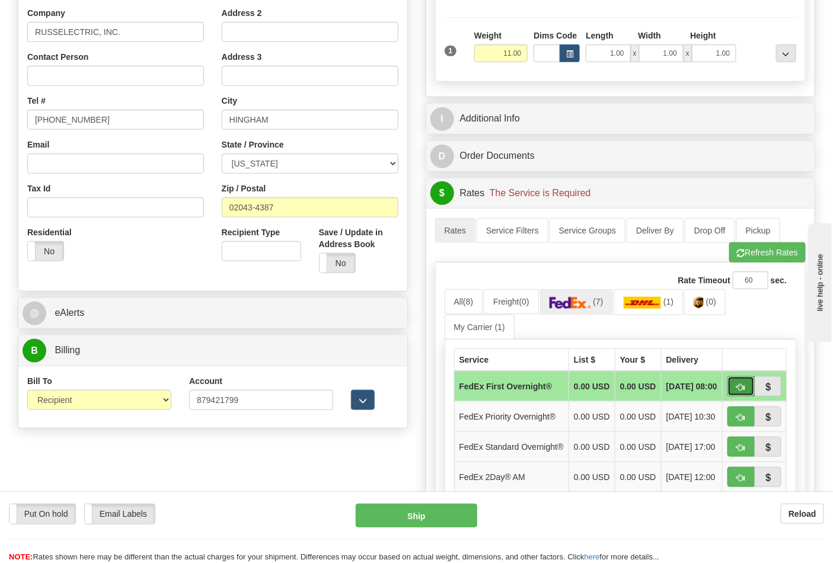
click at [742, 391] on span "button" at bounding box center [741, 388] width 8 height 8
type input "06"
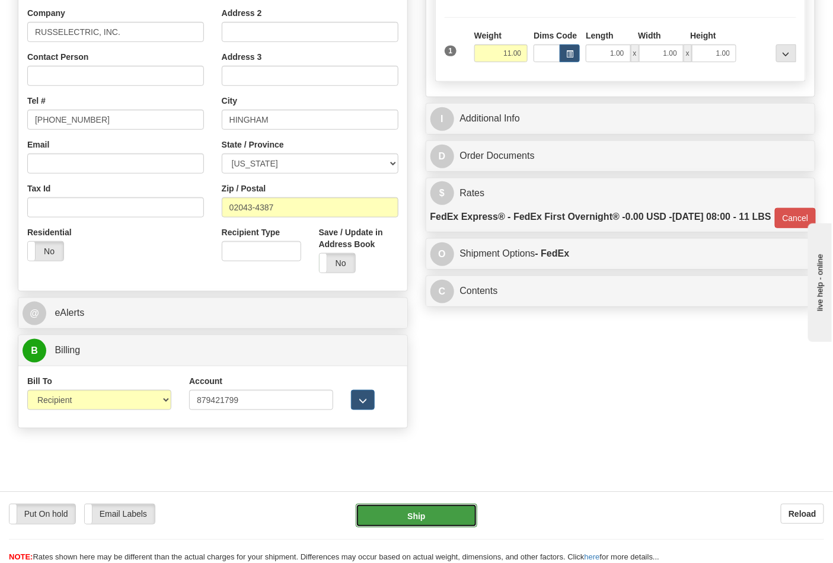
click at [428, 509] on button "Ship" at bounding box center [416, 516] width 121 height 24
